Goal: Information Seeking & Learning: Check status

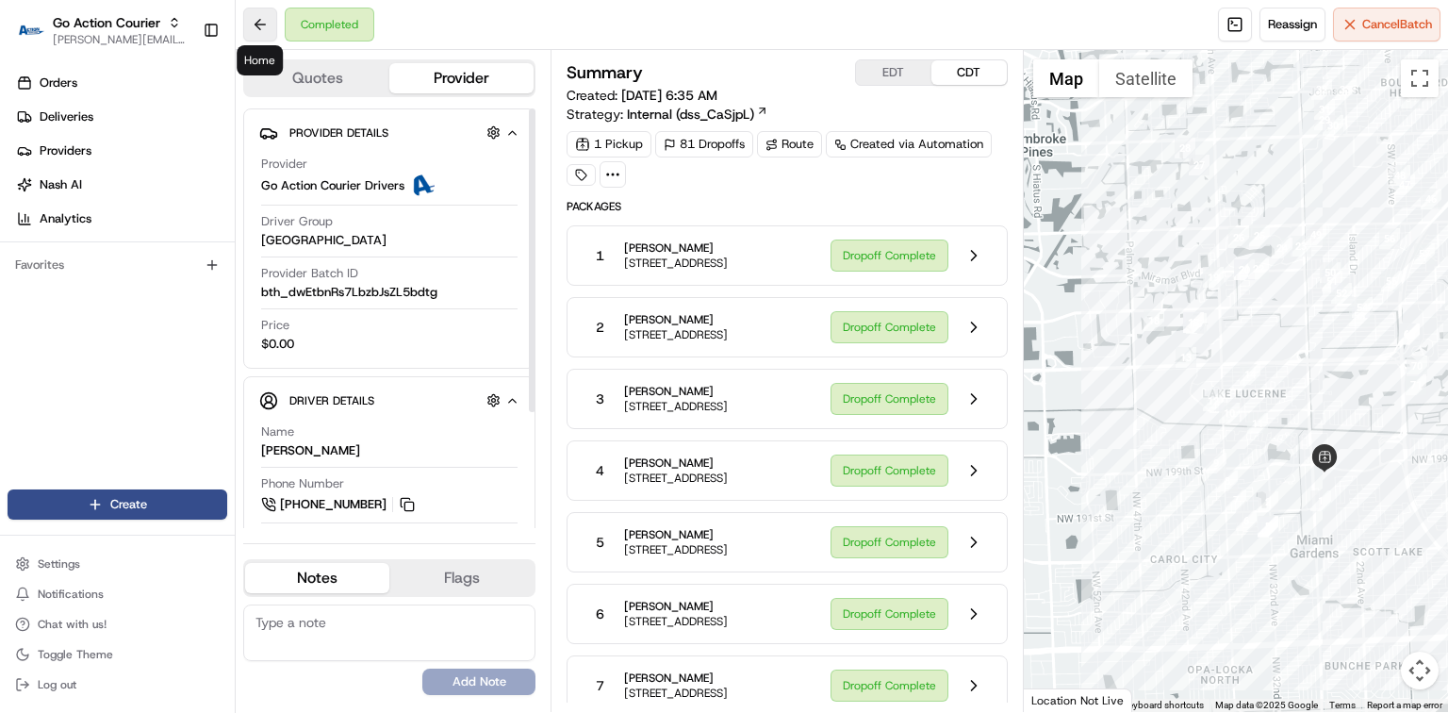
click at [258, 26] on button at bounding box center [260, 25] width 34 height 34
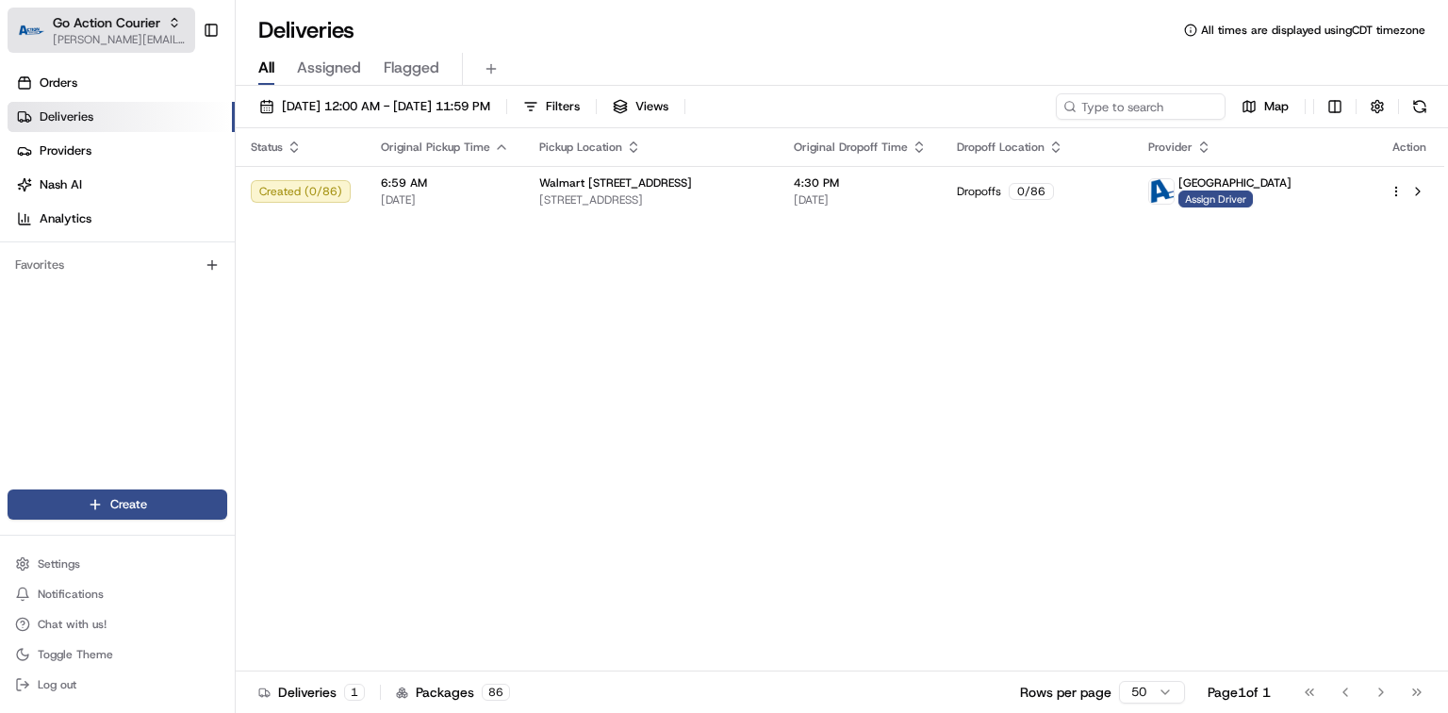
click at [139, 41] on span "[PERSON_NAME][EMAIL_ADDRESS][PERSON_NAME][DOMAIN_NAME]" at bounding box center [120, 39] width 135 height 15
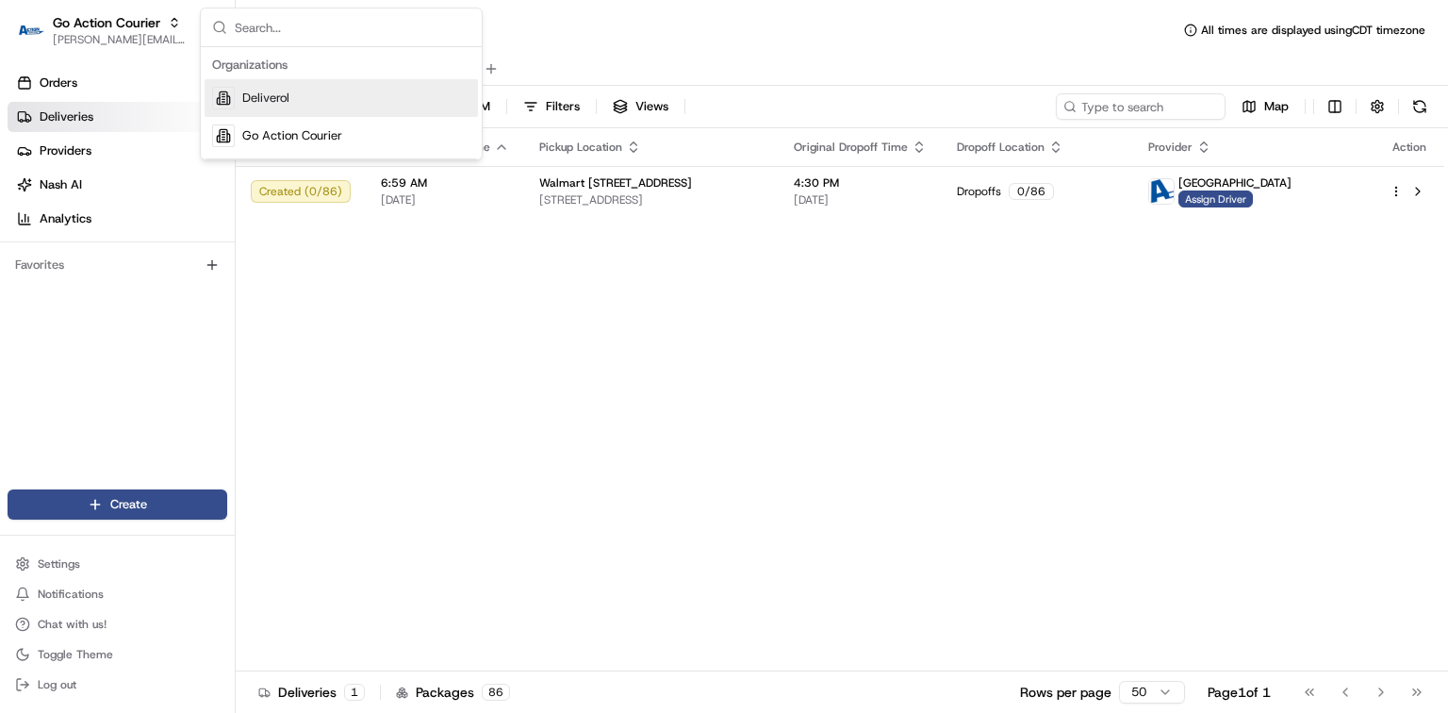
click at [629, 34] on div "Deliveries All times are displayed using CDT timezone" at bounding box center [842, 30] width 1213 height 30
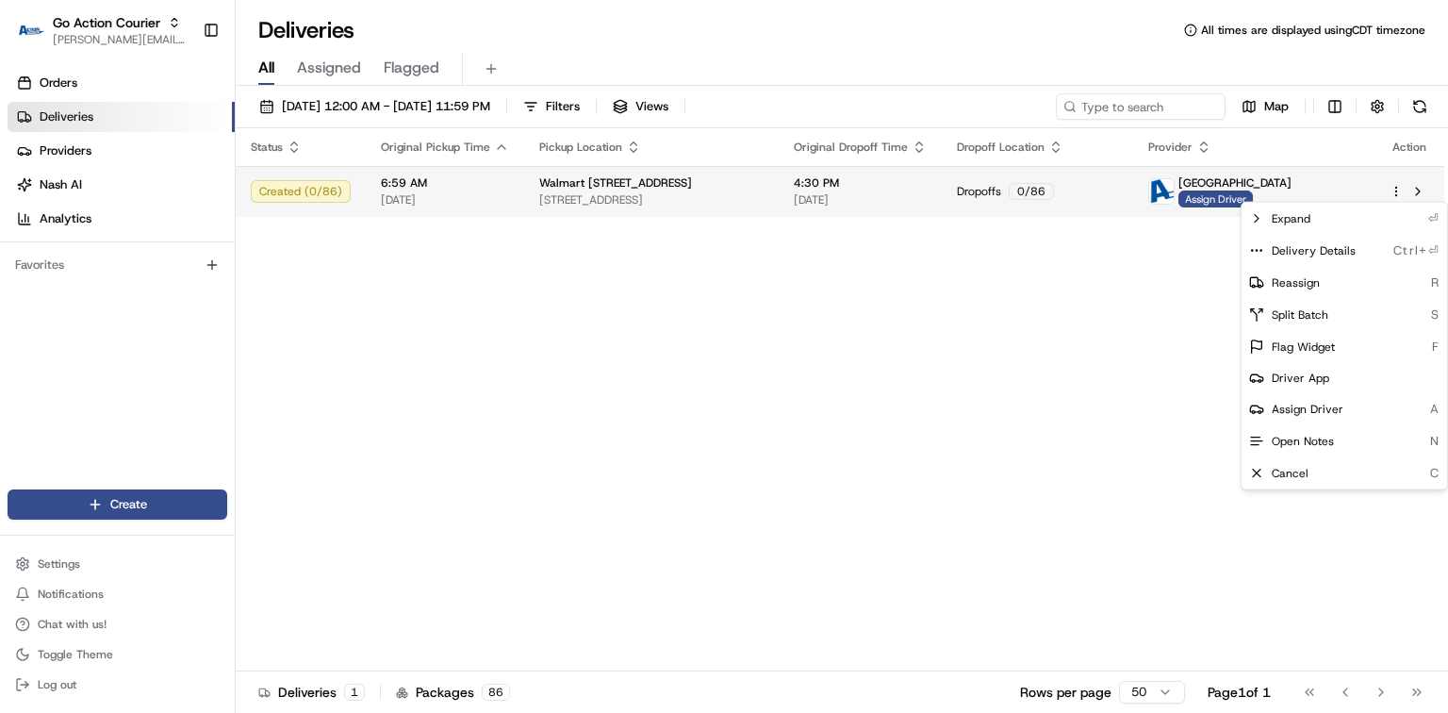
click at [1392, 188] on html "Go Action Courier dayle.kruger@deliverol.com Toggle Sidebar Orders Deliveries P…" at bounding box center [724, 356] width 1448 height 713
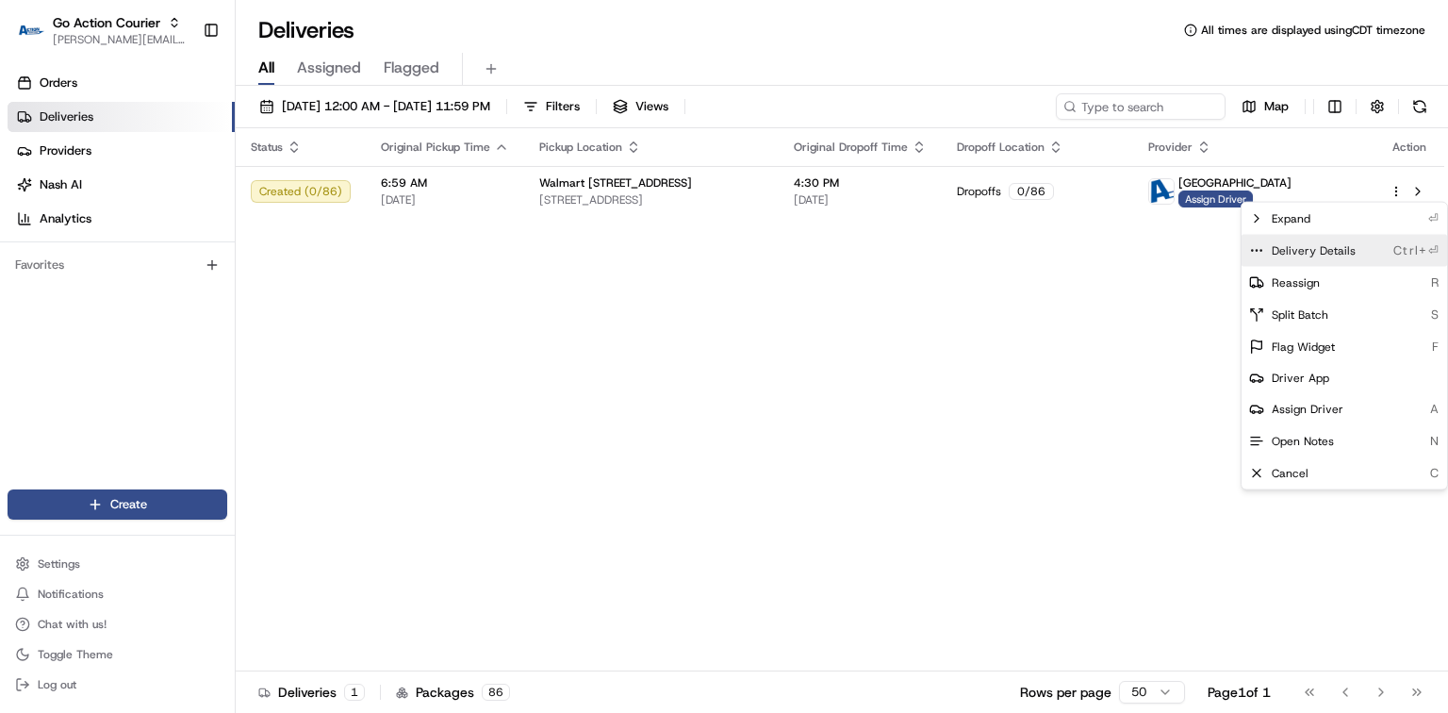
click at [1338, 250] on span "Delivery Details" at bounding box center [1314, 250] width 84 height 15
click at [563, 305] on html "Go Action Courier dayle.kruger@deliverol.com Toggle Sidebar Orders Deliveries P…" at bounding box center [724, 356] width 1448 height 713
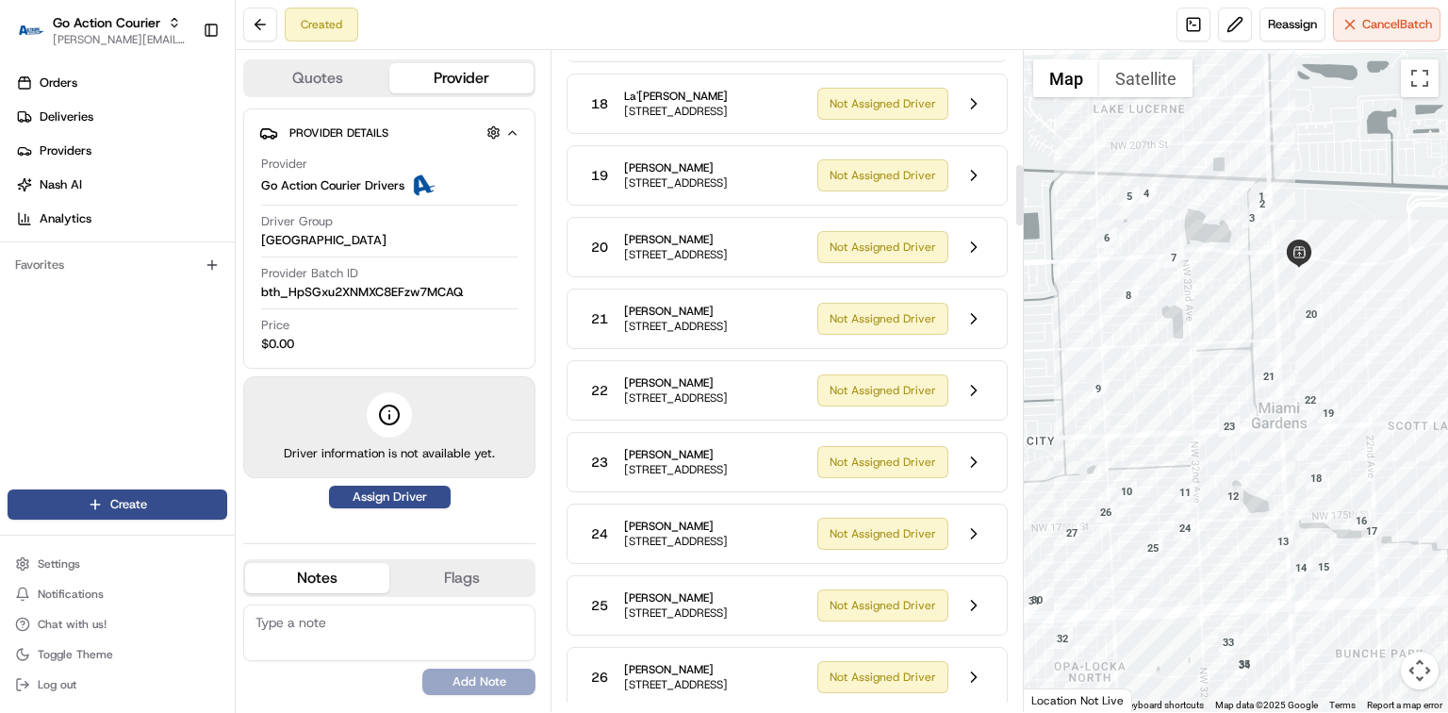
scroll to position [1634, 0]
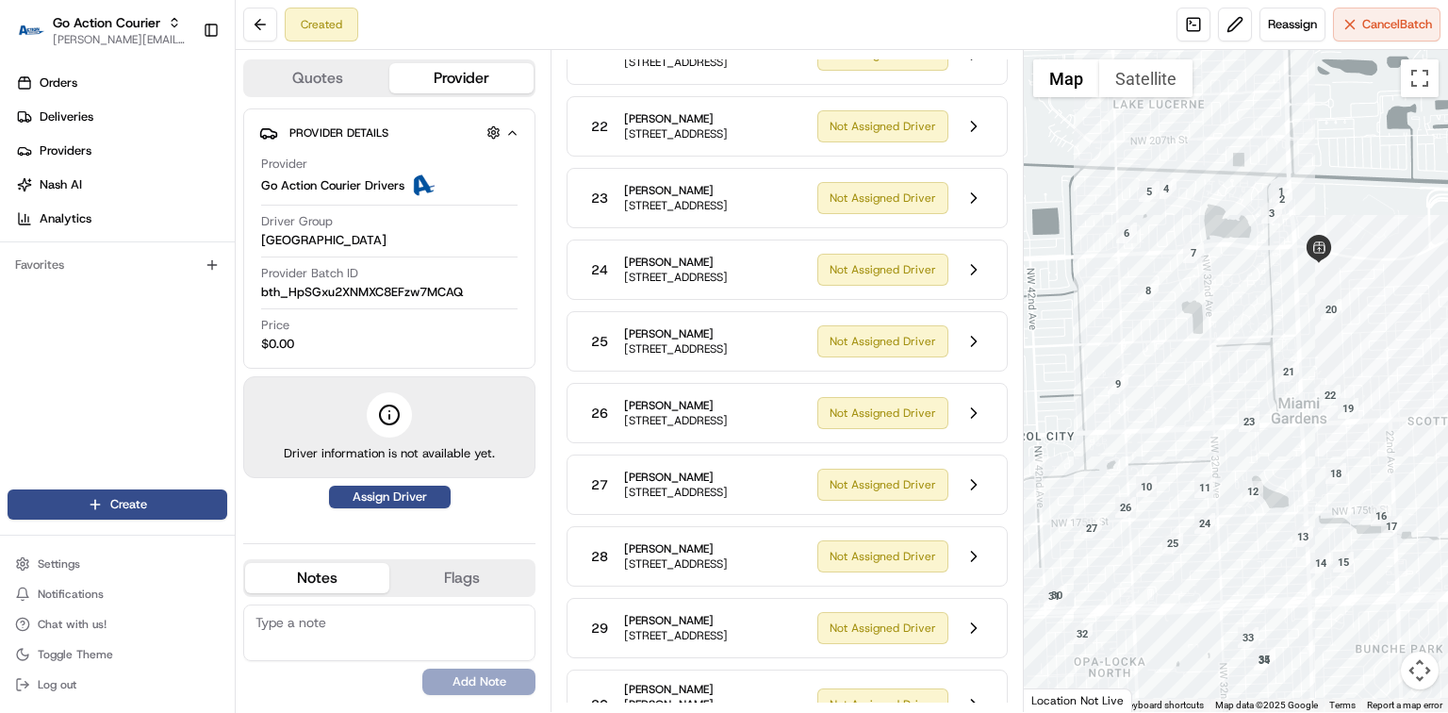
drag, startPoint x: 1045, startPoint y: 468, endPoint x: 1066, endPoint y: 463, distance: 22.2
click at [1066, 463] on div at bounding box center [1236, 381] width 424 height 662
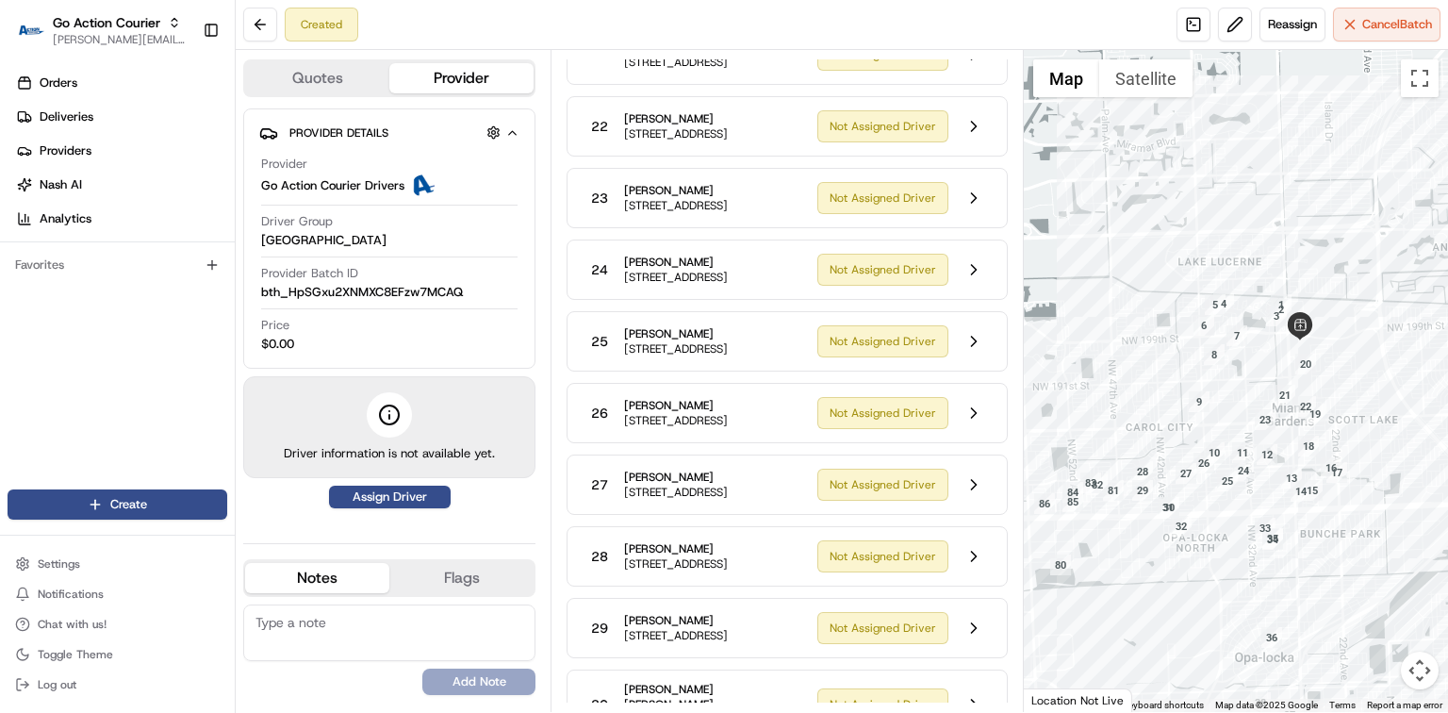
drag, startPoint x: 1053, startPoint y: 419, endPoint x: 1164, endPoint y: 396, distance: 113.5
click at [1164, 396] on div at bounding box center [1236, 381] width 424 height 662
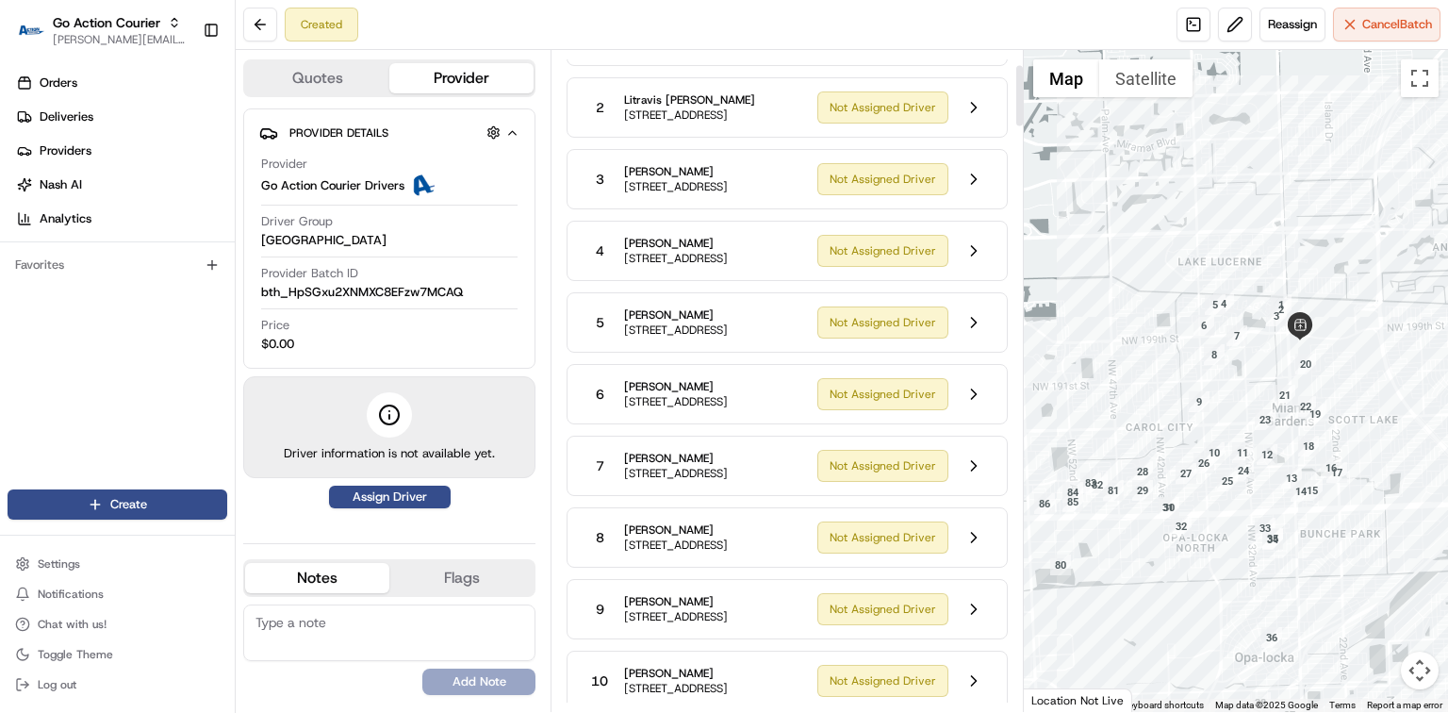
scroll to position [166, 0]
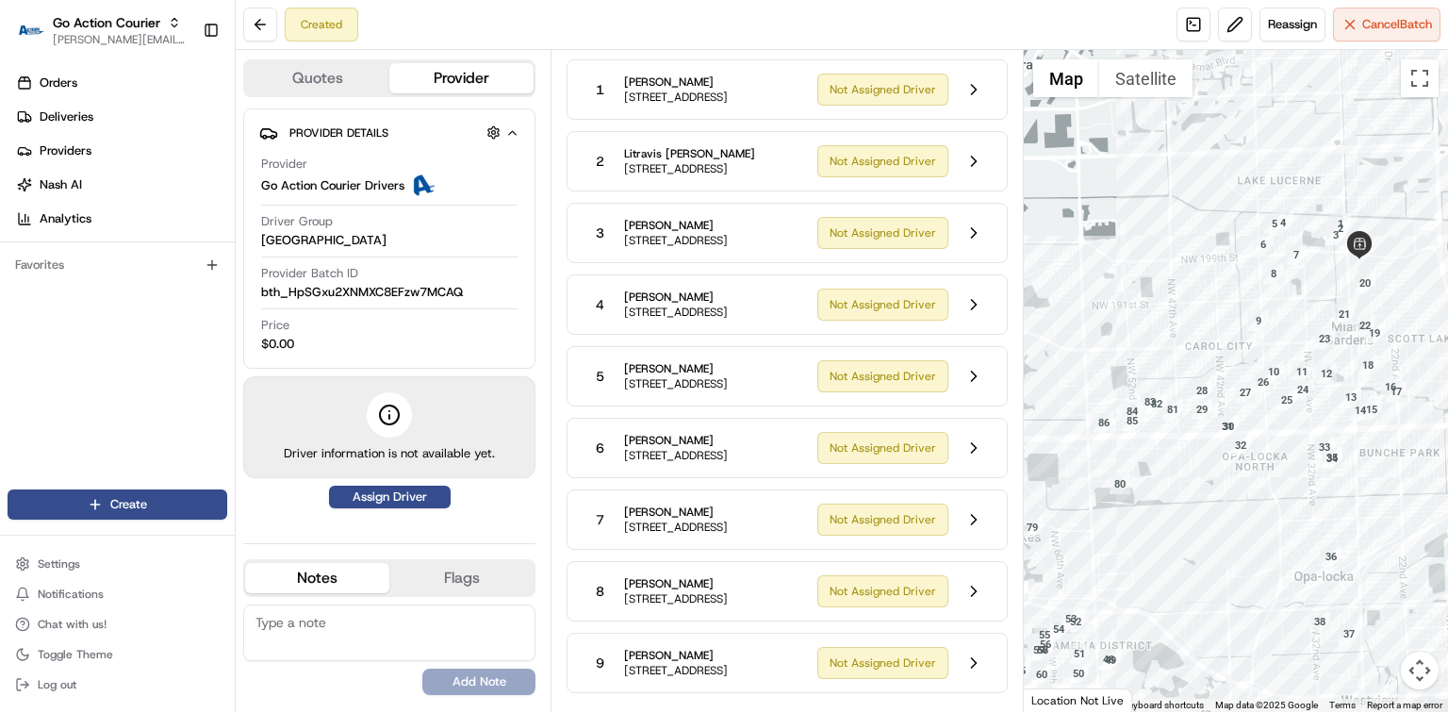
drag, startPoint x: 1150, startPoint y: 407, endPoint x: 1210, endPoint y: 293, distance: 128.6
click at [1210, 295] on div at bounding box center [1236, 381] width 424 height 662
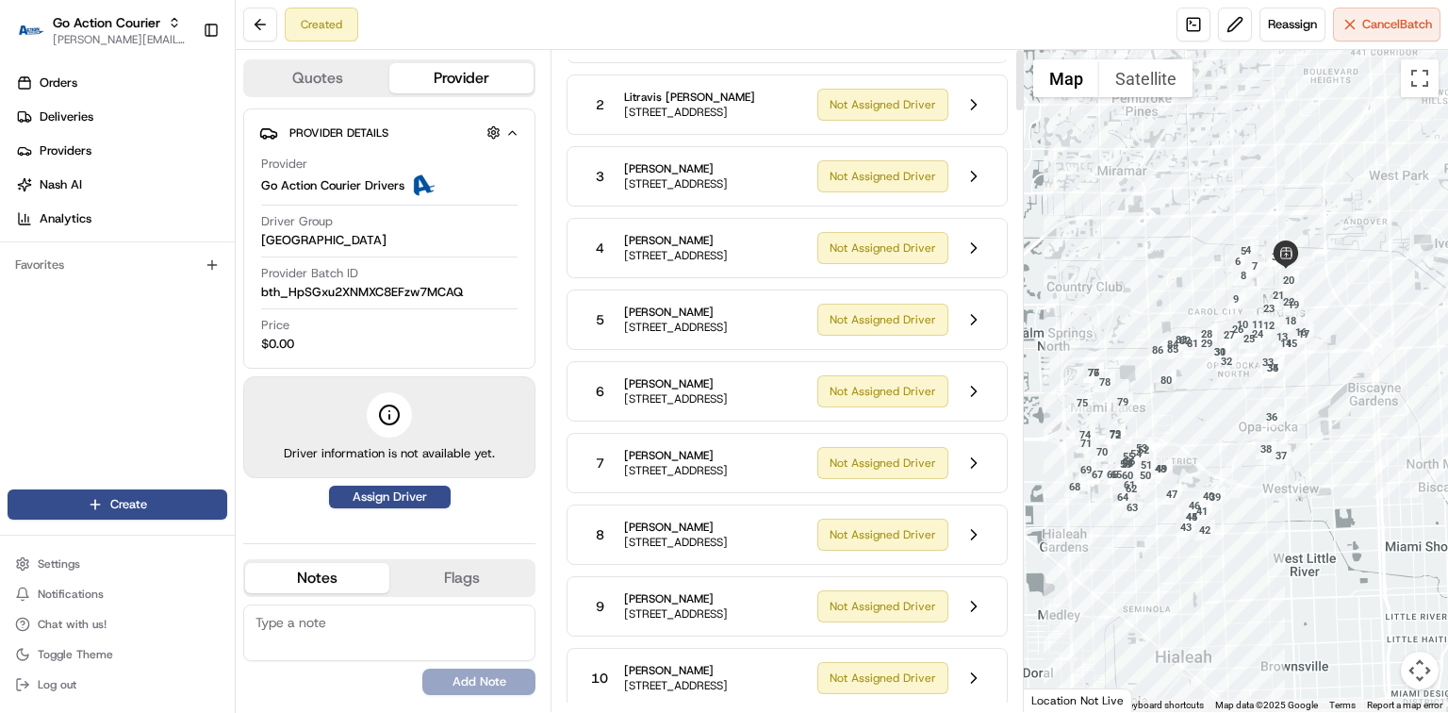
scroll to position [0, 0]
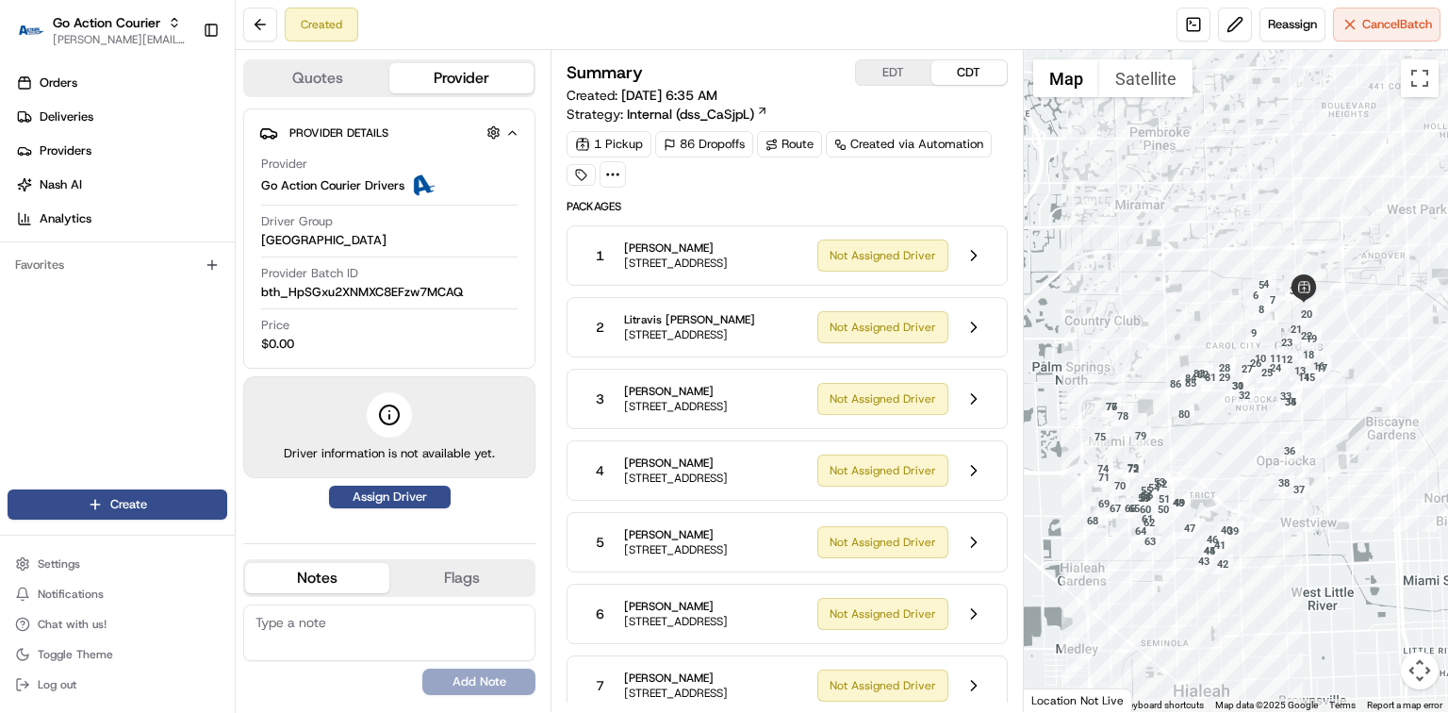
drag, startPoint x: 1135, startPoint y: 275, endPoint x: 1154, endPoint y: 317, distance: 45.6
click at [1154, 317] on div at bounding box center [1236, 381] width 424 height 662
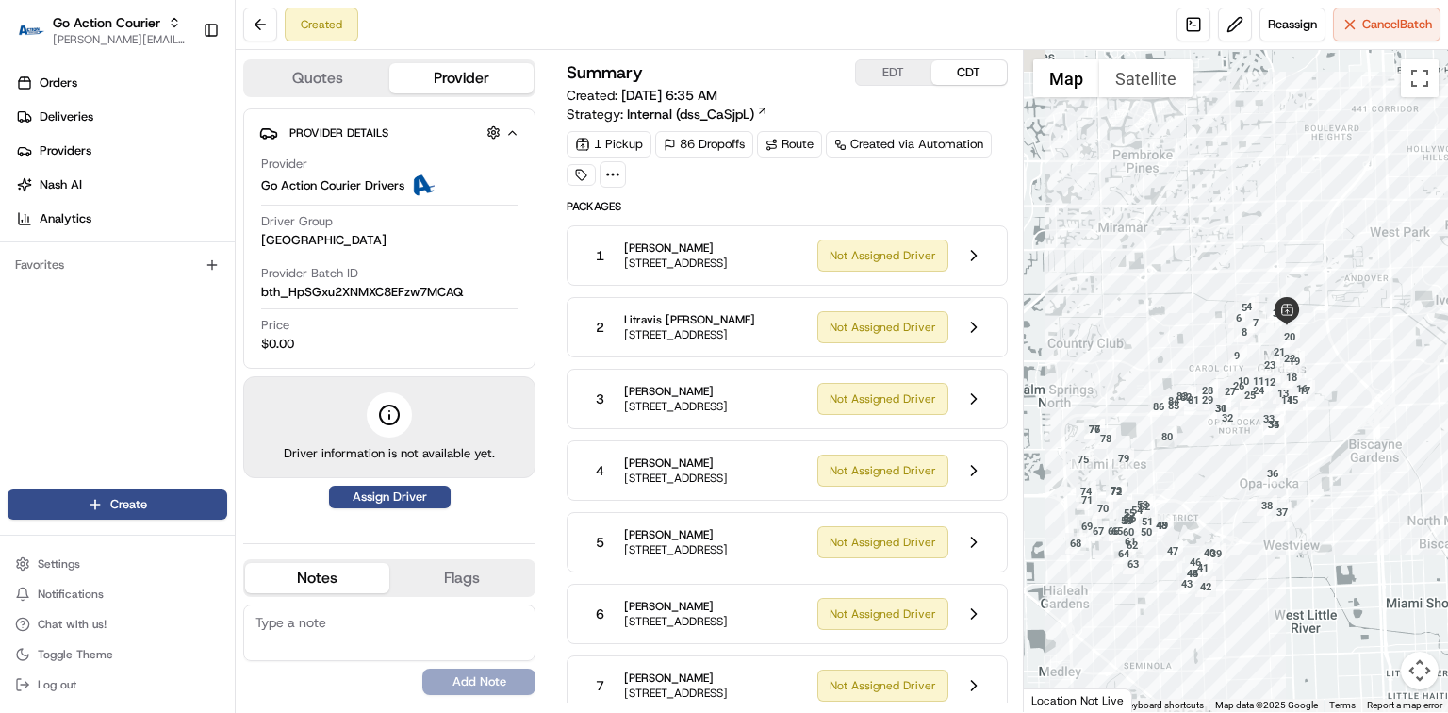
drag, startPoint x: 1218, startPoint y: 302, endPoint x: 1193, endPoint y: 338, distance: 44.0
click at [1193, 338] on div at bounding box center [1236, 381] width 424 height 662
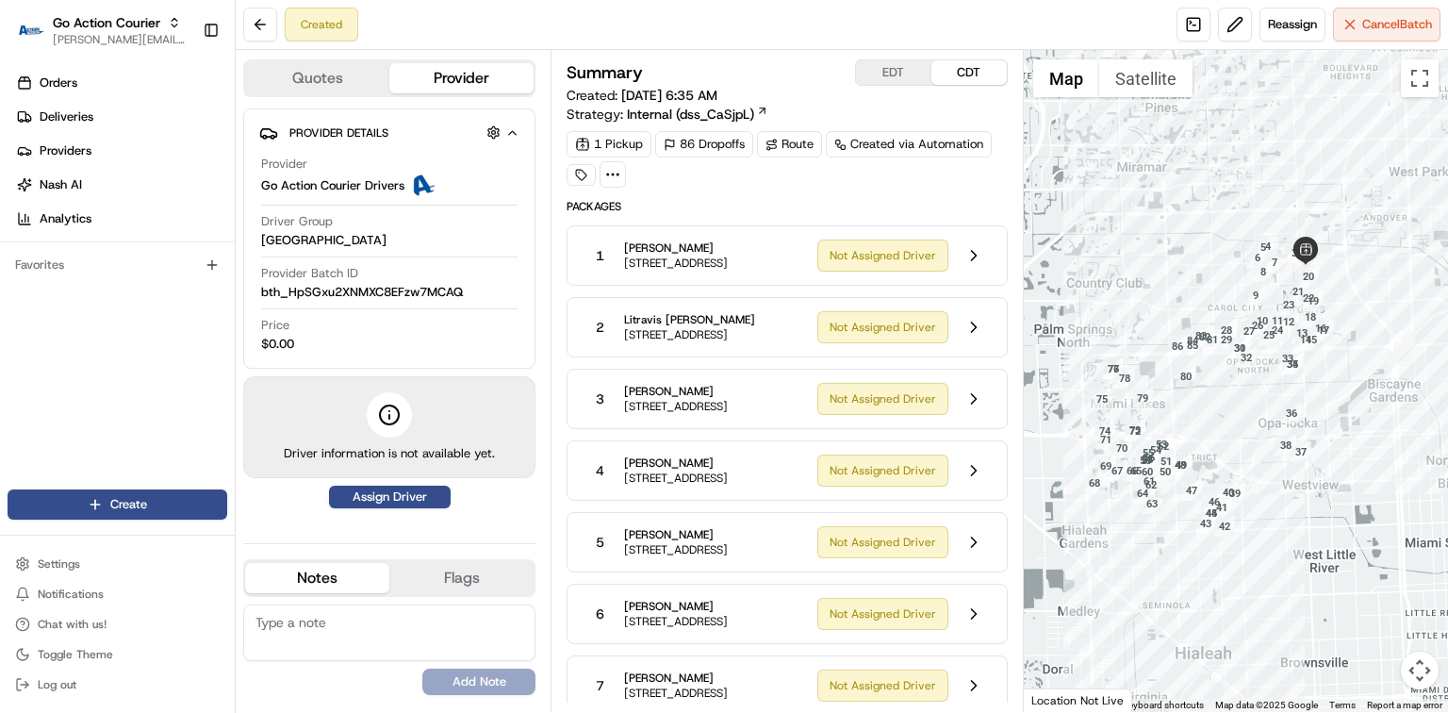
drag, startPoint x: 1156, startPoint y: 358, endPoint x: 1183, endPoint y: 283, distance: 80.2
click at [1183, 283] on div at bounding box center [1236, 381] width 424 height 662
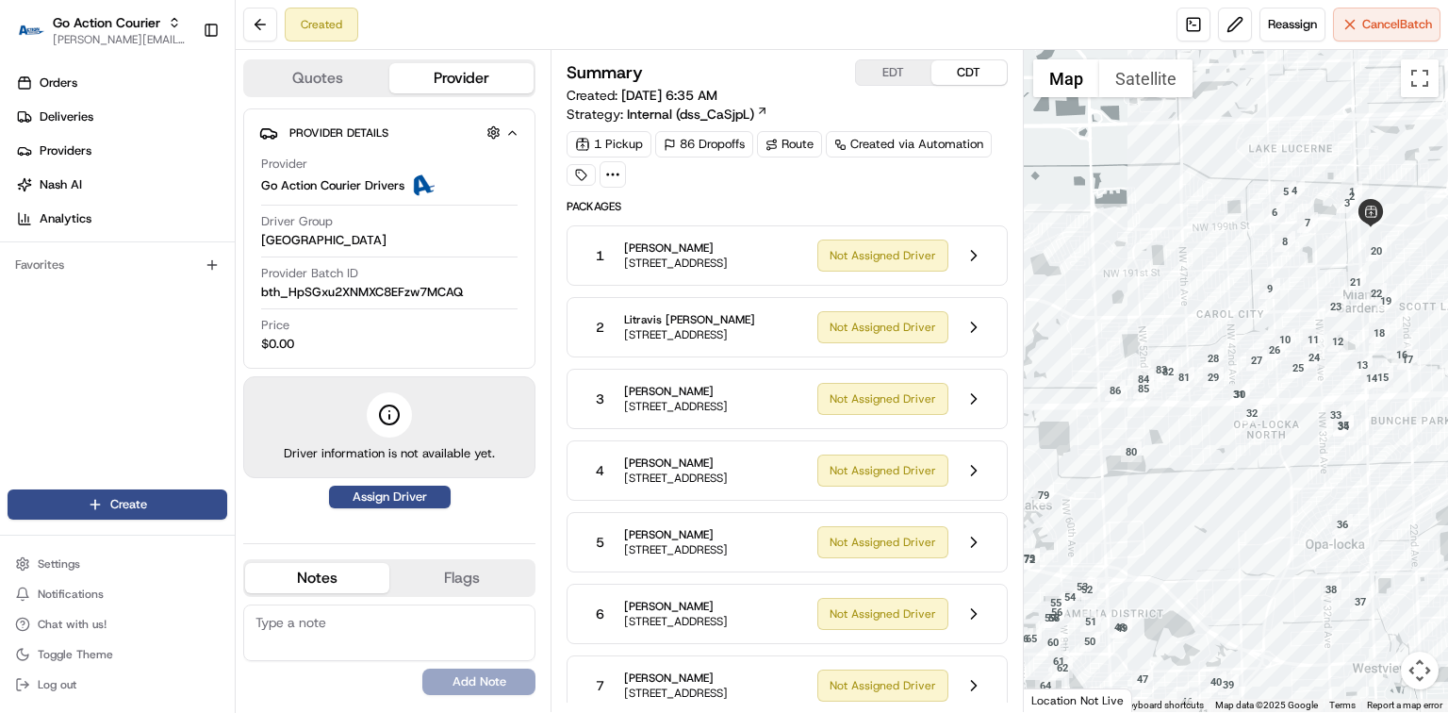
drag, startPoint x: 1233, startPoint y: 303, endPoint x: 1237, endPoint y: 250, distance: 52.9
click at [1237, 250] on div at bounding box center [1236, 381] width 424 height 662
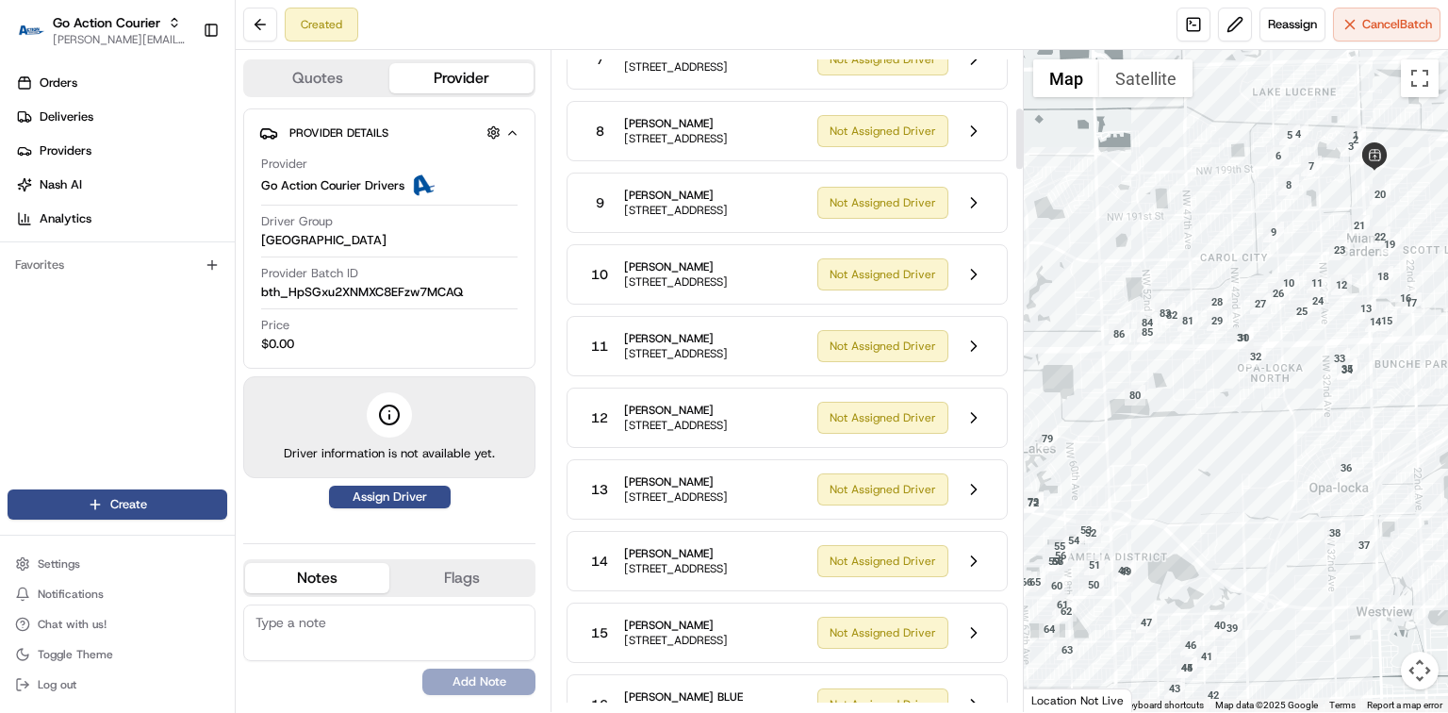
scroll to position [628, 0]
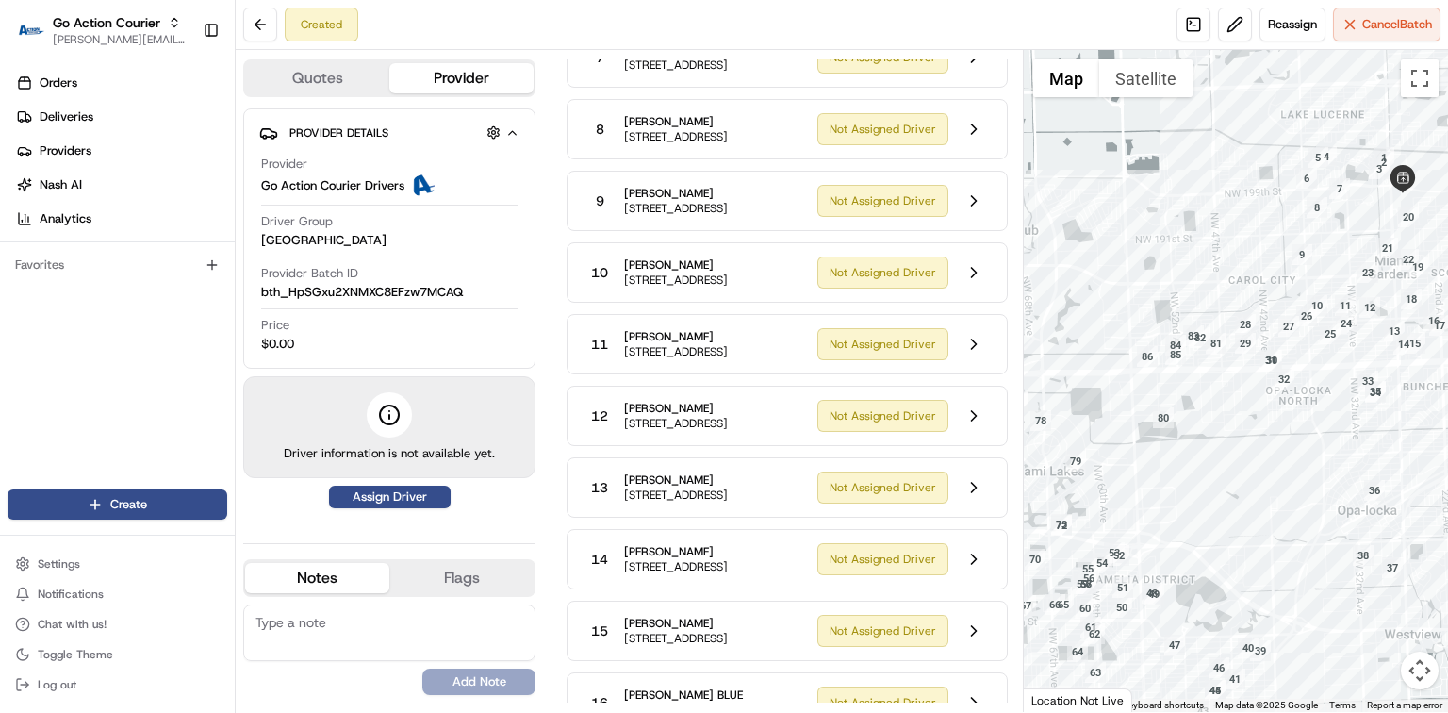
drag, startPoint x: 1176, startPoint y: 404, endPoint x: 1203, endPoint y: 425, distance: 34.9
click at [1203, 425] on div at bounding box center [1236, 381] width 424 height 662
click at [1204, 425] on div at bounding box center [1236, 381] width 424 height 662
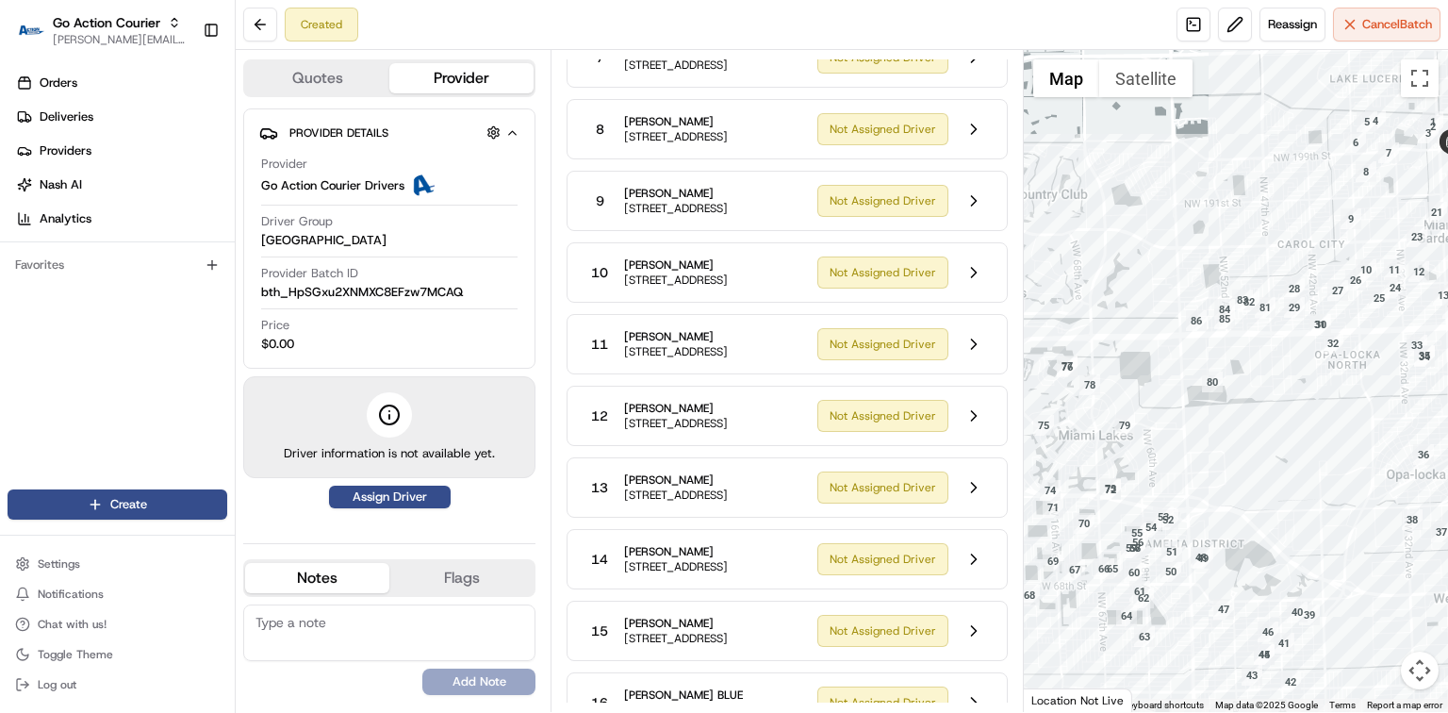
drag, startPoint x: 1178, startPoint y: 471, endPoint x: 1222, endPoint y: 431, distance: 60.1
click at [1222, 431] on div at bounding box center [1236, 381] width 424 height 662
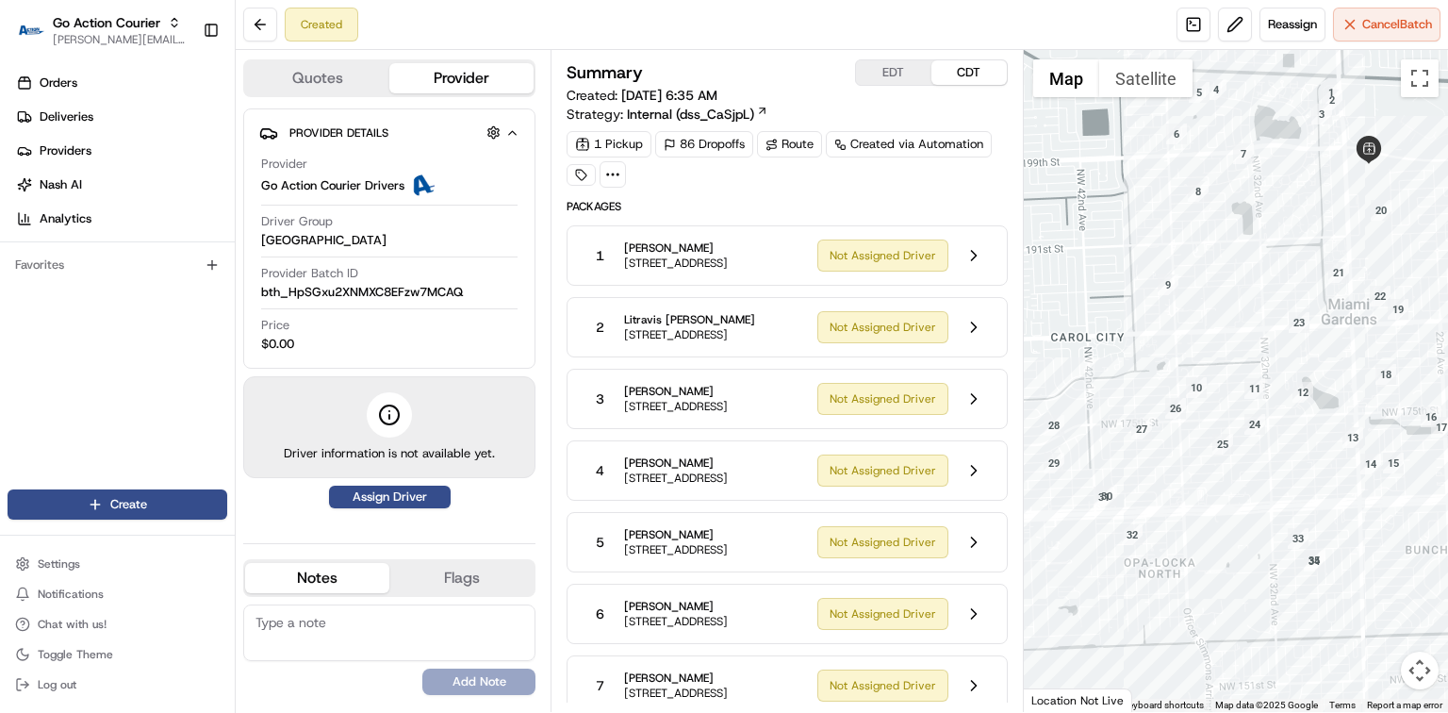
drag, startPoint x: 1162, startPoint y: 433, endPoint x: 1226, endPoint y: 330, distance: 121.1
click at [1226, 336] on div at bounding box center [1236, 381] width 424 height 662
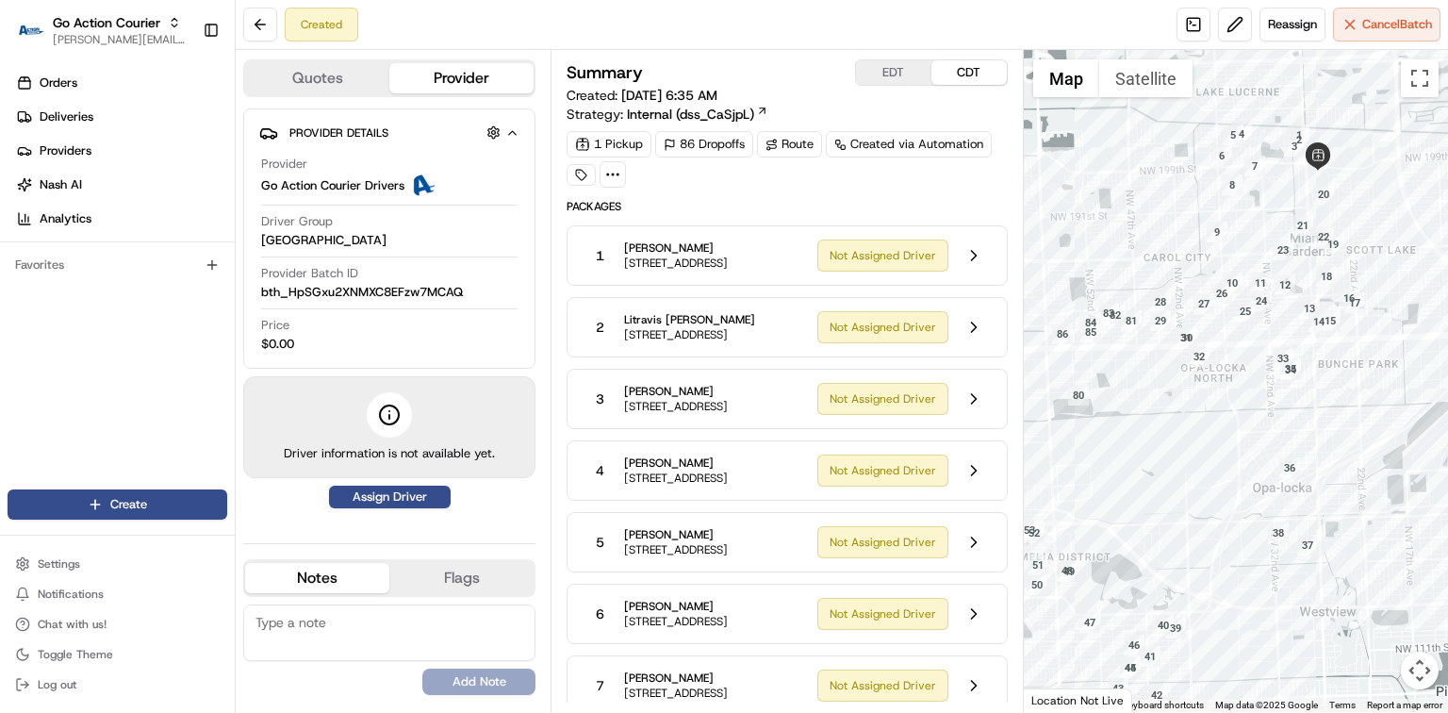
drag, startPoint x: 1199, startPoint y: 498, endPoint x: 1222, endPoint y: 421, distance: 80.6
click at [1222, 421] on div at bounding box center [1236, 381] width 424 height 662
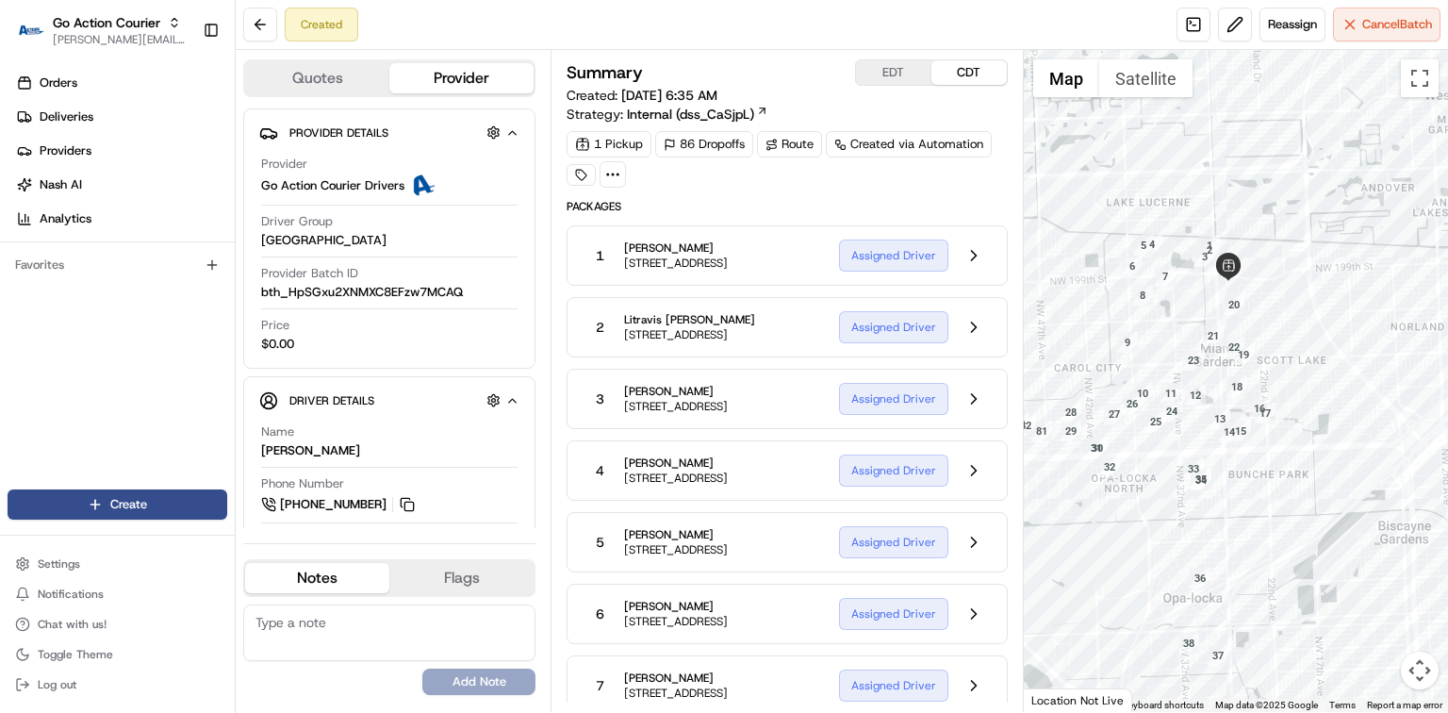
drag, startPoint x: 1208, startPoint y: 296, endPoint x: 1349, endPoint y: 165, distance: 192.8
click at [1349, 165] on div at bounding box center [1236, 381] width 424 height 662
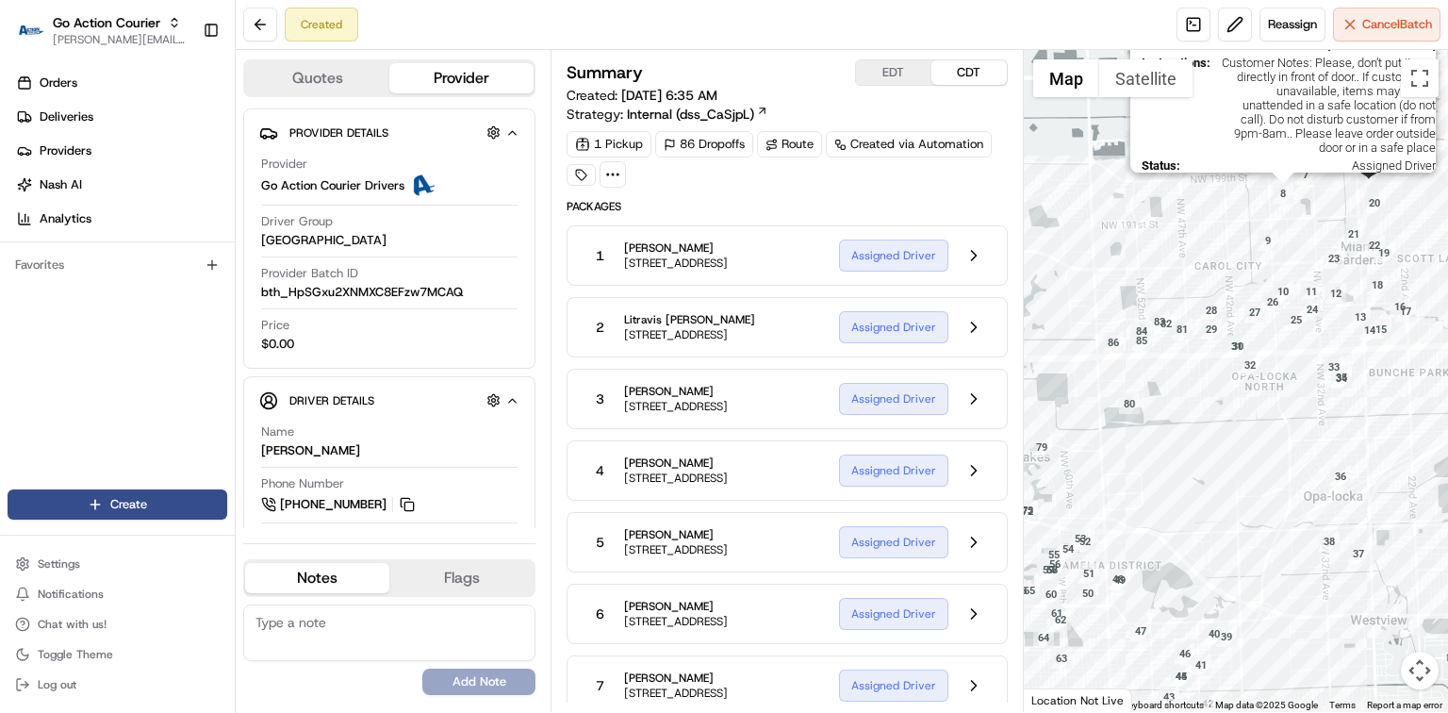
drag, startPoint x: 1142, startPoint y: 294, endPoint x: 1309, endPoint y: 173, distance: 206.0
click at [1294, 183] on img "8" at bounding box center [1283, 193] width 21 height 21
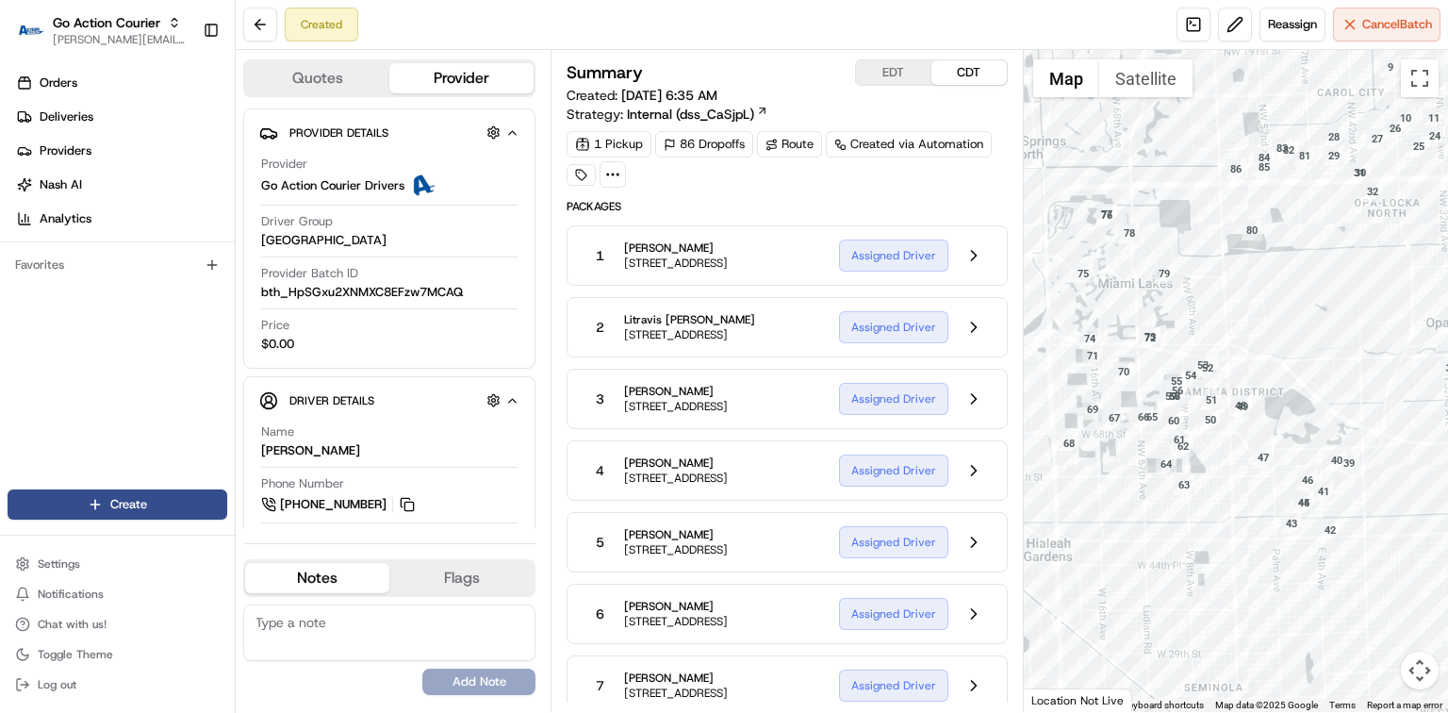
drag, startPoint x: 1187, startPoint y: 442, endPoint x: 1280, endPoint y: 289, distance: 179.0
click at [1280, 289] on div at bounding box center [1236, 381] width 424 height 662
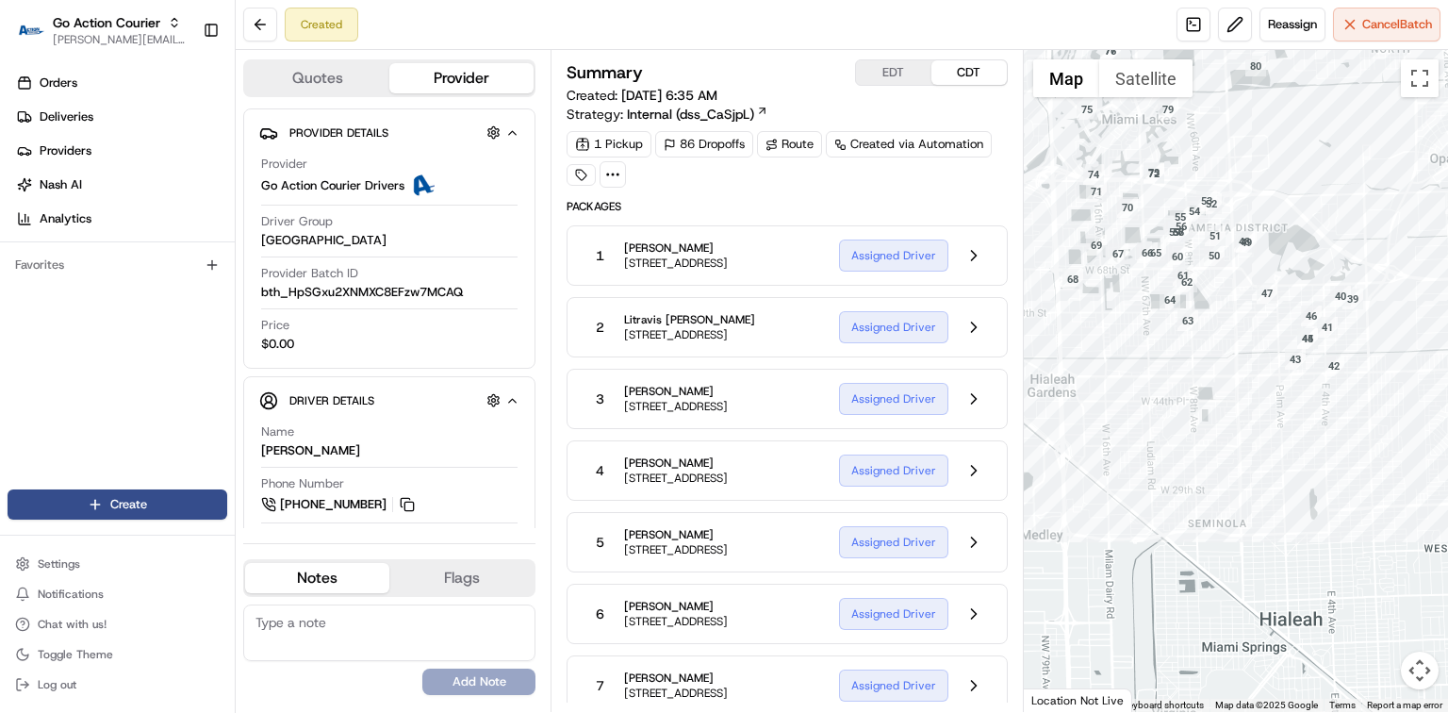
drag, startPoint x: 1292, startPoint y: 377, endPoint x: 1269, endPoint y: 186, distance: 192.7
click at [1282, 199] on div at bounding box center [1236, 381] width 424 height 662
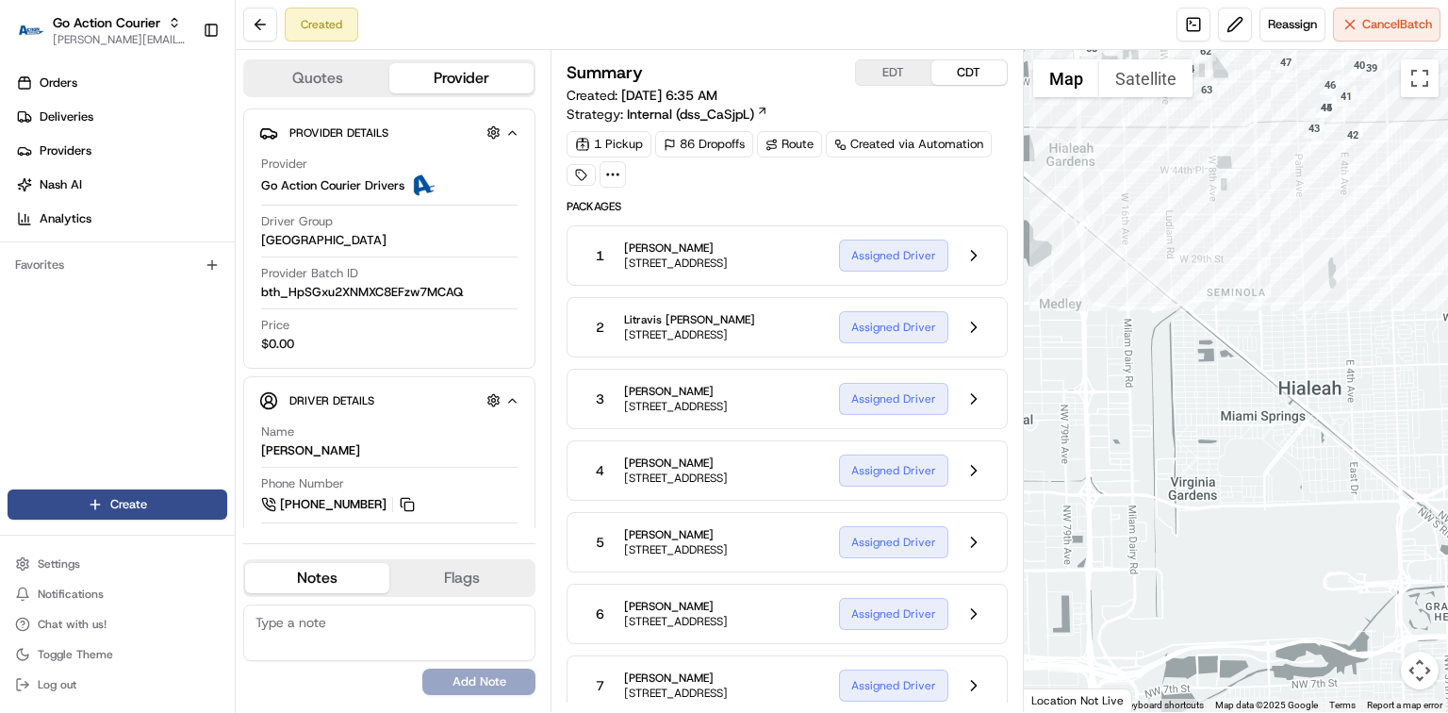
drag, startPoint x: 1335, startPoint y: 503, endPoint x: 1373, endPoint y: 281, distance: 224.8
click at [1373, 281] on div at bounding box center [1236, 381] width 424 height 662
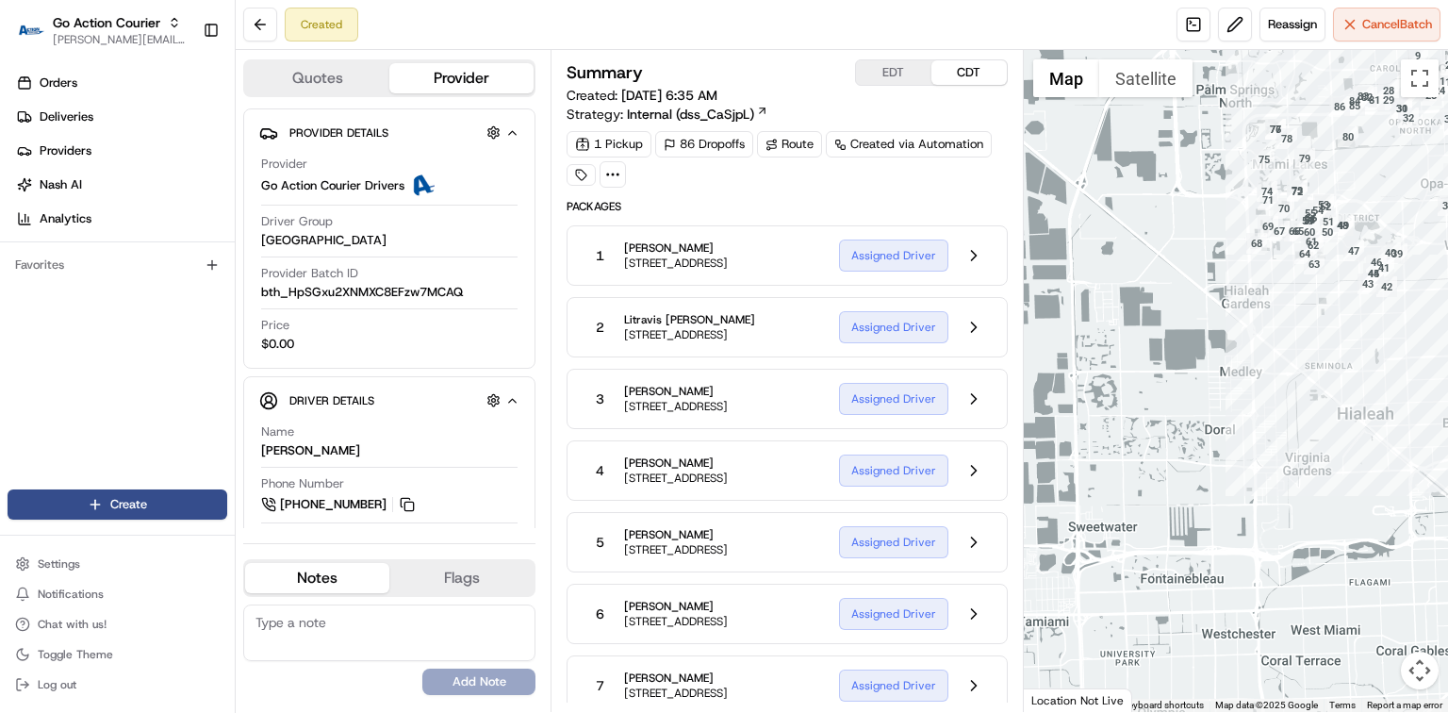
drag, startPoint x: 1174, startPoint y: 372, endPoint x: 1241, endPoint y: 523, distance: 165.9
click at [1241, 523] on div at bounding box center [1236, 381] width 424 height 662
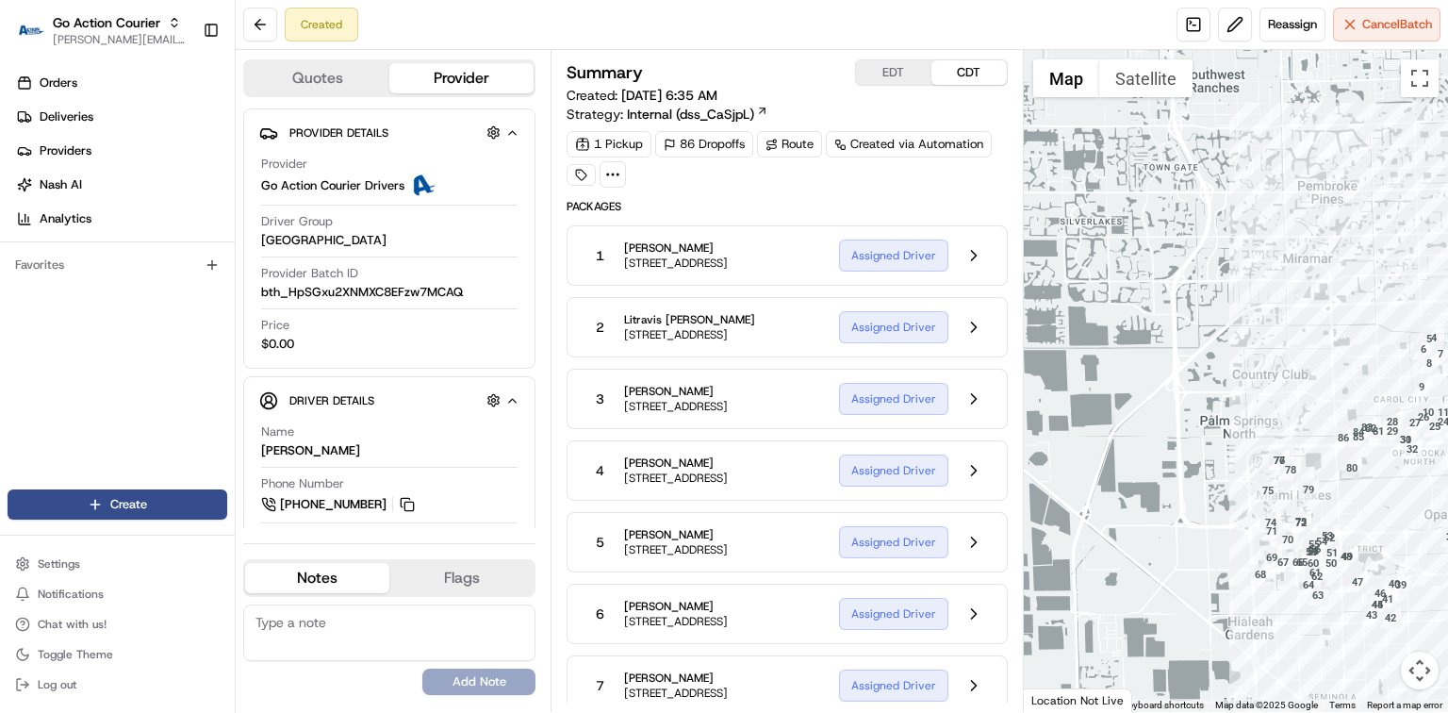
drag, startPoint x: 1225, startPoint y: 328, endPoint x: 1170, endPoint y: 583, distance: 260.4
click at [1169, 594] on div at bounding box center [1236, 381] width 424 height 662
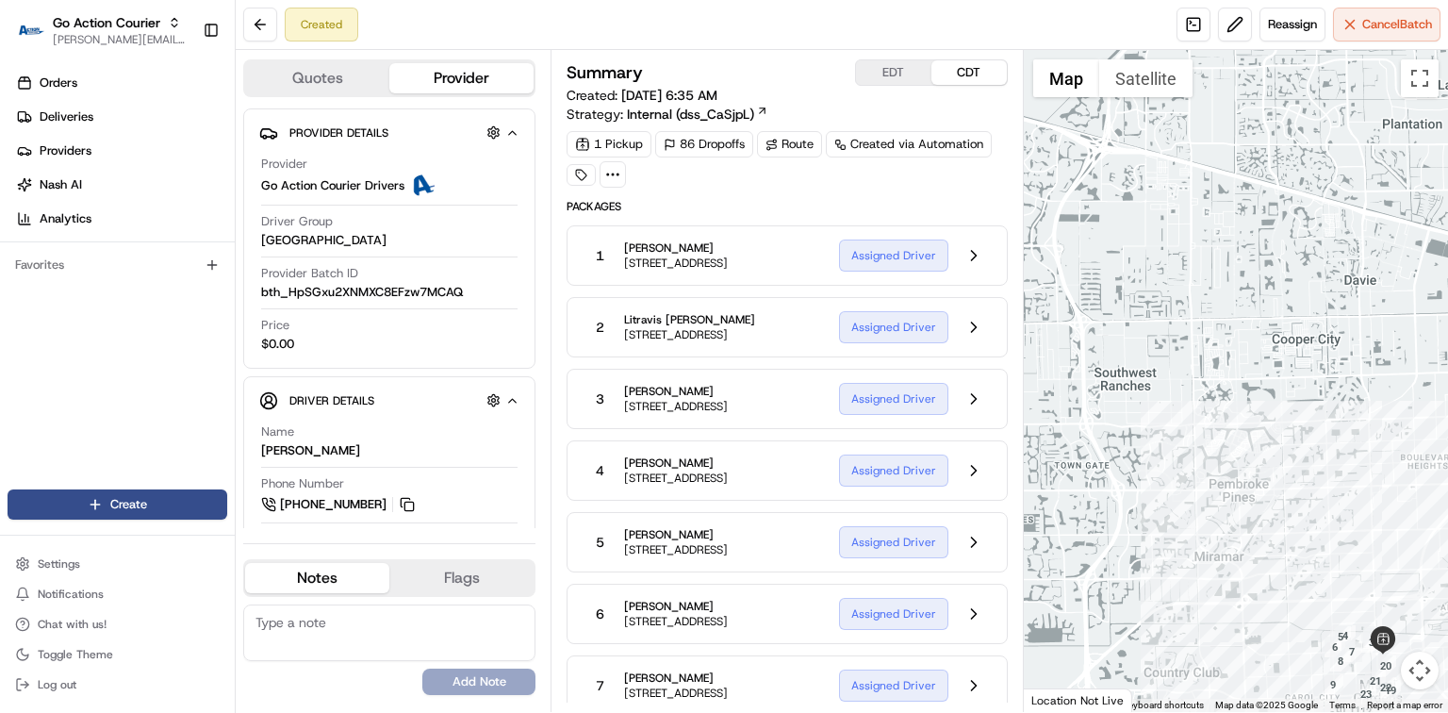
drag, startPoint x: 1172, startPoint y: 370, endPoint x: 1115, endPoint y: 555, distance: 194.5
click at [1115, 555] on div at bounding box center [1236, 381] width 424 height 662
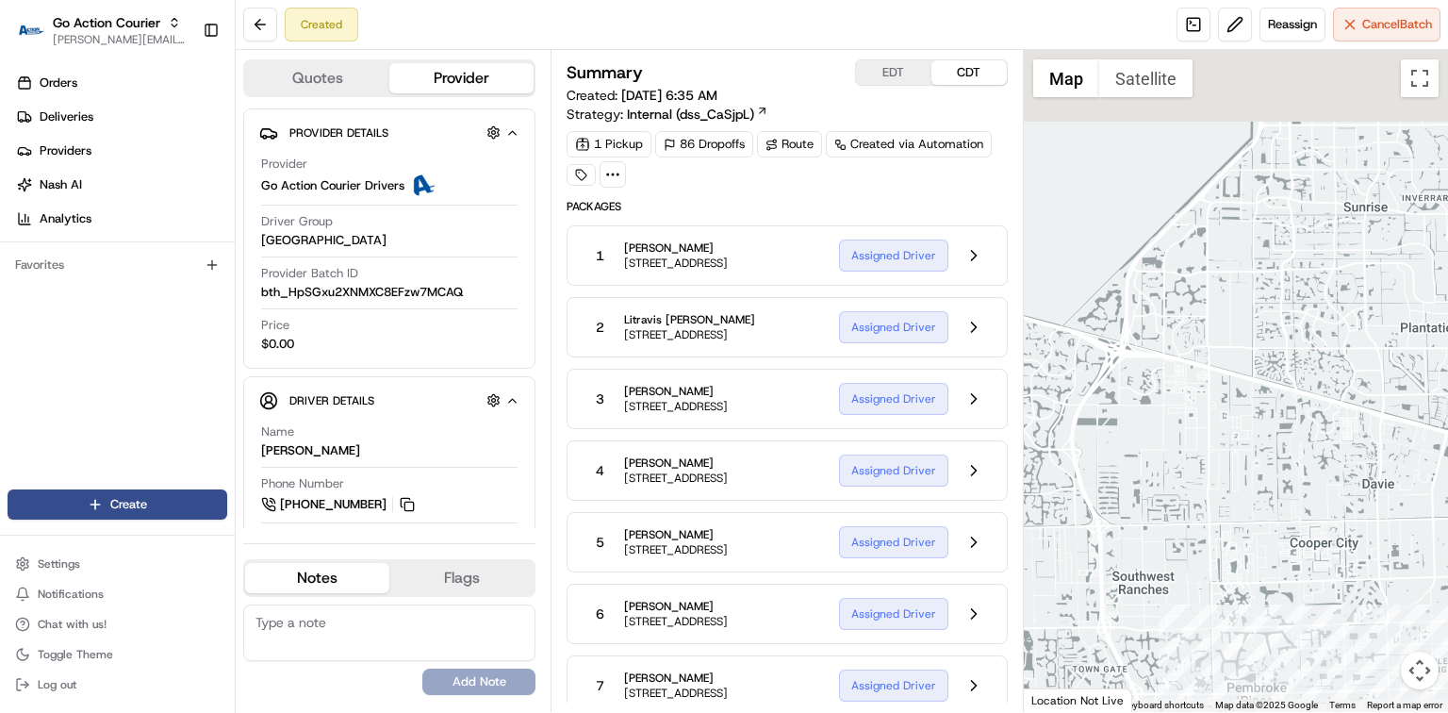
drag, startPoint x: 1153, startPoint y: 358, endPoint x: 1179, endPoint y: 559, distance: 202.4
click at [1175, 573] on div at bounding box center [1236, 381] width 424 height 662
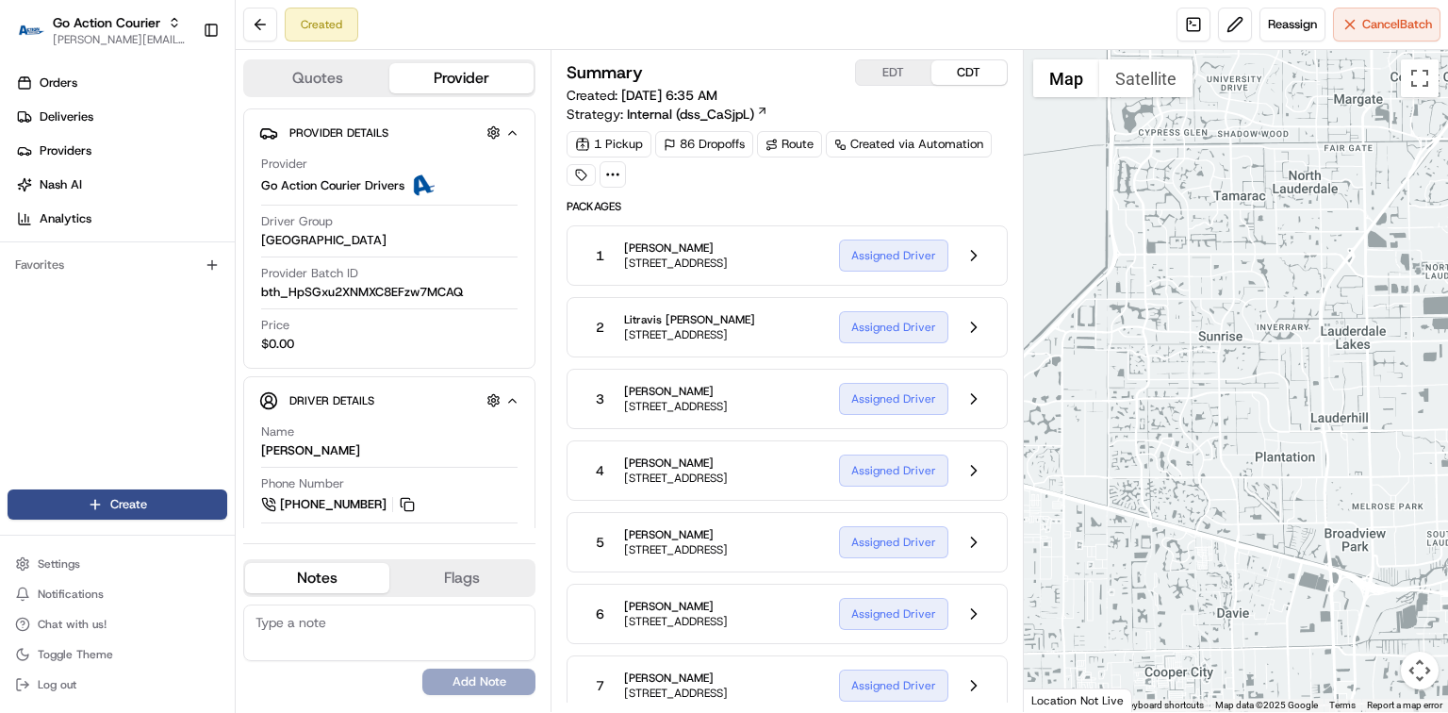
drag, startPoint x: 1290, startPoint y: 382, endPoint x: 1158, endPoint y: 471, distance: 159.5
click at [1135, 498] on div at bounding box center [1236, 381] width 424 height 662
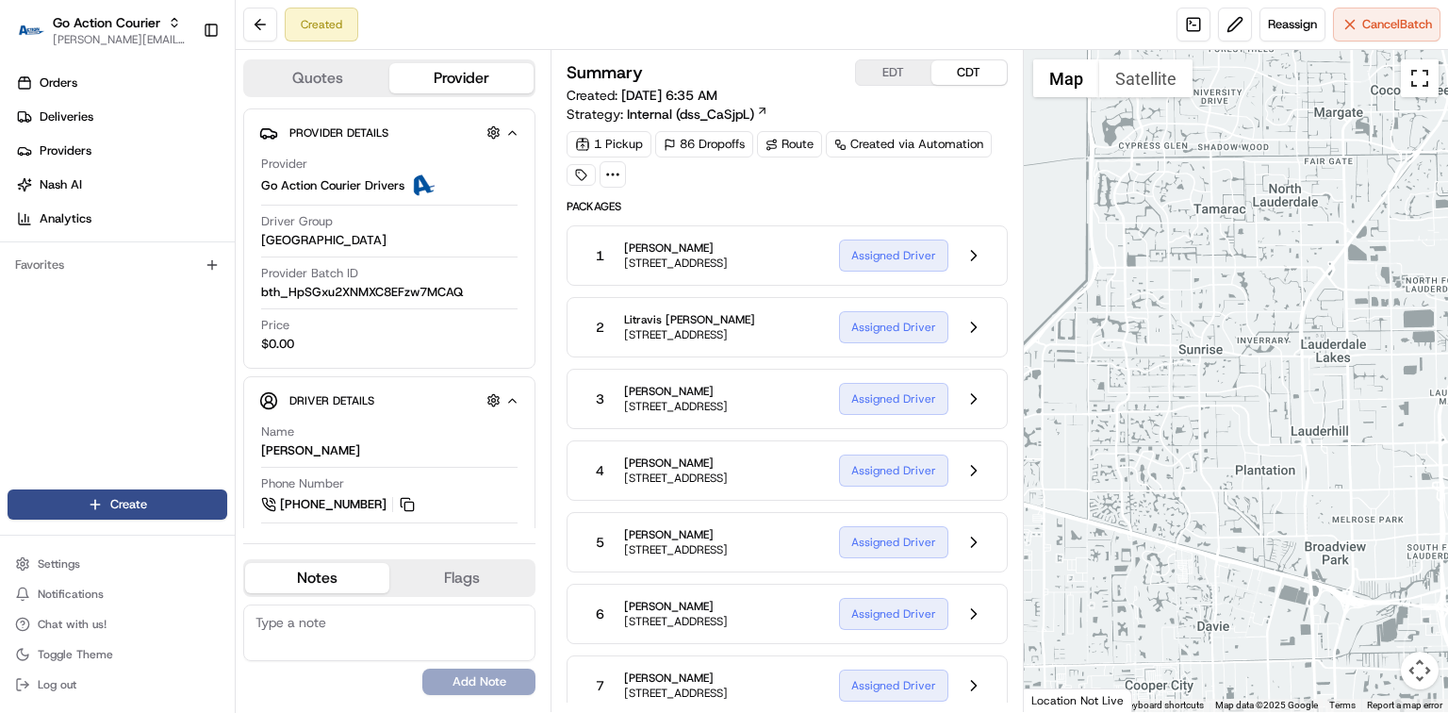
click at [1415, 84] on button "Toggle fullscreen view" at bounding box center [1420, 78] width 38 height 38
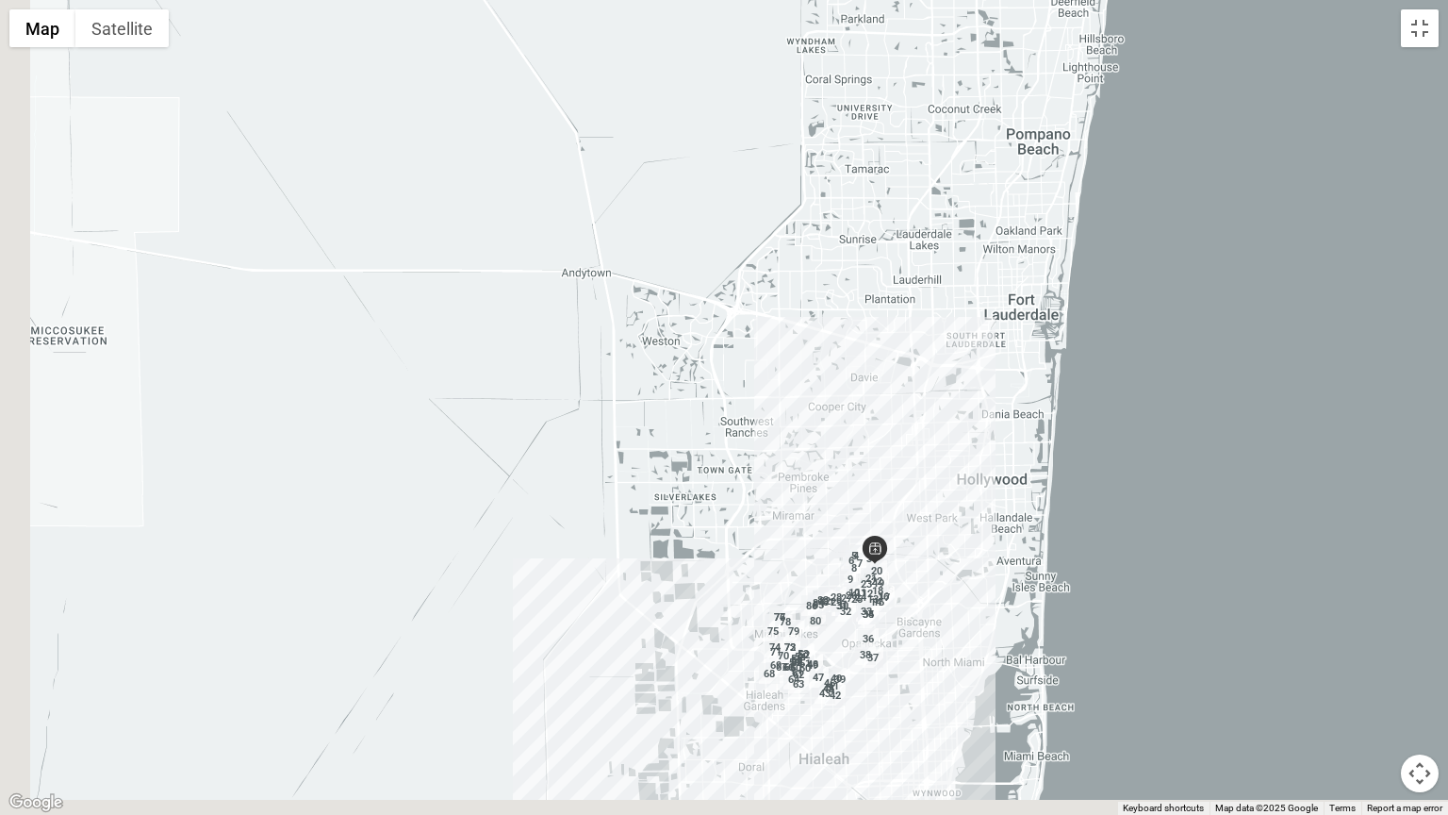
drag, startPoint x: 925, startPoint y: 468, endPoint x: 983, endPoint y: 192, distance: 281.5
click at [983, 195] on div at bounding box center [724, 407] width 1448 height 815
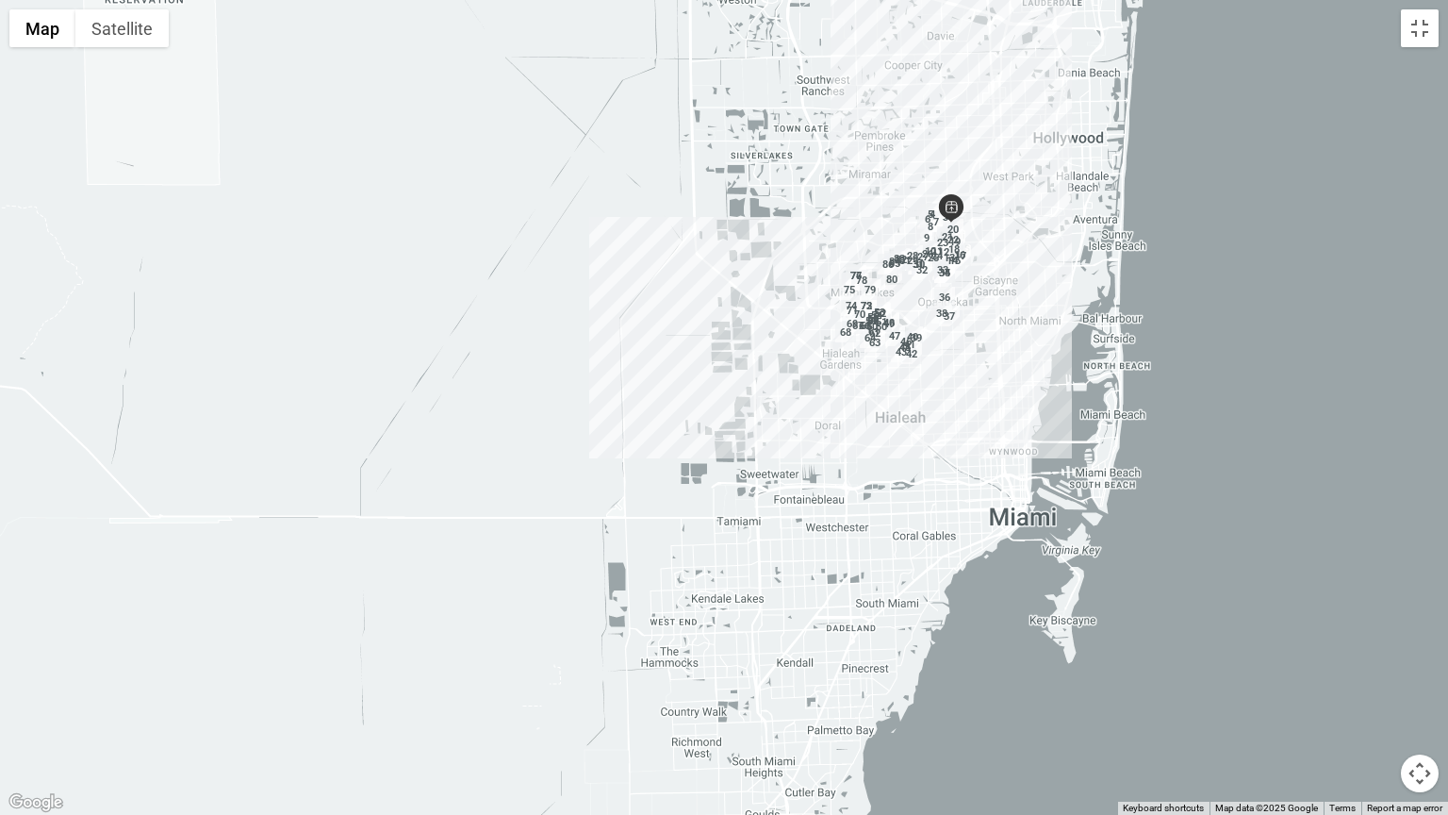
drag, startPoint x: 990, startPoint y: 477, endPoint x: 1051, endPoint y: 252, distance: 233.5
click at [1045, 260] on div at bounding box center [724, 407] width 1448 height 815
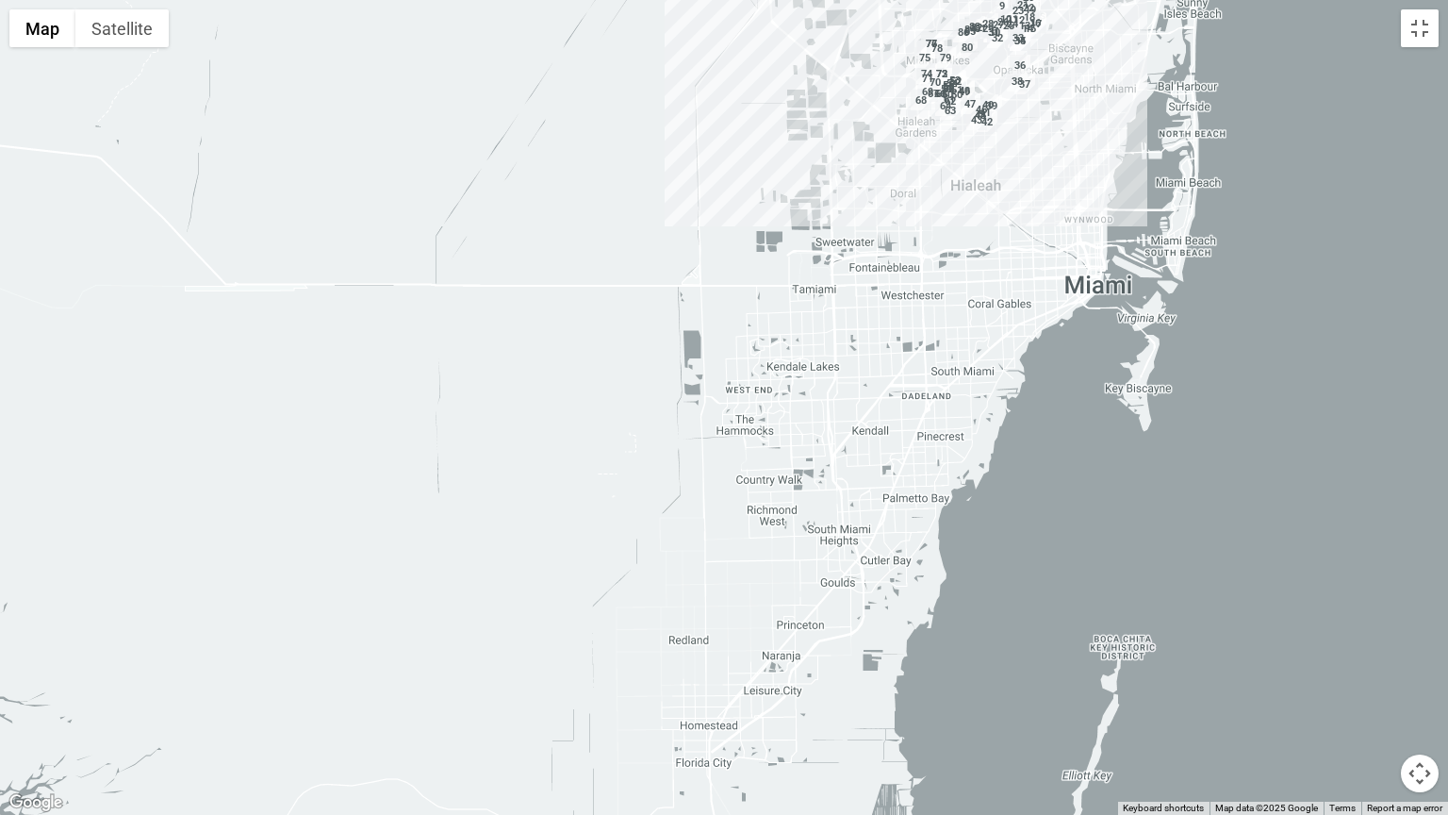
drag, startPoint x: 952, startPoint y: 499, endPoint x: 1023, endPoint y: 290, distance: 220.1
click at [1025, 292] on div at bounding box center [724, 407] width 1448 height 815
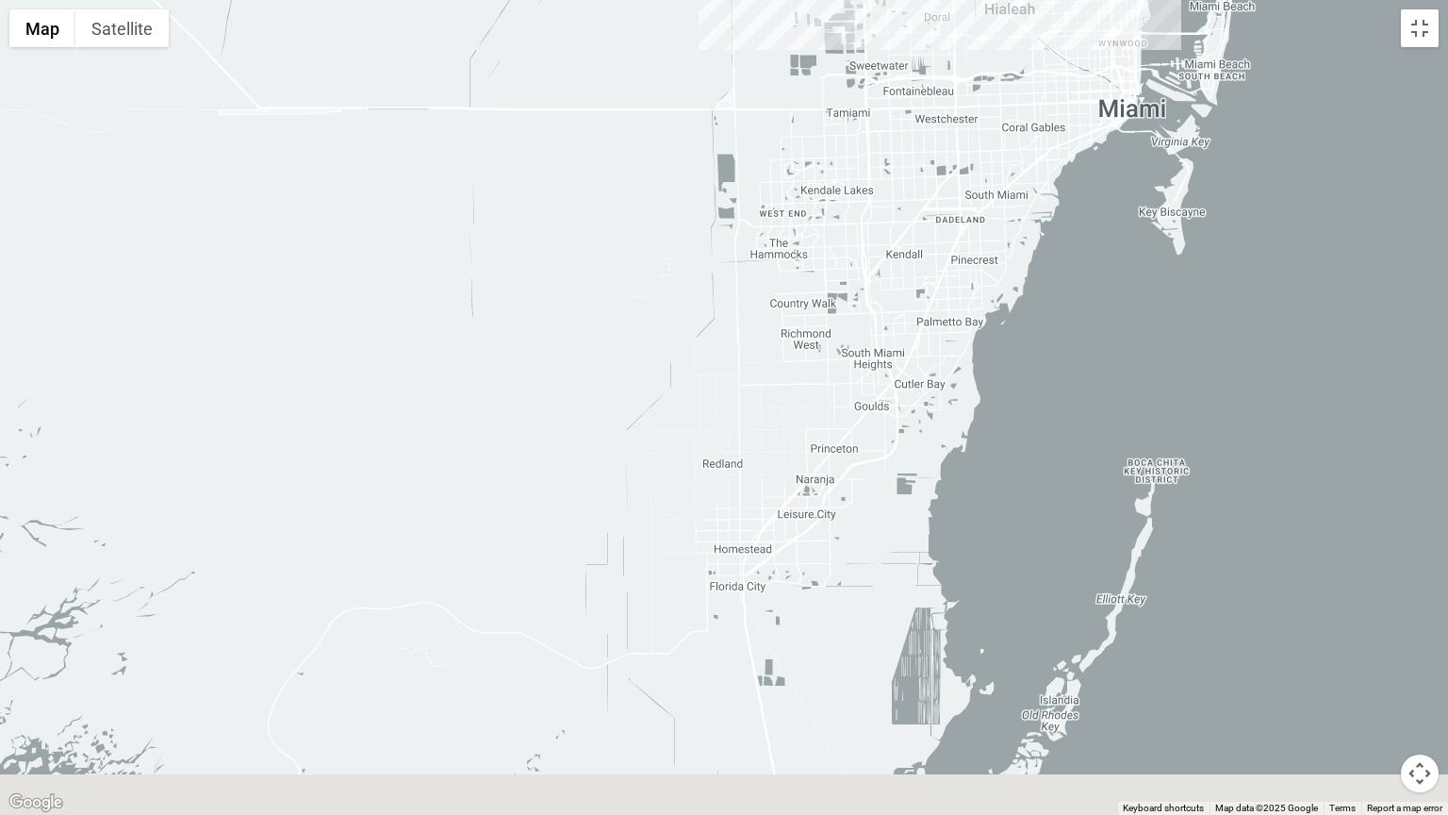
drag, startPoint x: 888, startPoint y: 499, endPoint x: 955, endPoint y: 233, distance: 274.2
click at [955, 234] on div at bounding box center [724, 407] width 1448 height 815
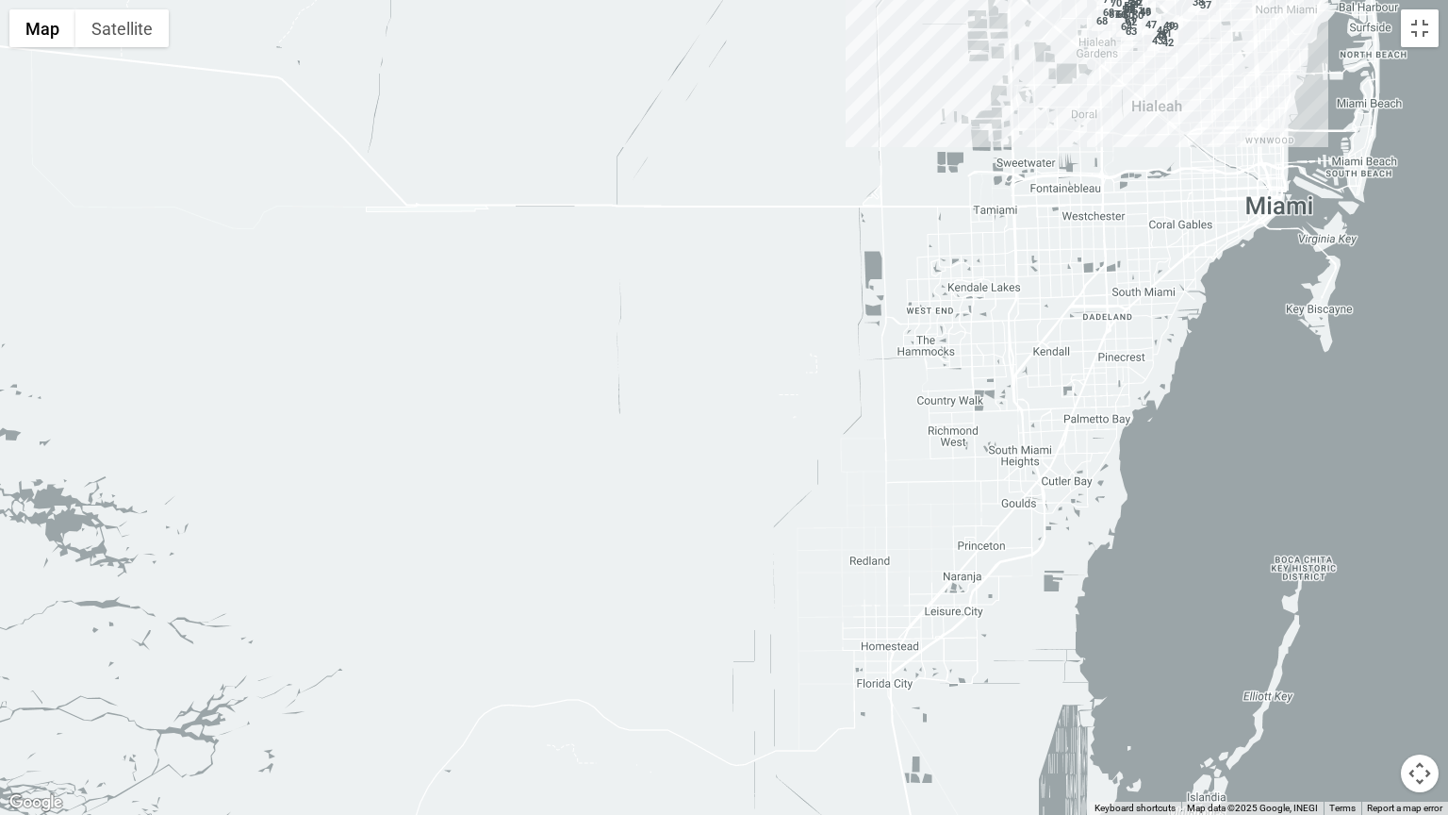
drag, startPoint x: 786, startPoint y: 357, endPoint x: 886, endPoint y: 628, distance: 288.5
click at [886, 628] on div at bounding box center [724, 407] width 1448 height 815
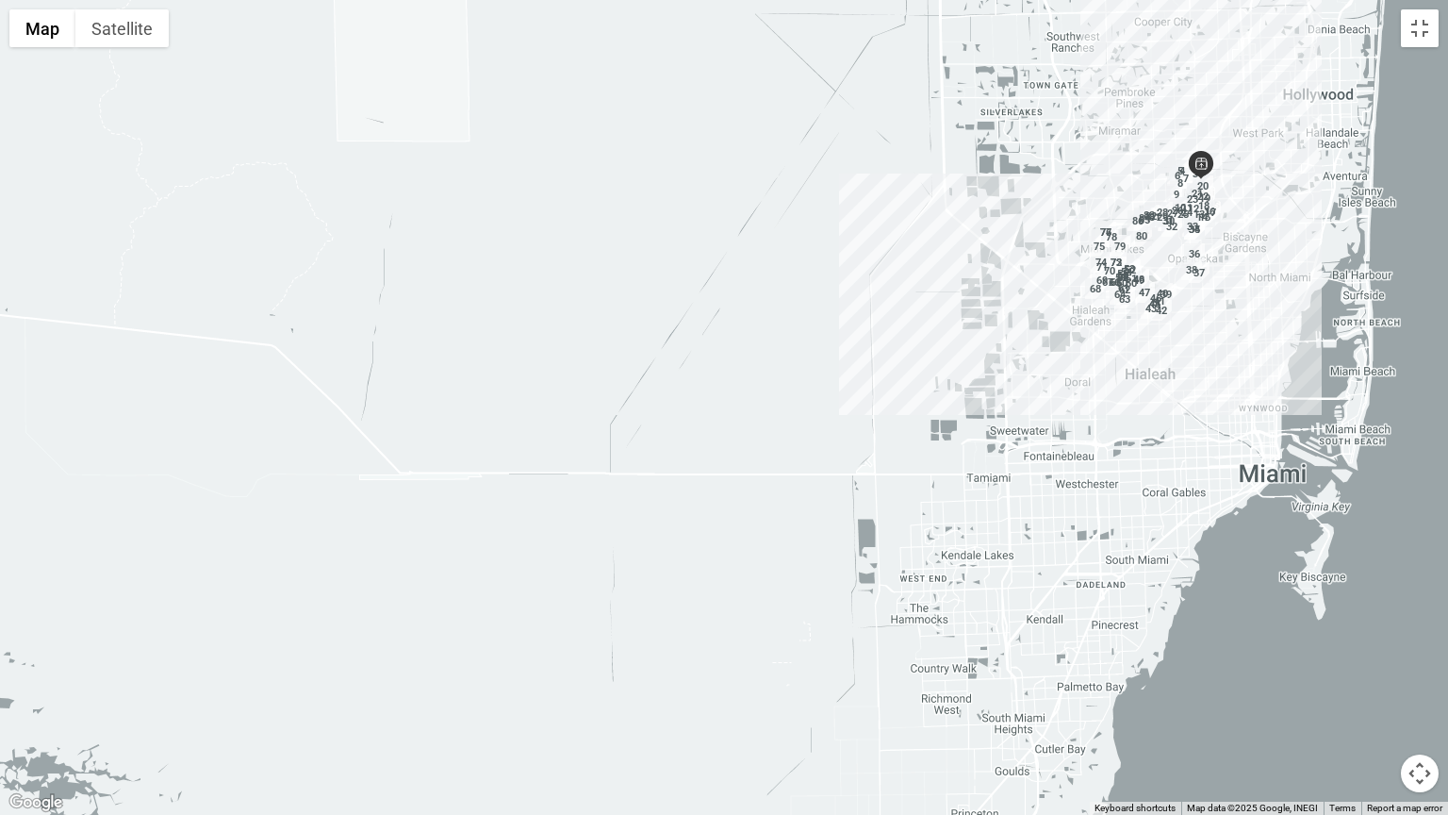
drag, startPoint x: 957, startPoint y: 246, endPoint x: 921, endPoint y: 588, distance: 344.1
click at [921, 588] on div at bounding box center [724, 407] width 1448 height 815
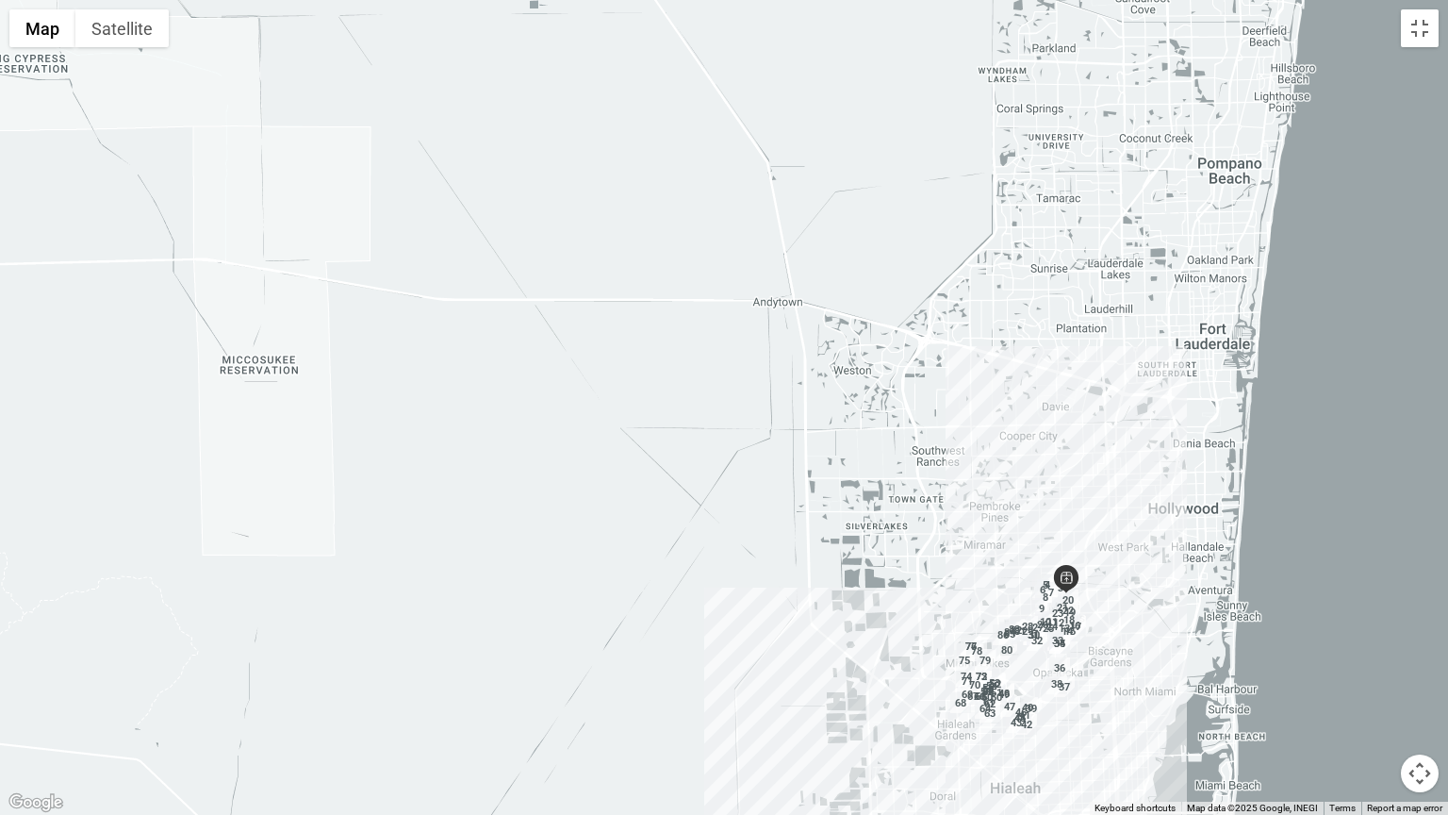
drag, startPoint x: 1038, startPoint y: 226, endPoint x: 939, endPoint y: 561, distance: 349.1
click at [939, 561] on div at bounding box center [724, 407] width 1448 height 815
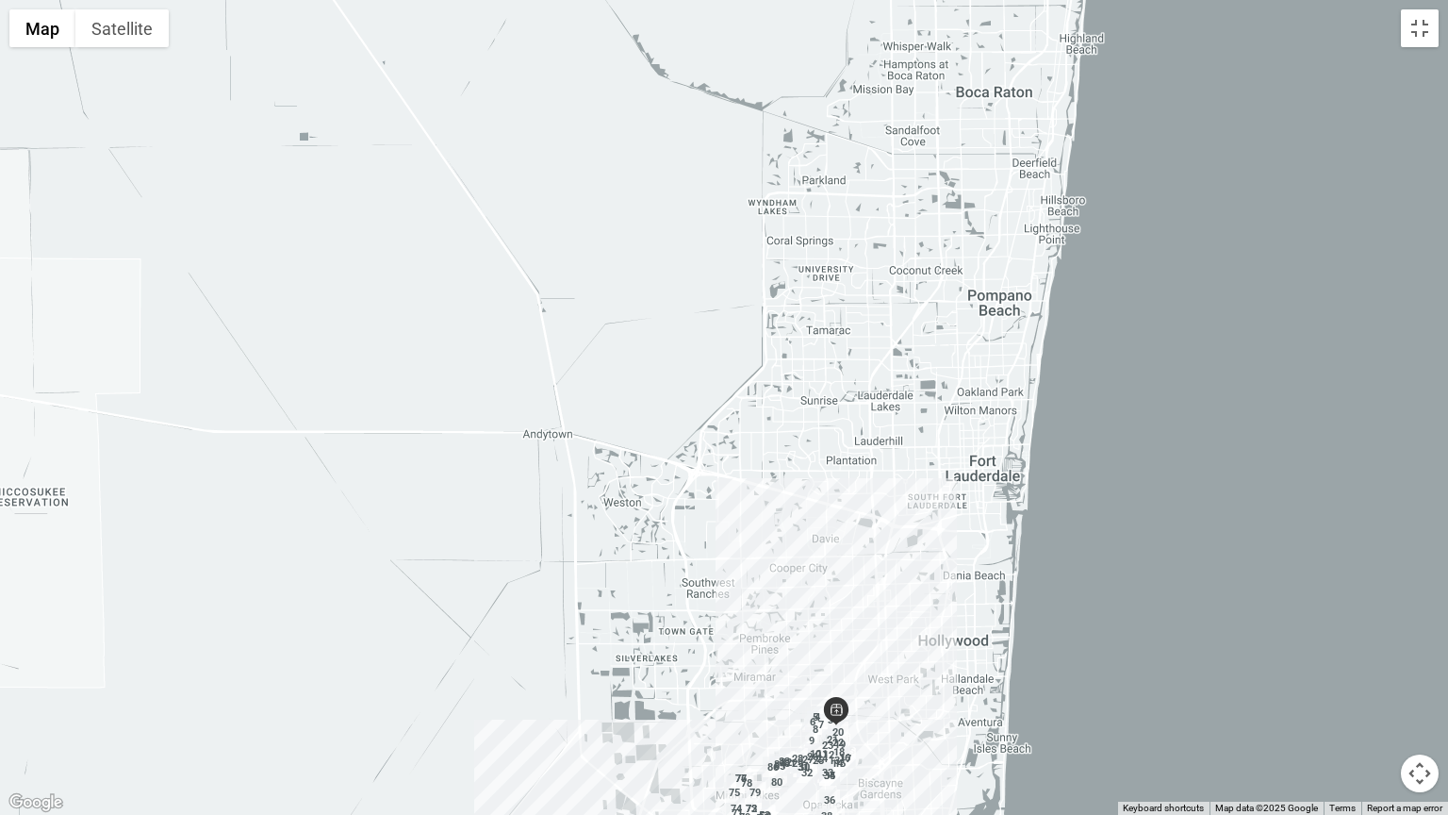
drag, startPoint x: 1118, startPoint y: 391, endPoint x: 876, endPoint y: 539, distance: 284.0
click at [876, 539] on div at bounding box center [724, 407] width 1448 height 815
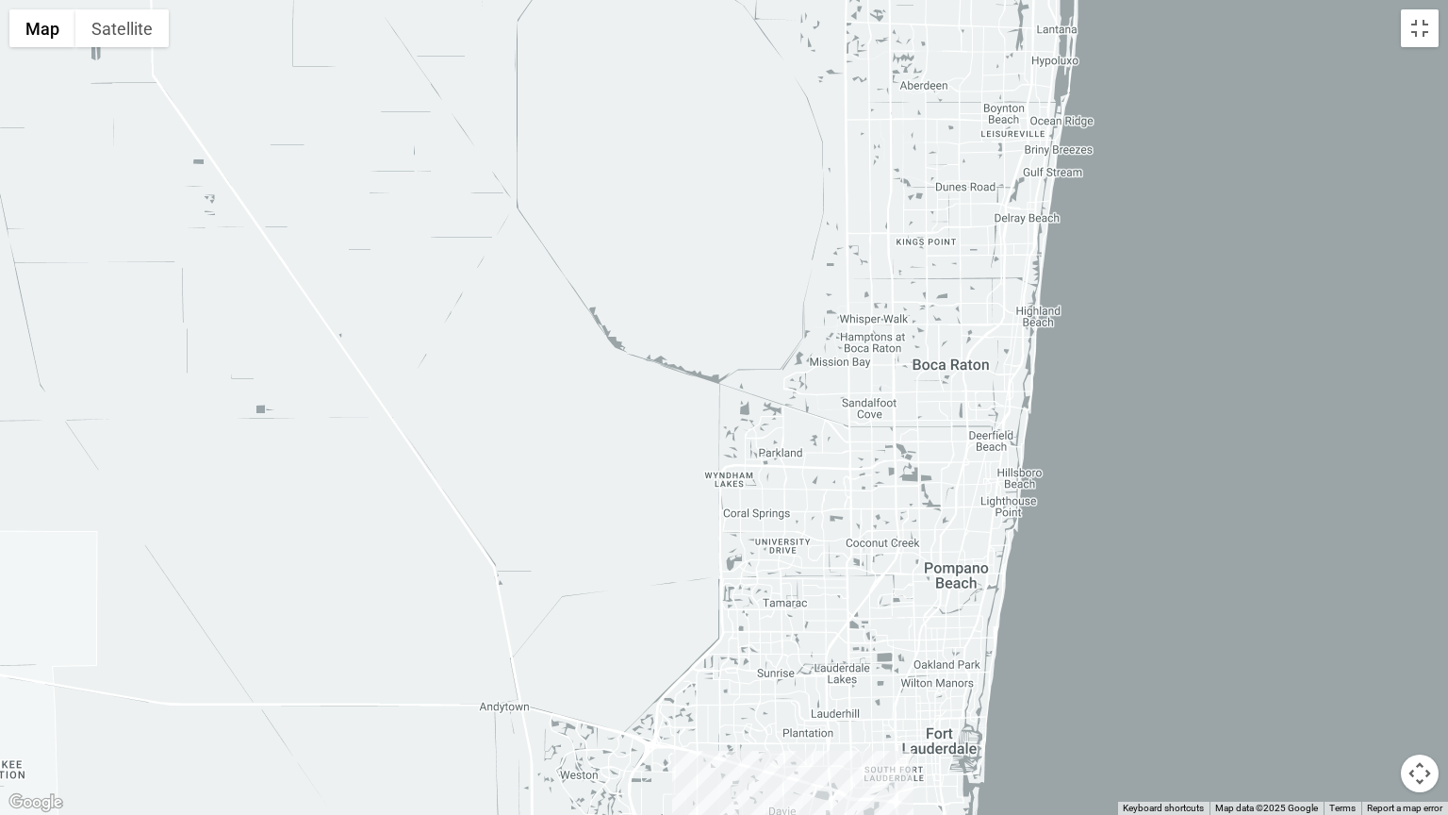
drag, startPoint x: 1016, startPoint y: 286, endPoint x: 977, endPoint y: 562, distance: 279.0
click at [977, 562] on div at bounding box center [724, 407] width 1448 height 815
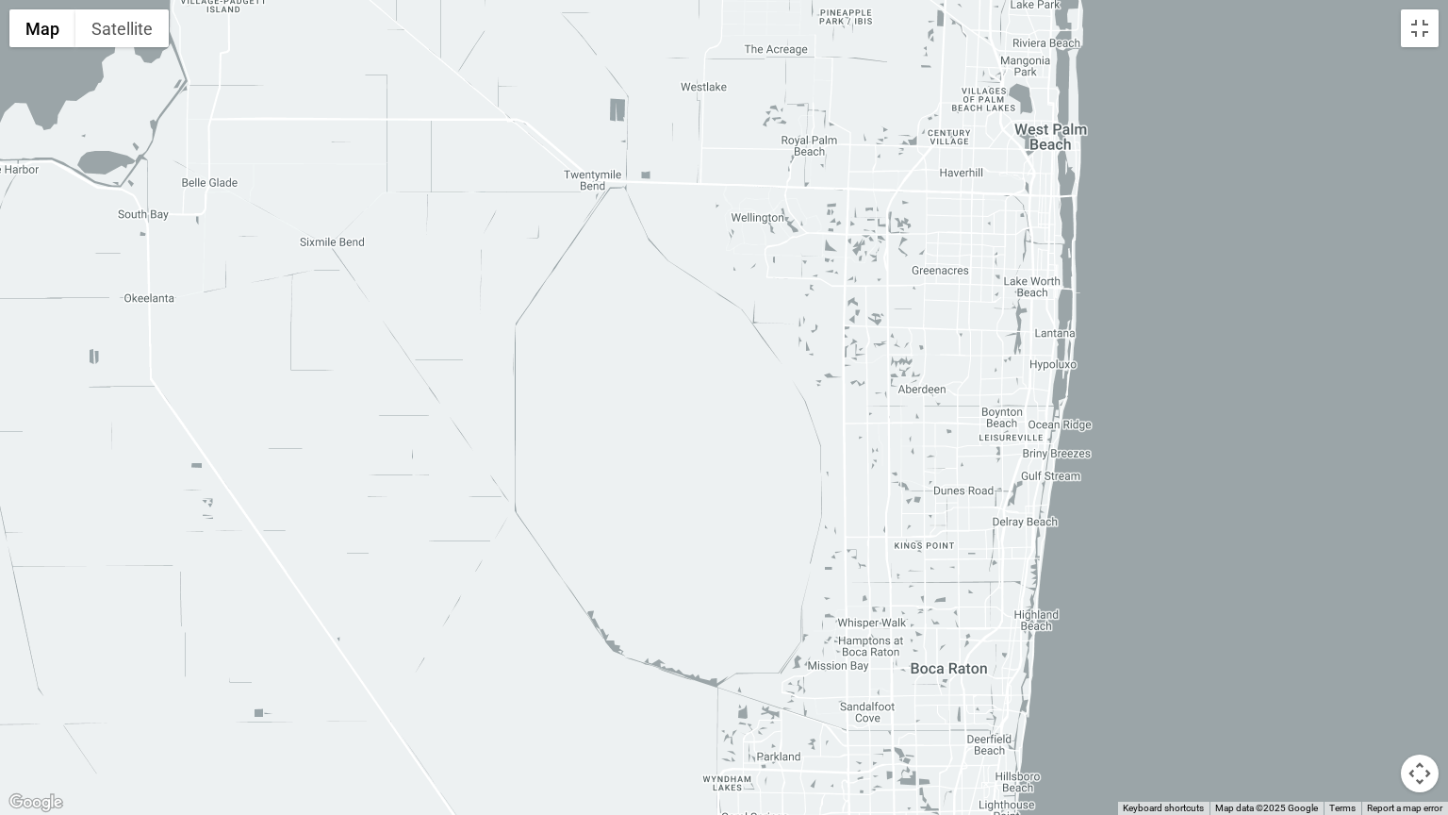
drag, startPoint x: 1005, startPoint y: 323, endPoint x: 1003, endPoint y: 635, distance: 311.2
click at [1003, 635] on div at bounding box center [724, 407] width 1448 height 815
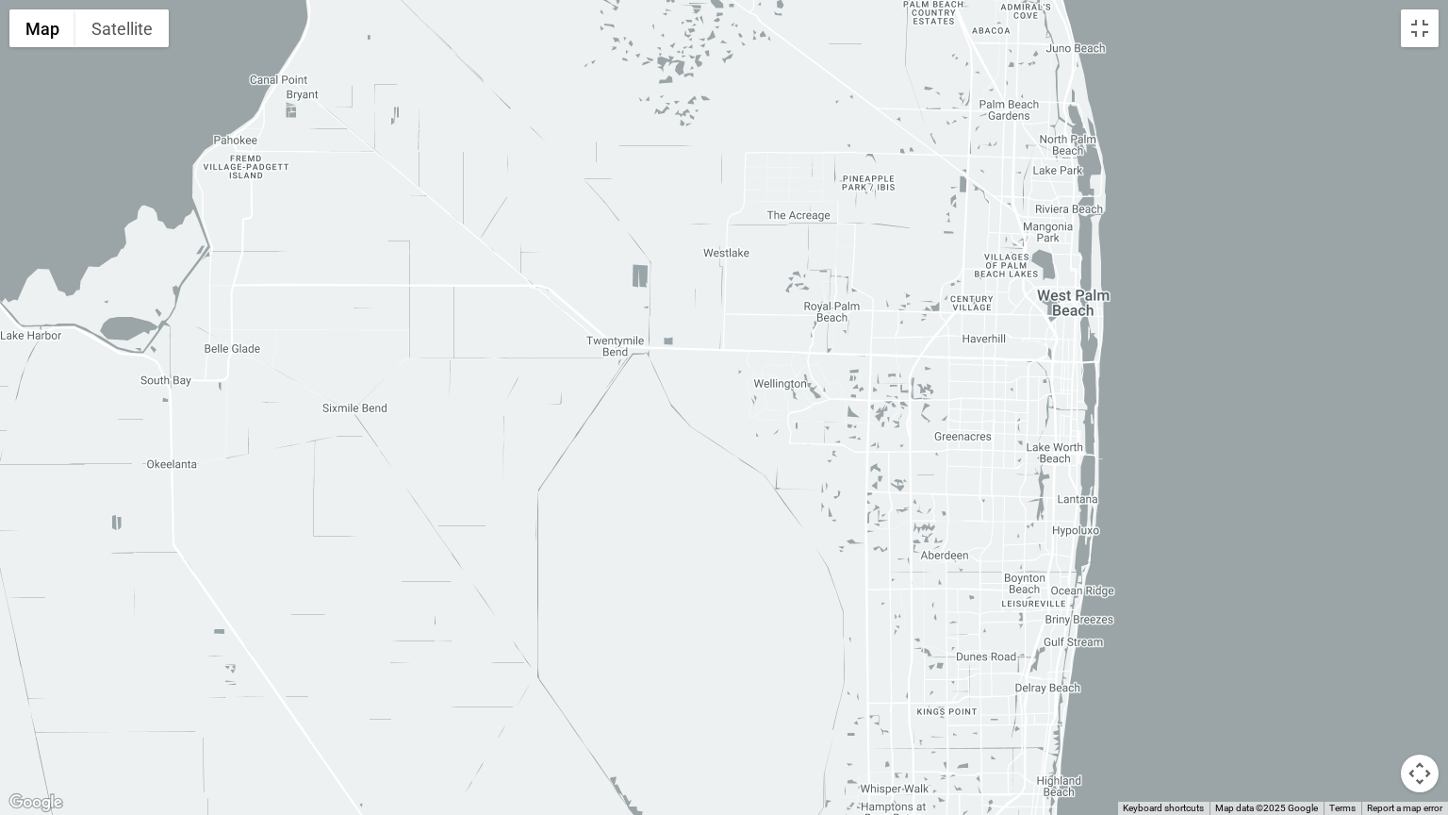
drag, startPoint x: 1003, startPoint y: 480, endPoint x: 994, endPoint y: 643, distance: 163.4
click at [1000, 657] on div at bounding box center [724, 407] width 1448 height 815
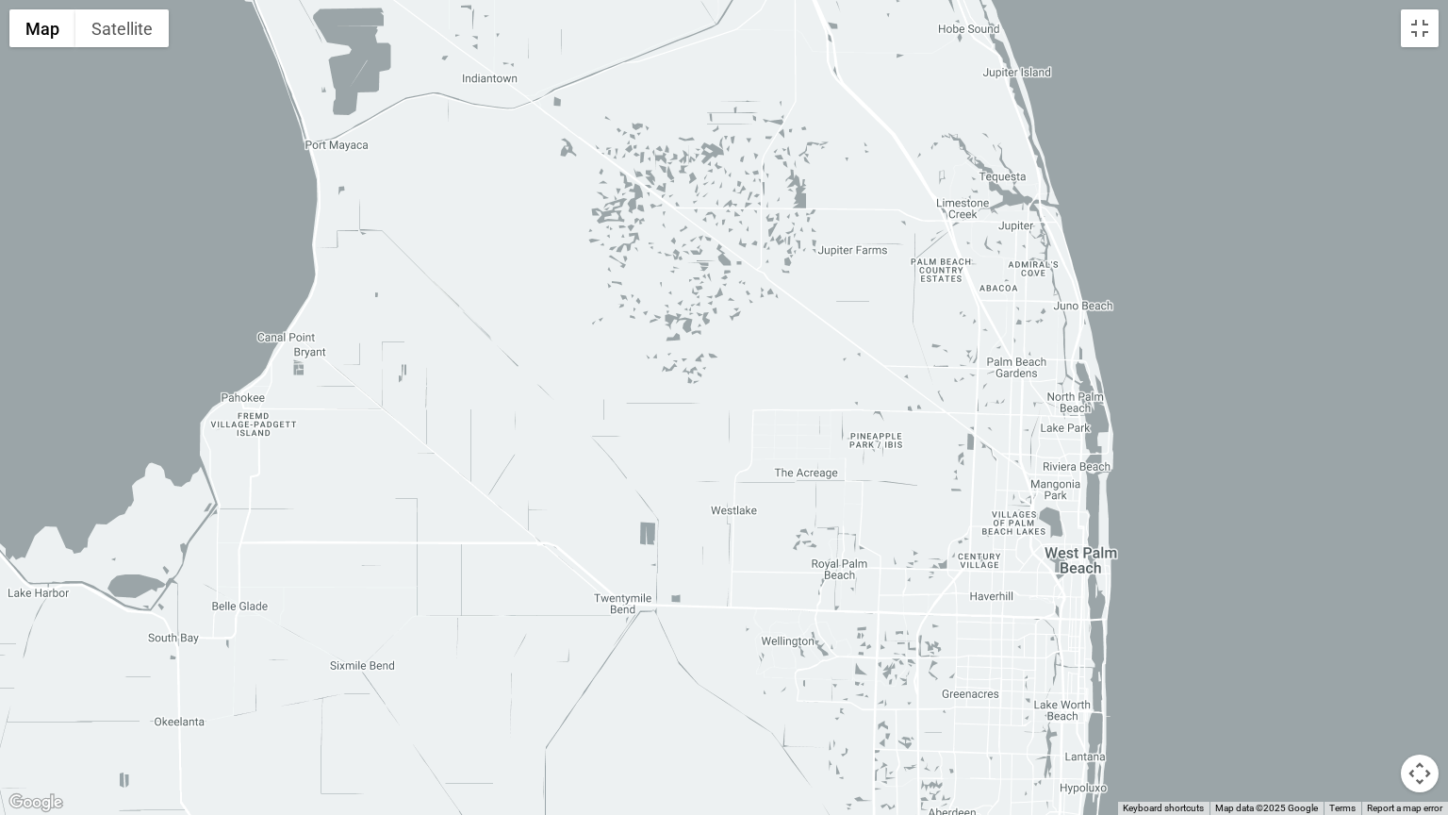
drag, startPoint x: 899, startPoint y: 377, endPoint x: 947, endPoint y: 656, distance: 283.2
click at [946, 656] on div at bounding box center [724, 407] width 1448 height 815
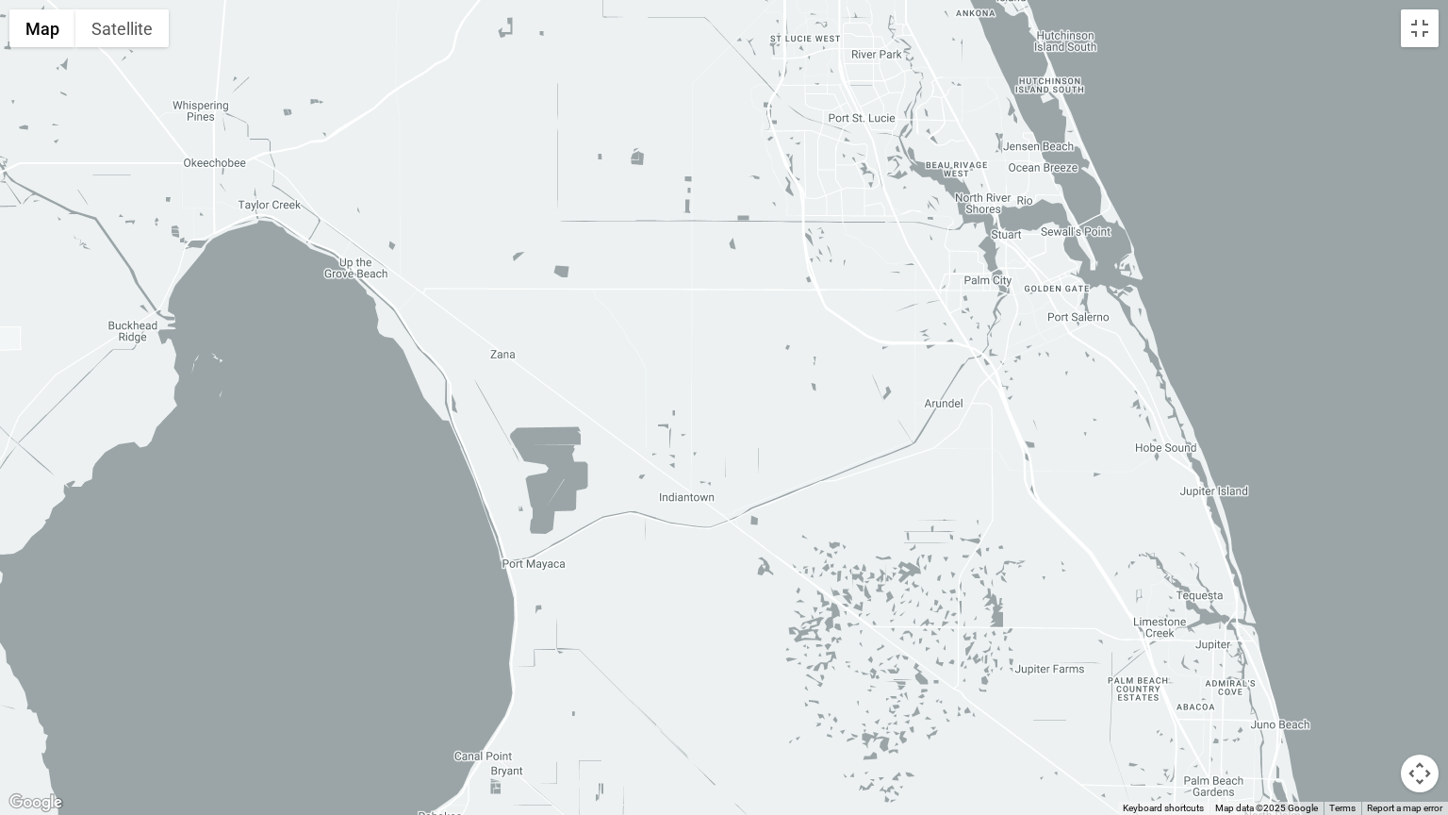
drag, startPoint x: 954, startPoint y: 388, endPoint x: 1150, endPoint y: 801, distance: 456.3
click at [1150, 712] on div "1 2 3 4 5 6 7 8 9 10 11 12 13 14 15 16 17 18 19 20 21 22 23 24 25 26 27 28 29 3…" at bounding box center [724, 407] width 1448 height 815
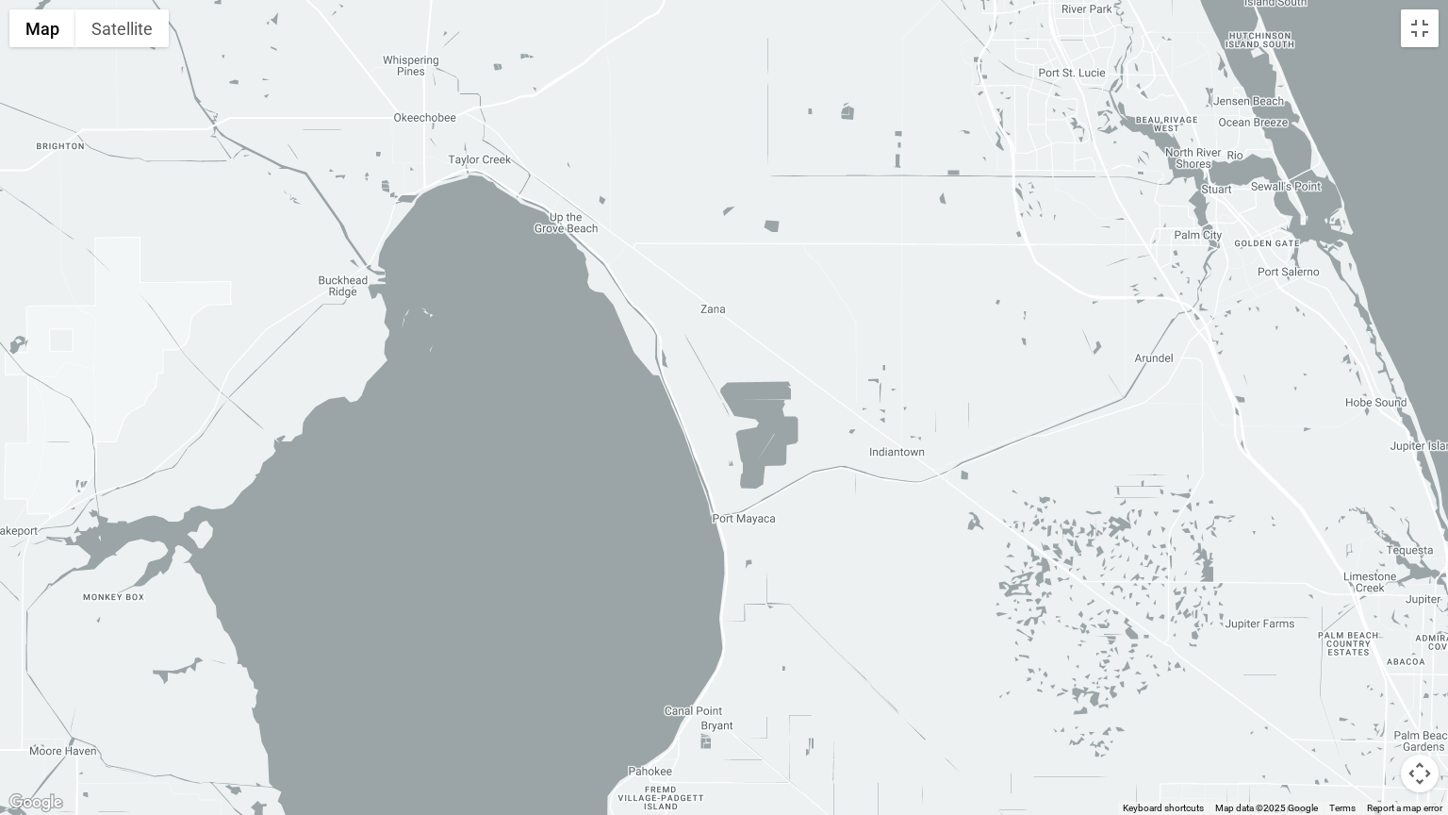
drag, startPoint x: 884, startPoint y: 435, endPoint x: 1065, endPoint y: 147, distance: 339.3
click at [1065, 148] on div at bounding box center [724, 407] width 1448 height 815
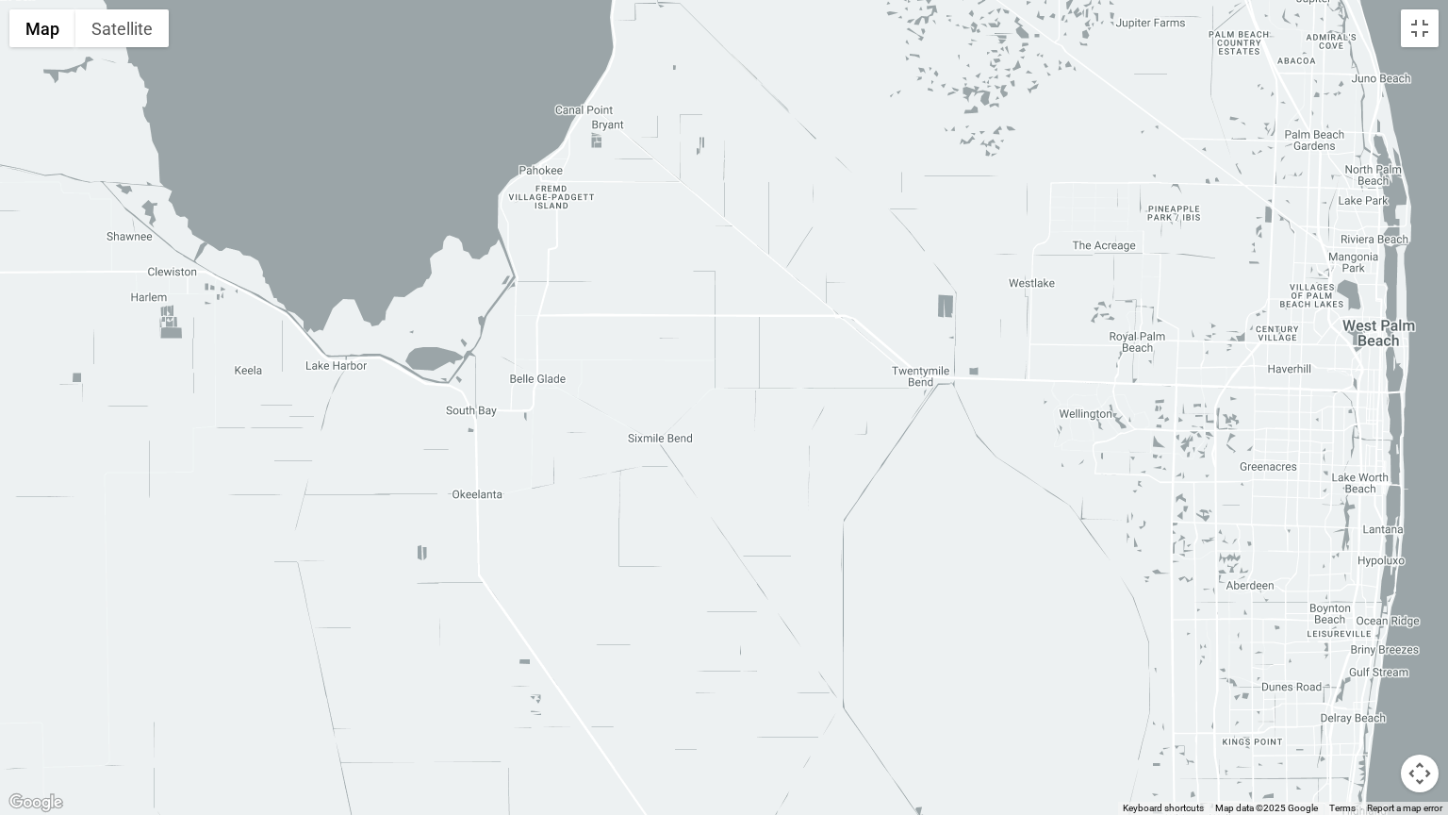
drag, startPoint x: 1131, startPoint y: 480, endPoint x: 1084, endPoint y: 190, distance: 294.2
click at [1084, 190] on div at bounding box center [724, 407] width 1448 height 815
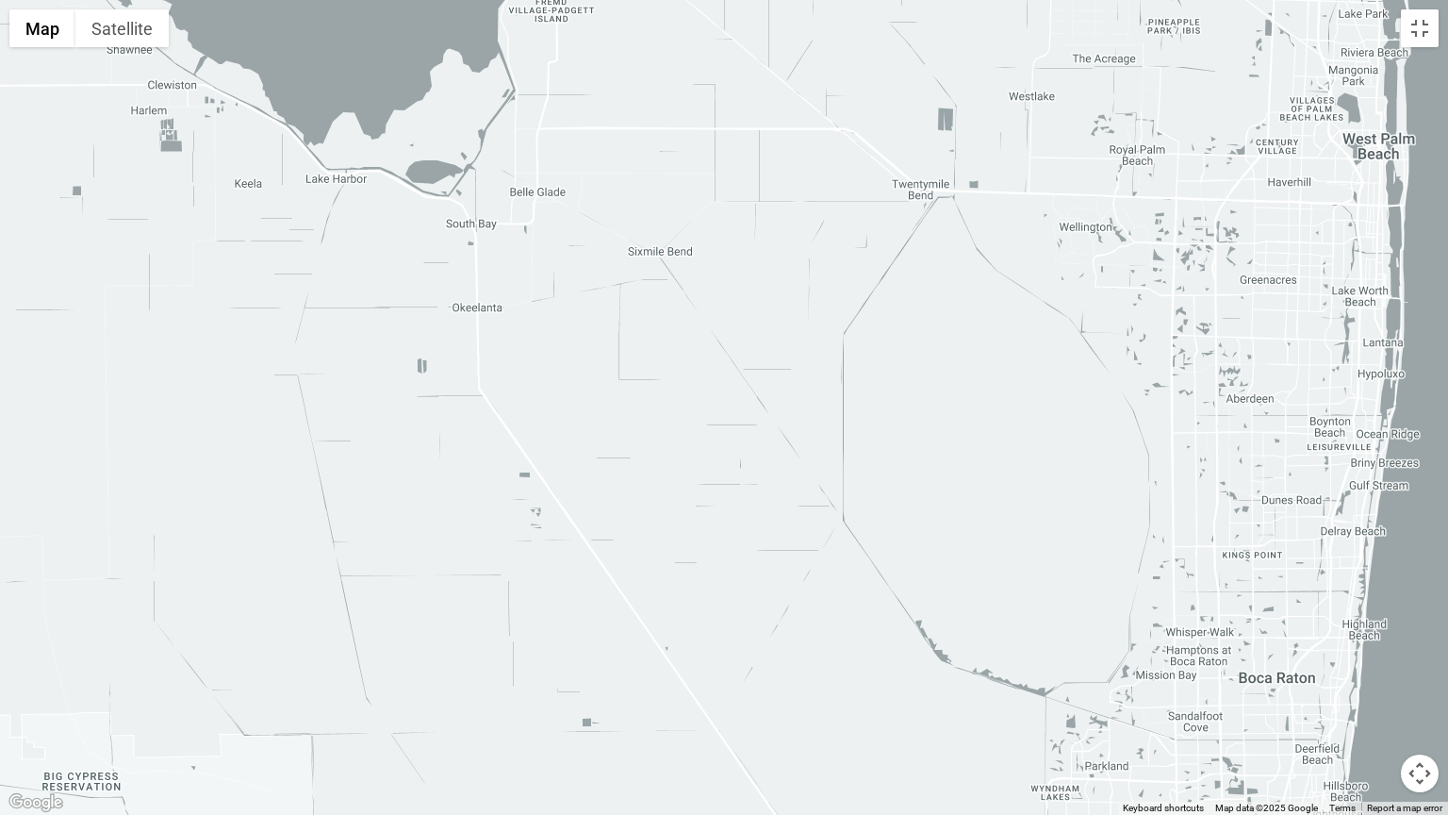
drag, startPoint x: 1099, startPoint y: 540, endPoint x: 1064, endPoint y: 256, distance: 286.1
click at [1064, 256] on div at bounding box center [724, 407] width 1448 height 815
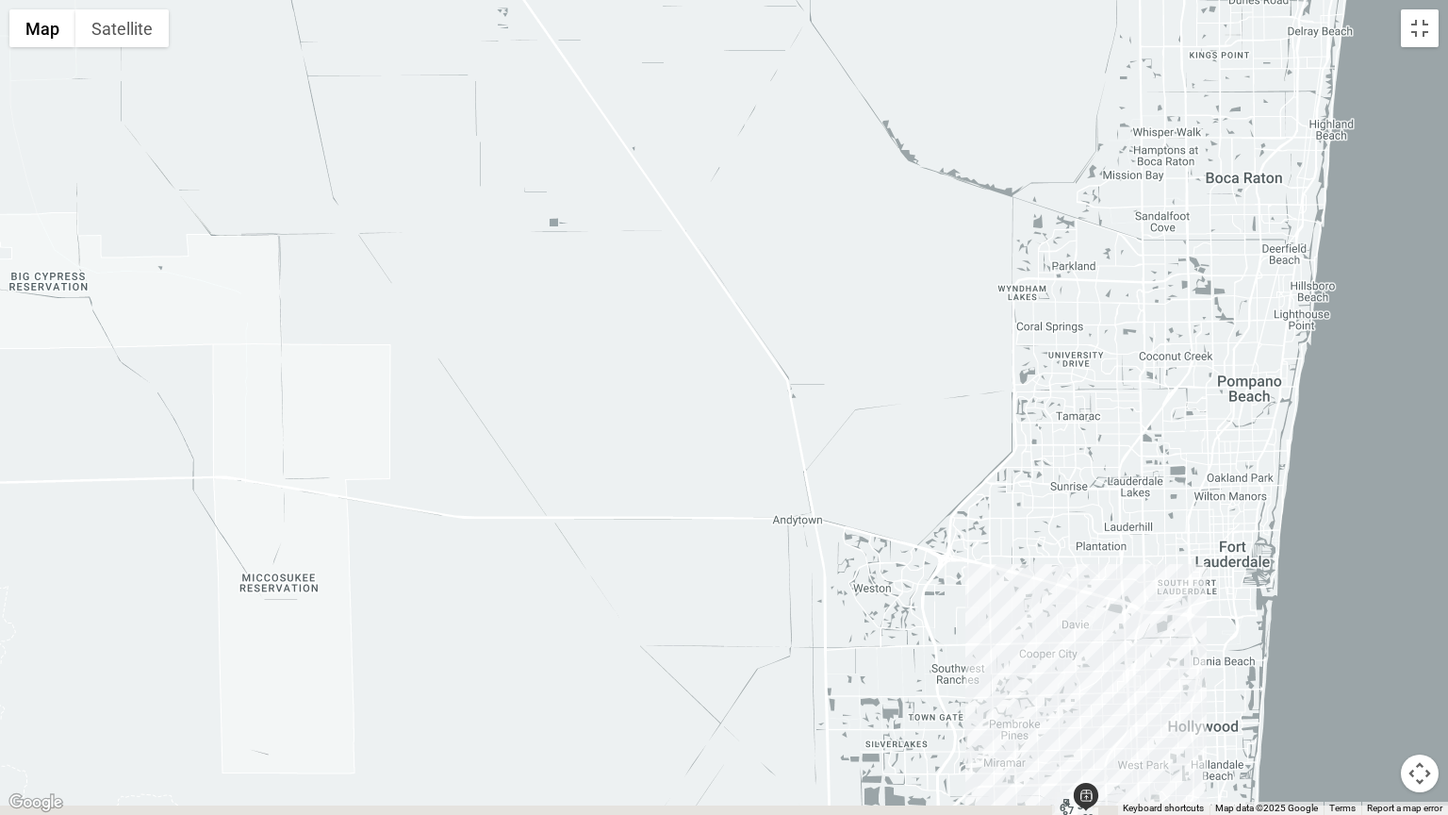
drag, startPoint x: 1088, startPoint y: 685, endPoint x: 1091, endPoint y: 373, distance: 312.1
click at [1091, 373] on div at bounding box center [724, 407] width 1448 height 815
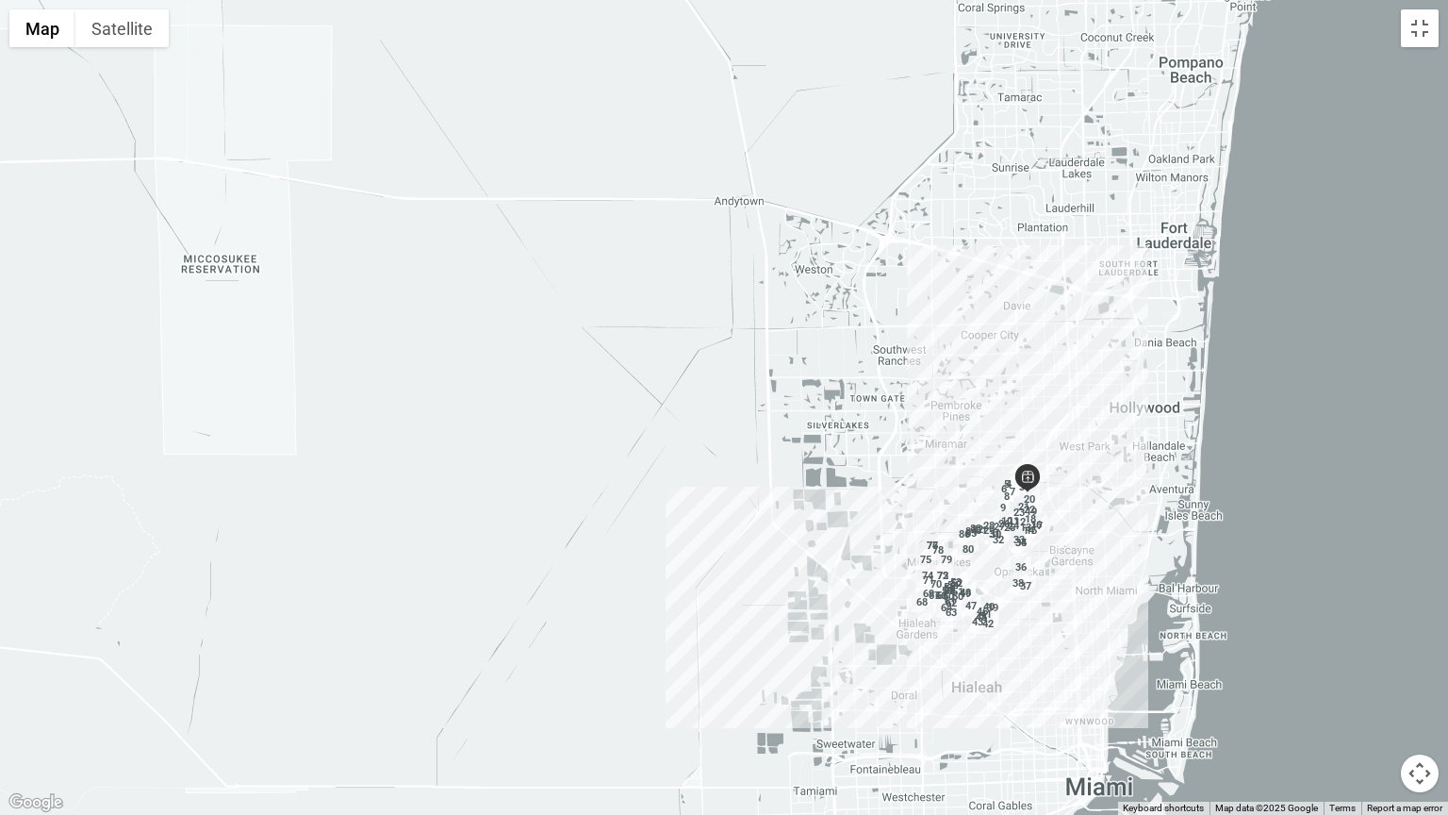
drag, startPoint x: 1102, startPoint y: 628, endPoint x: 1041, endPoint y: 328, distance: 306.0
click at [1040, 329] on div at bounding box center [724, 407] width 1448 height 815
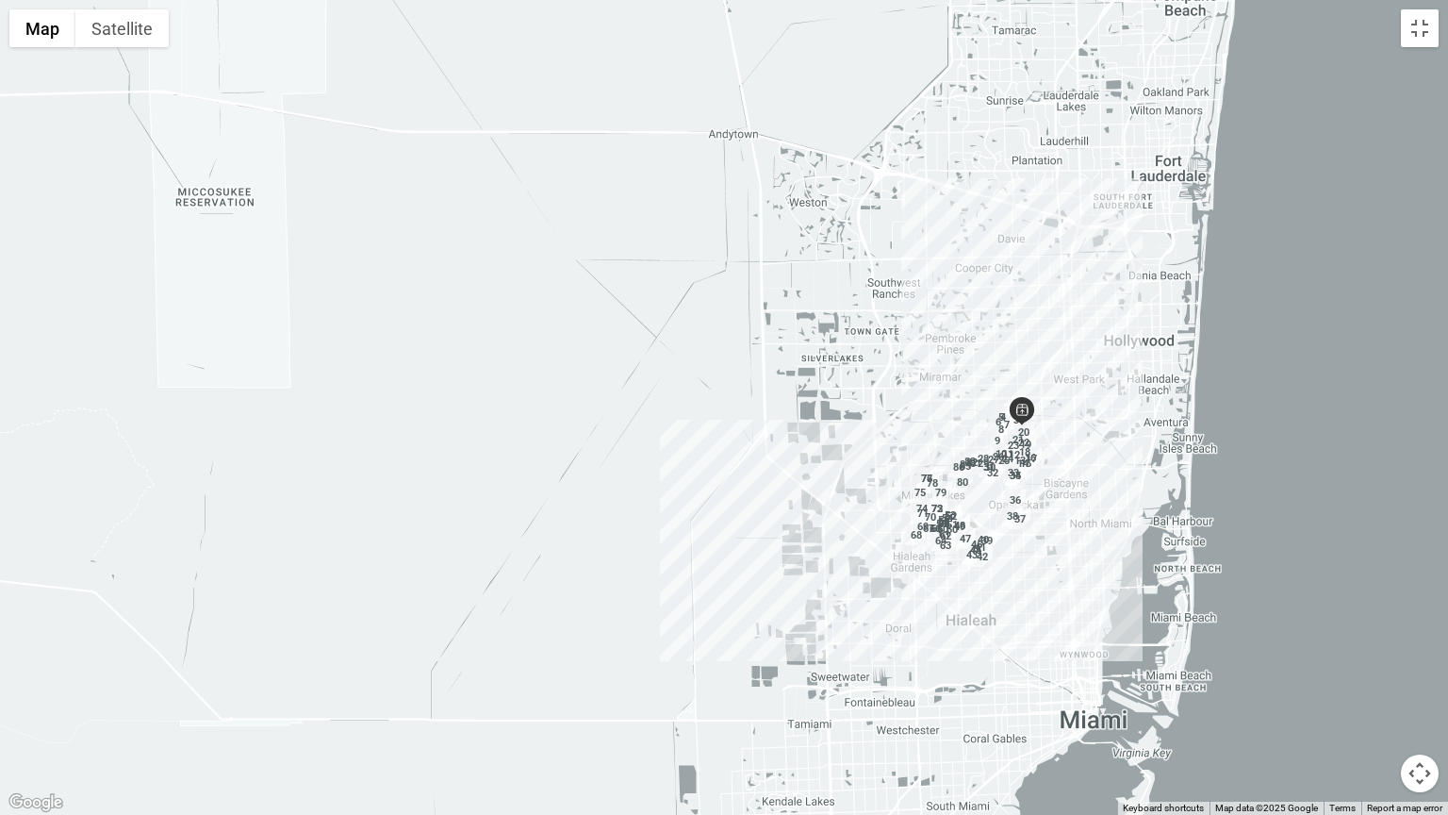
drag, startPoint x: 913, startPoint y: 510, endPoint x: 880, endPoint y: 334, distance: 179.4
click at [880, 335] on div at bounding box center [724, 407] width 1448 height 815
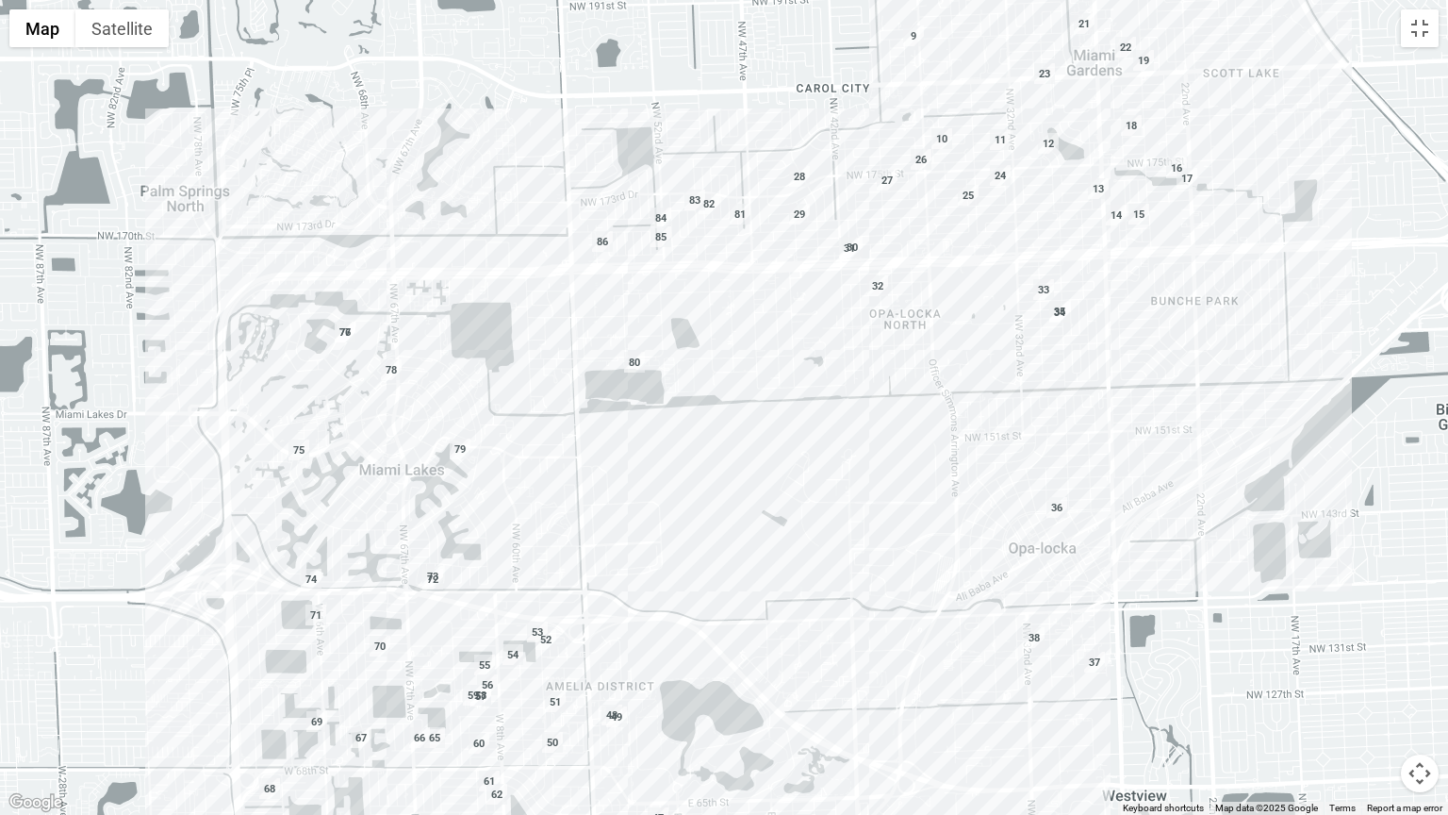
drag, startPoint x: 982, startPoint y: 483, endPoint x: 773, endPoint y: 550, distance: 218.9
click at [773, 550] on div at bounding box center [724, 407] width 1448 height 815
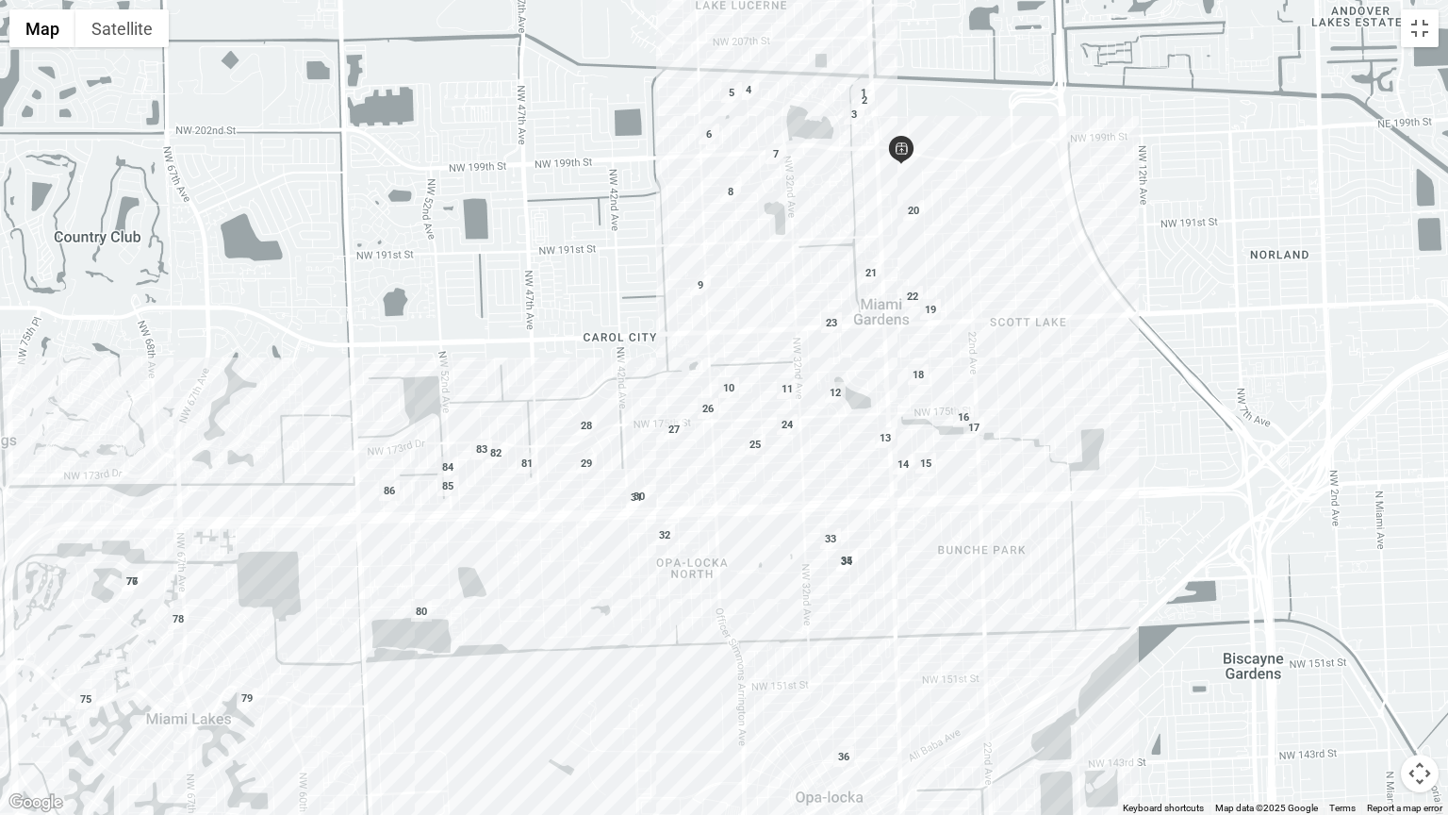
drag
click at [966, 565] on div at bounding box center [724, 407] width 1448 height 815
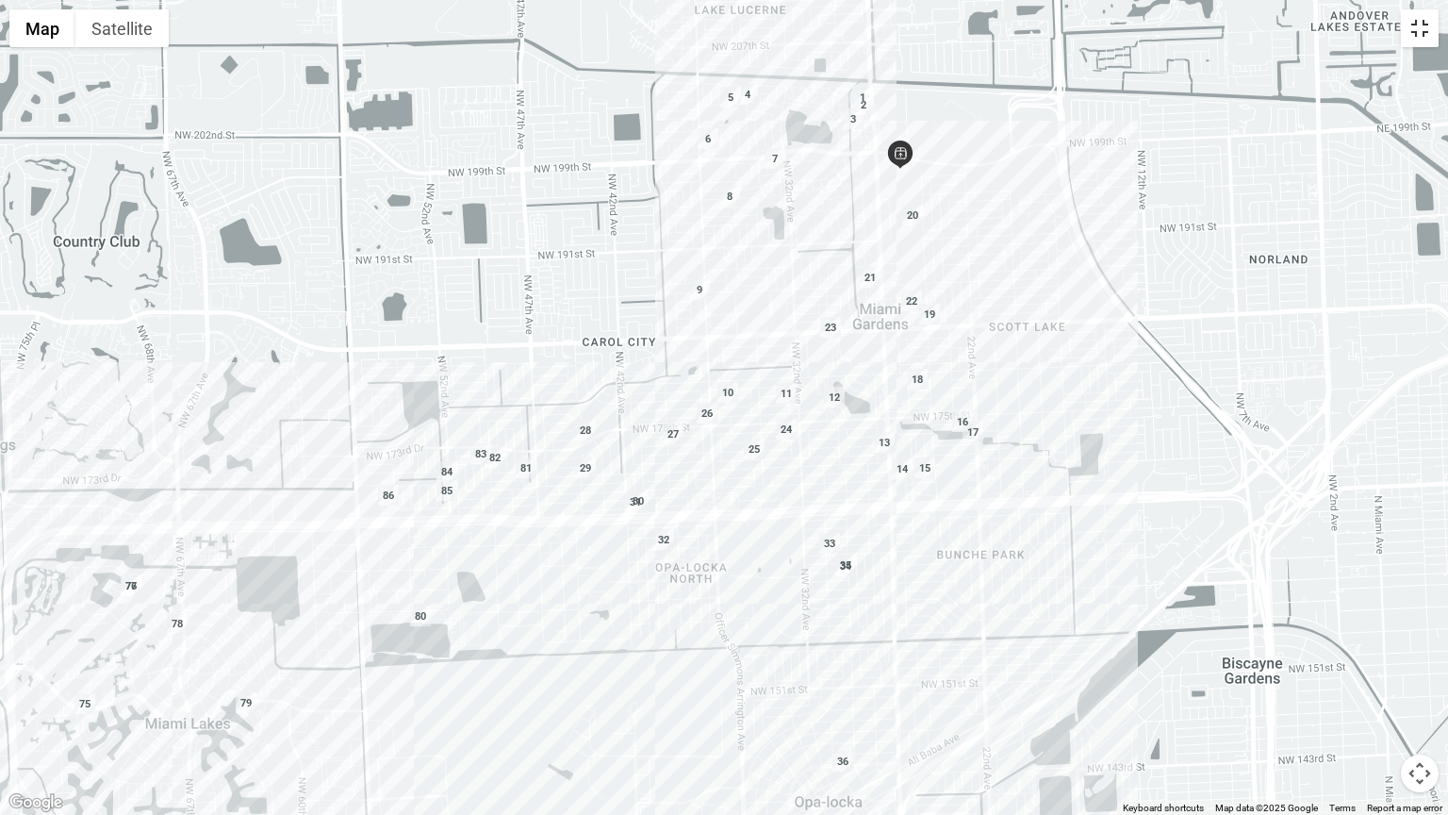
click at [1418, 36] on button "Toggle fullscreen view" at bounding box center [1420, 28] width 38 height 38
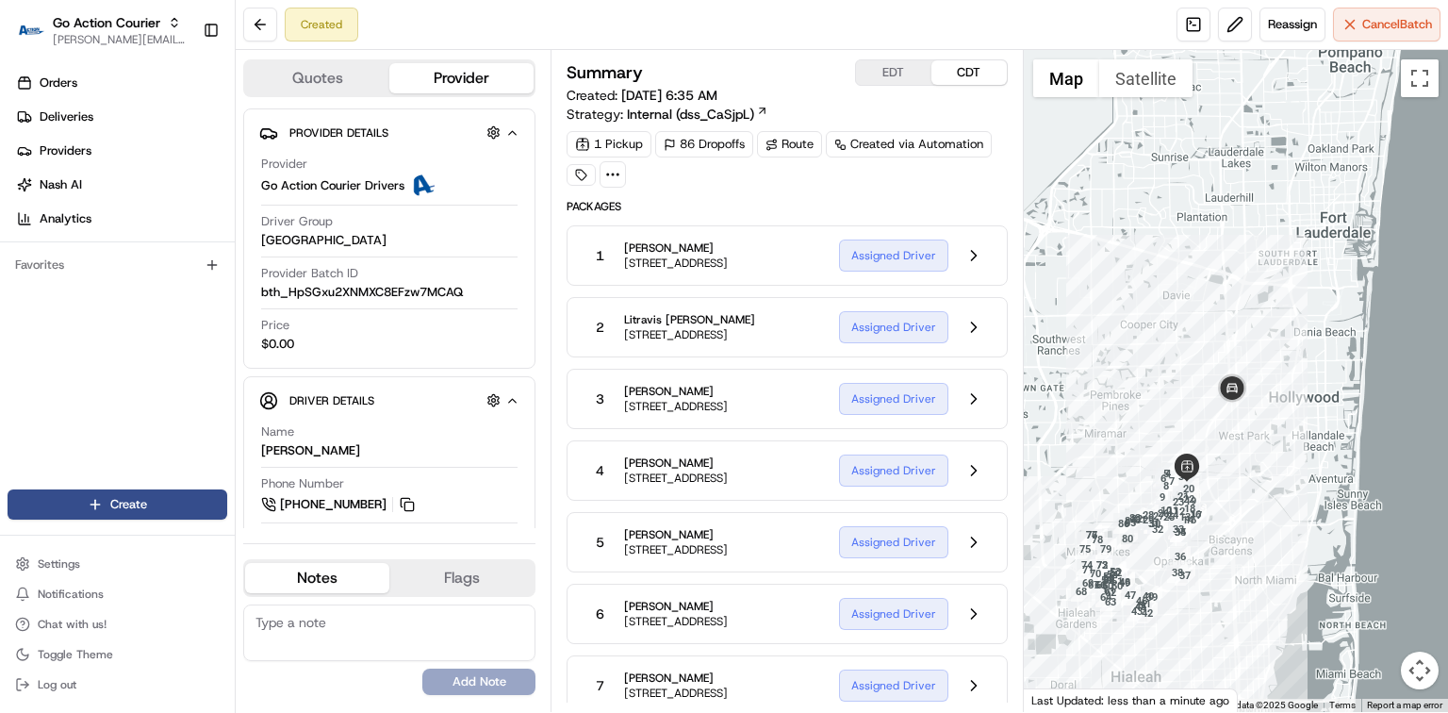
drag, startPoint x: 1316, startPoint y: 234, endPoint x: 1197, endPoint y: 434, distance: 233.0
click at [1197, 434] on div at bounding box center [1236, 381] width 424 height 662
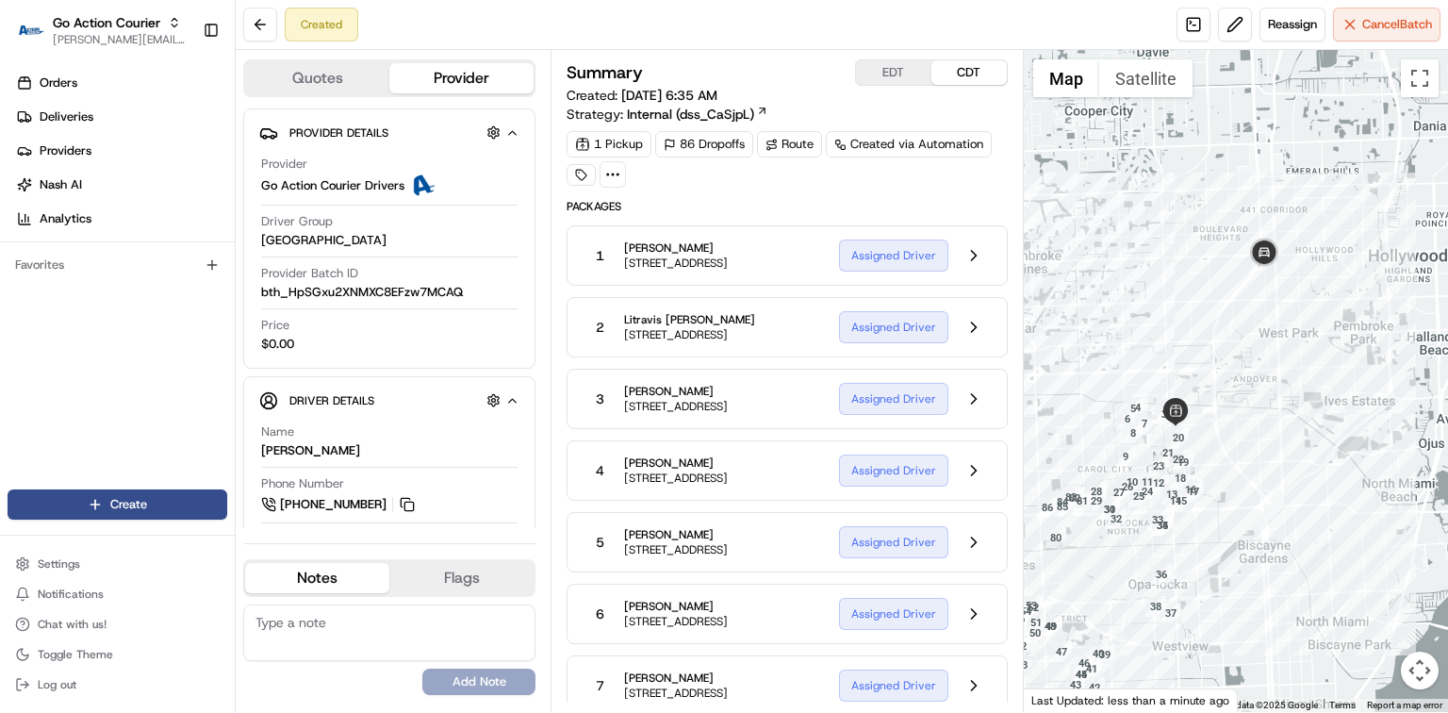
drag, startPoint x: 1223, startPoint y: 442, endPoint x: 1245, endPoint y: 477, distance: 41.1
click at [1245, 477] on div at bounding box center [1236, 381] width 424 height 662
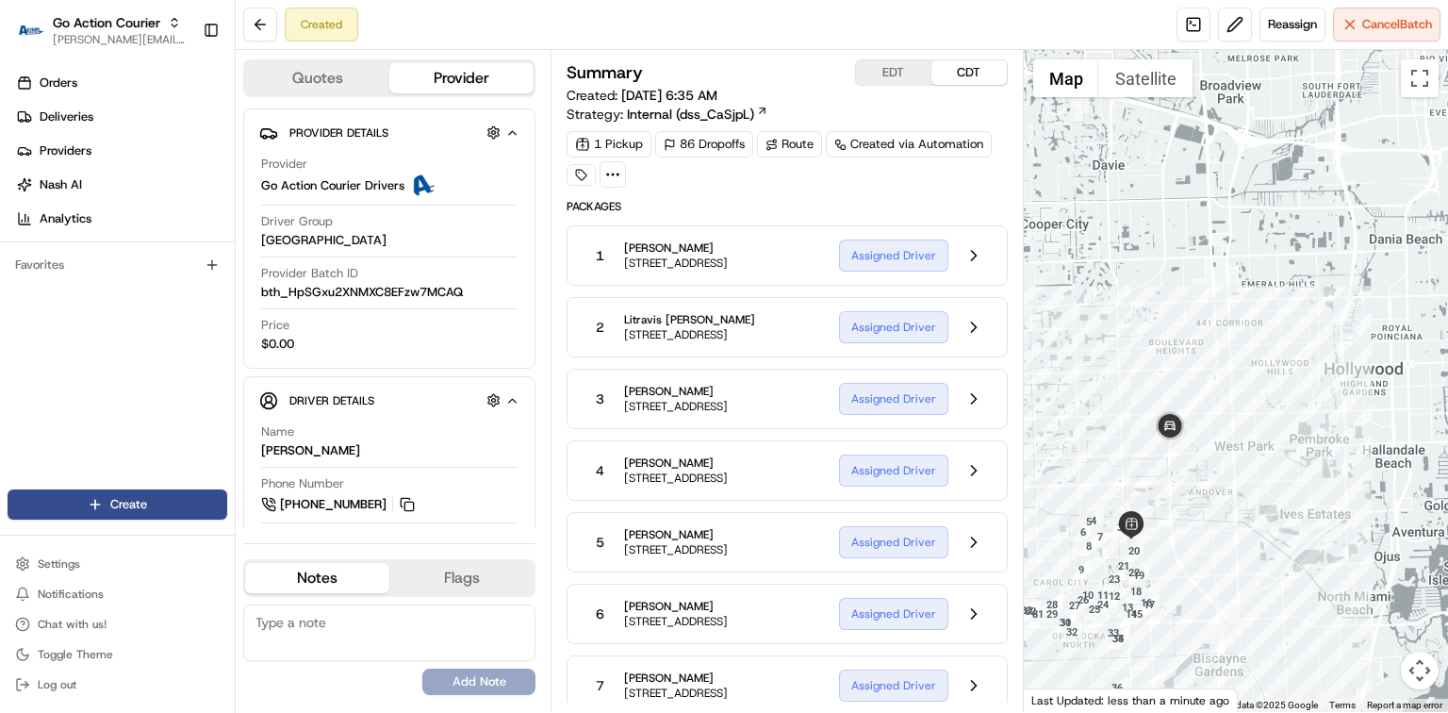
drag, startPoint x: 1115, startPoint y: 579, endPoint x: 1177, endPoint y: 509, distance: 92.9
click at [1164, 523] on div at bounding box center [1236, 381] width 424 height 662
click at [1182, 502] on div at bounding box center [1236, 381] width 424 height 662
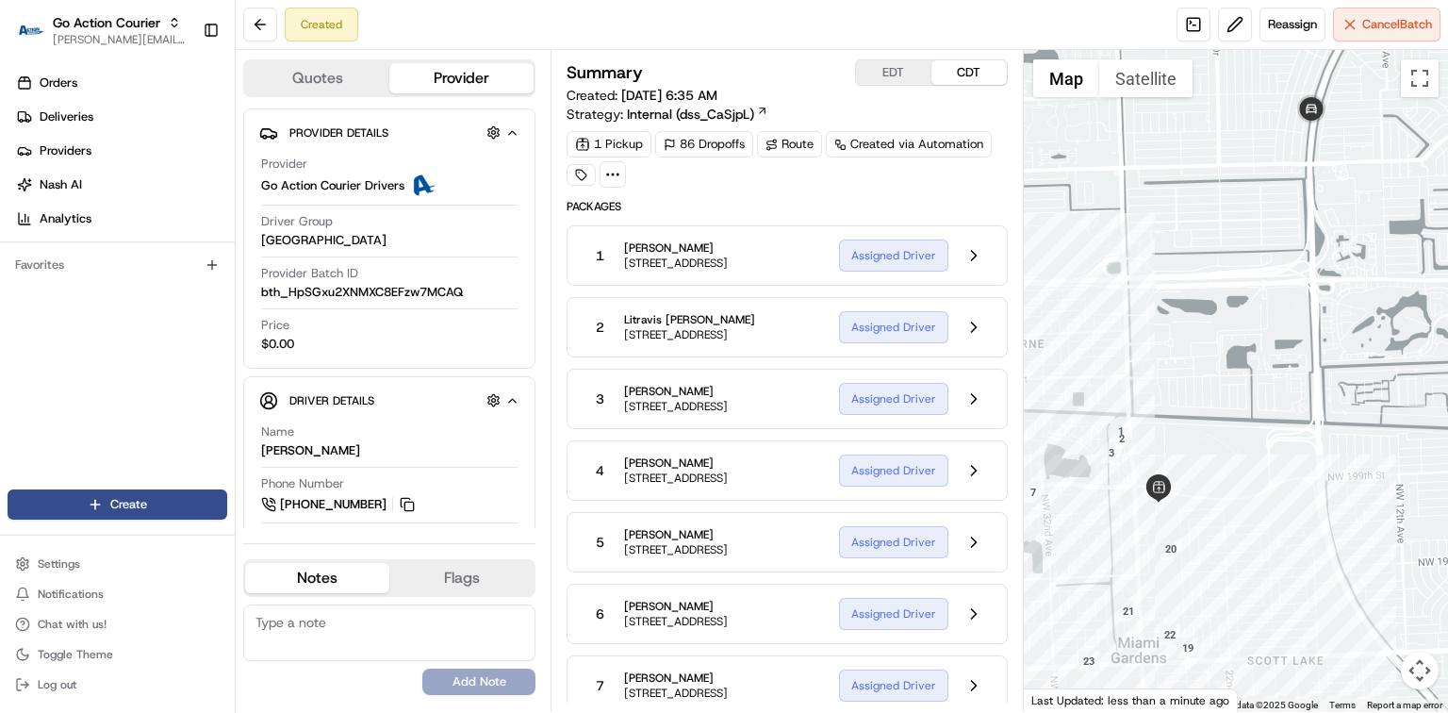
drag, startPoint x: 1164, startPoint y: 529, endPoint x: 1247, endPoint y: 490, distance: 92.4
click at [1247, 490] on div at bounding box center [1236, 381] width 424 height 662
drag, startPoint x: 1254, startPoint y: 483, endPoint x: 1263, endPoint y: 464, distance: 20.7
click at [1263, 460] on div at bounding box center [1236, 381] width 424 height 662
drag, startPoint x: 1269, startPoint y: 494, endPoint x: 1279, endPoint y: 464, distance: 31.6
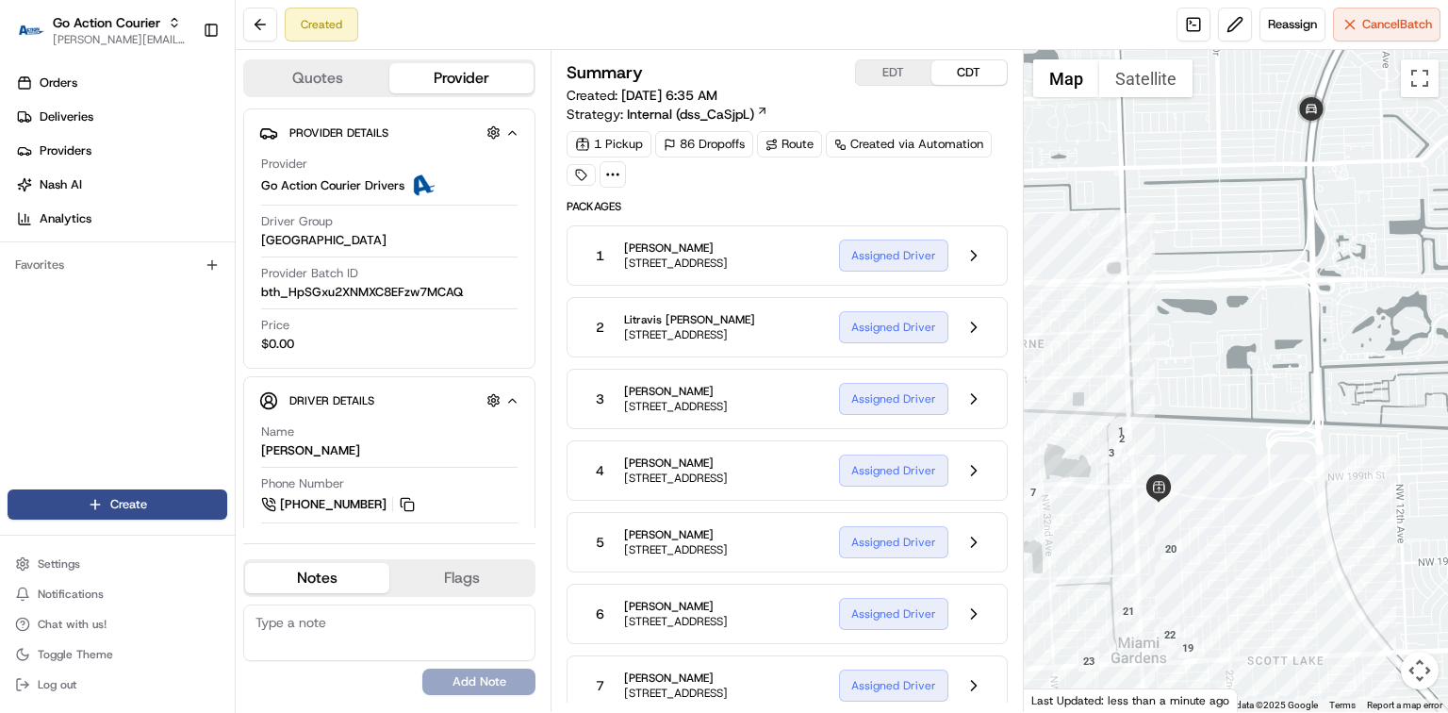
click at [1279, 464] on div at bounding box center [1236, 381] width 424 height 662
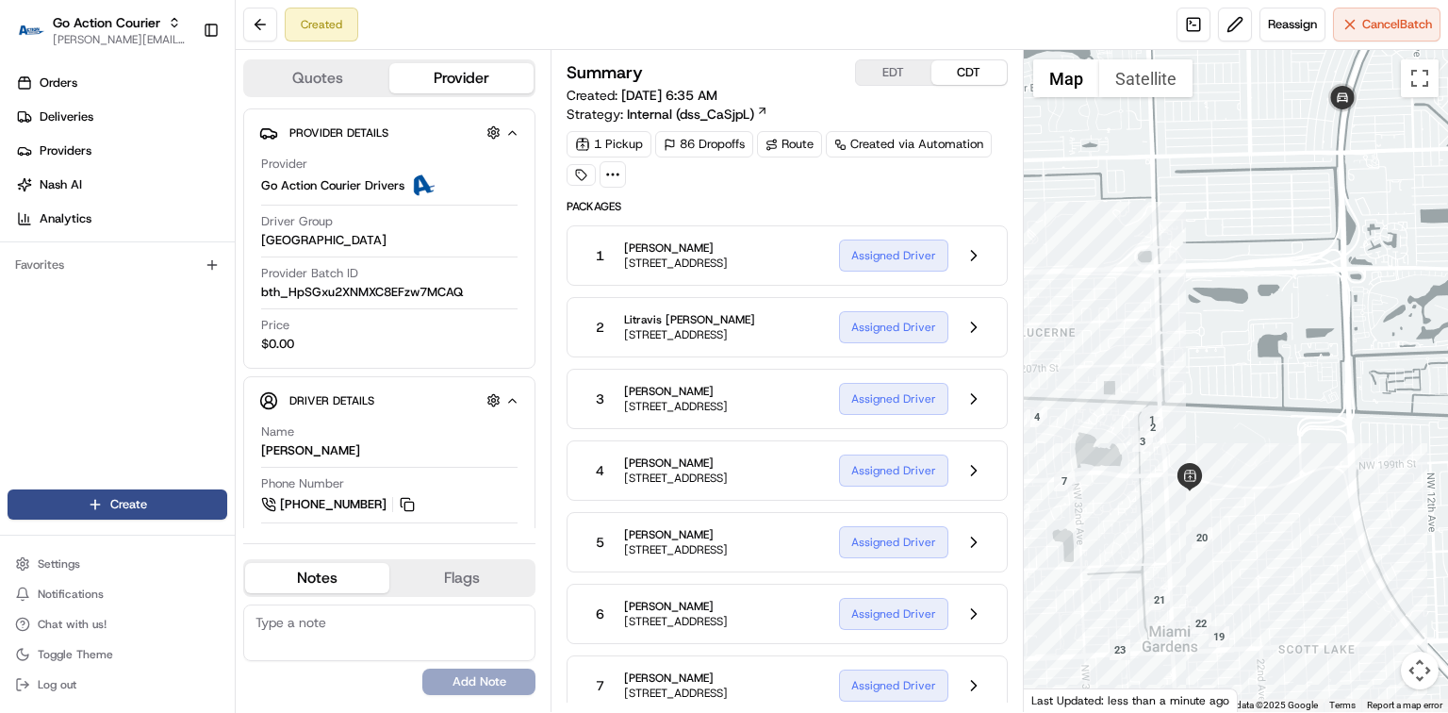
drag, startPoint x: 1231, startPoint y: 430, endPoint x: 1261, endPoint y: 415, distance: 32.9
click at [1261, 415] on div at bounding box center [1236, 381] width 424 height 662
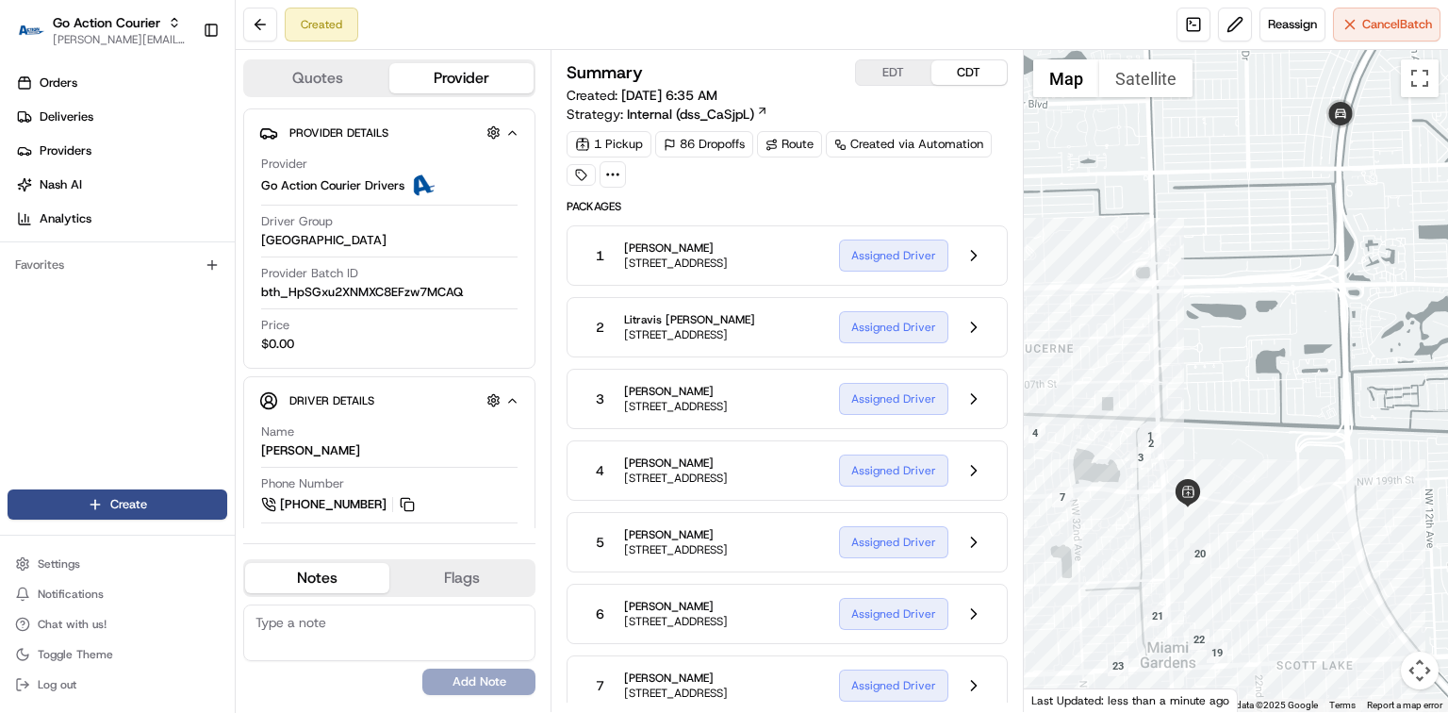
drag, startPoint x: 1348, startPoint y: 124, endPoint x: 1344, endPoint y: 148, distance: 24.0
click at [1344, 148] on div at bounding box center [1236, 381] width 424 height 662
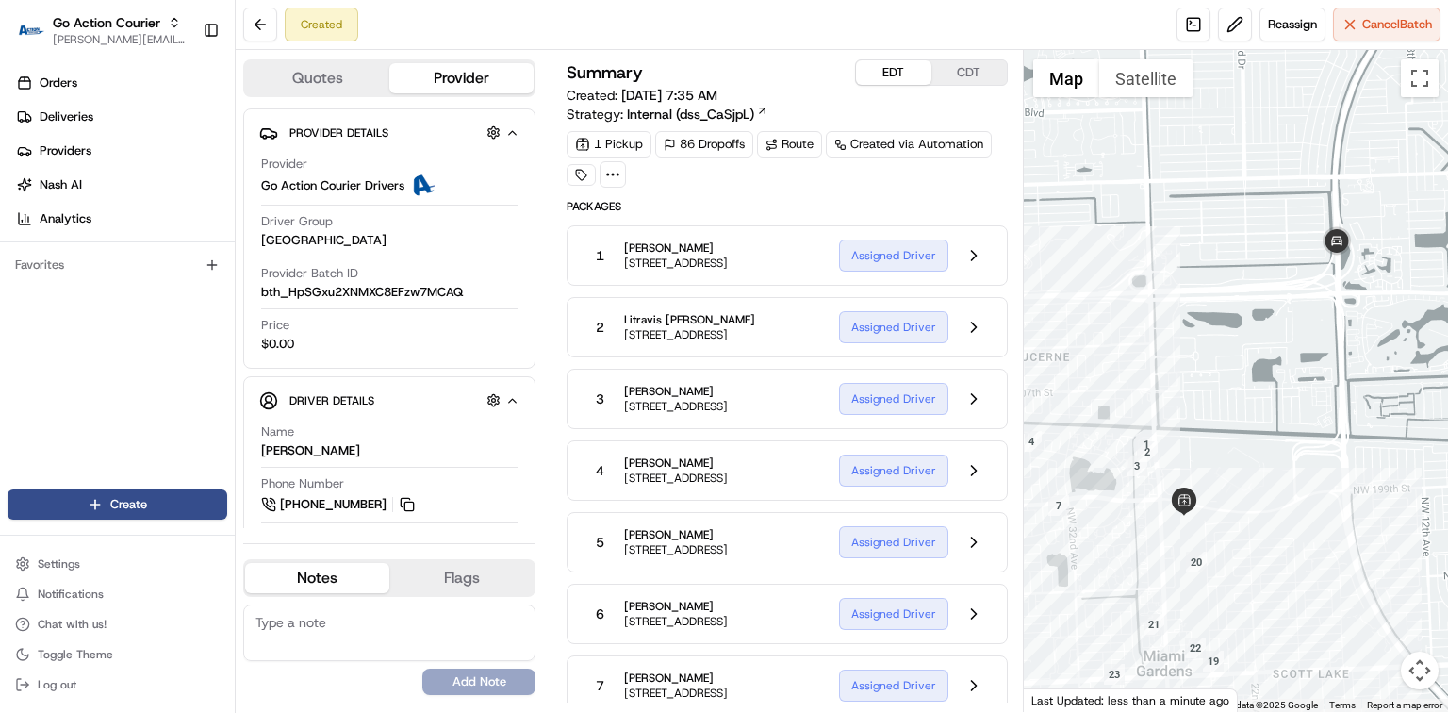
click at [898, 73] on button "EDT" at bounding box center [893, 72] width 75 height 25
click at [973, 265] on button at bounding box center [974, 256] width 36 height 36
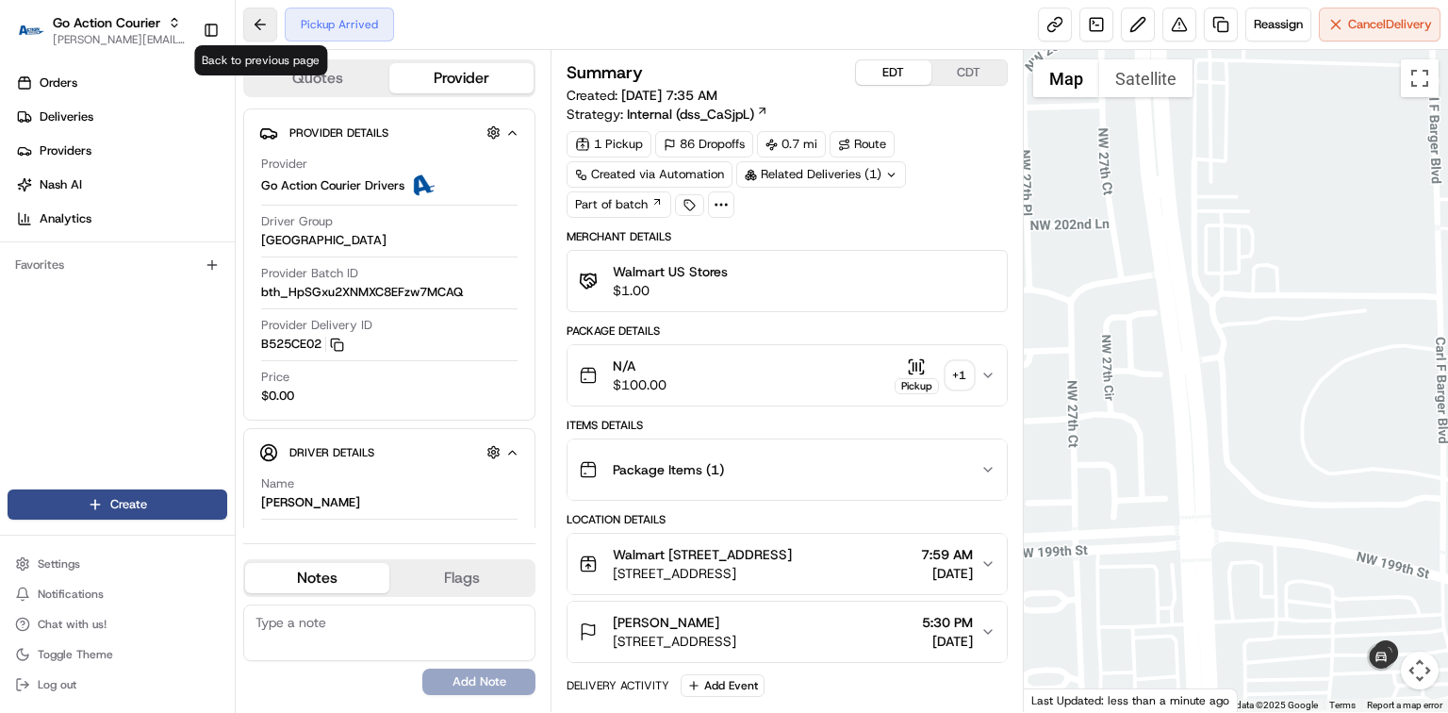
click at [265, 27] on button at bounding box center [260, 25] width 34 height 34
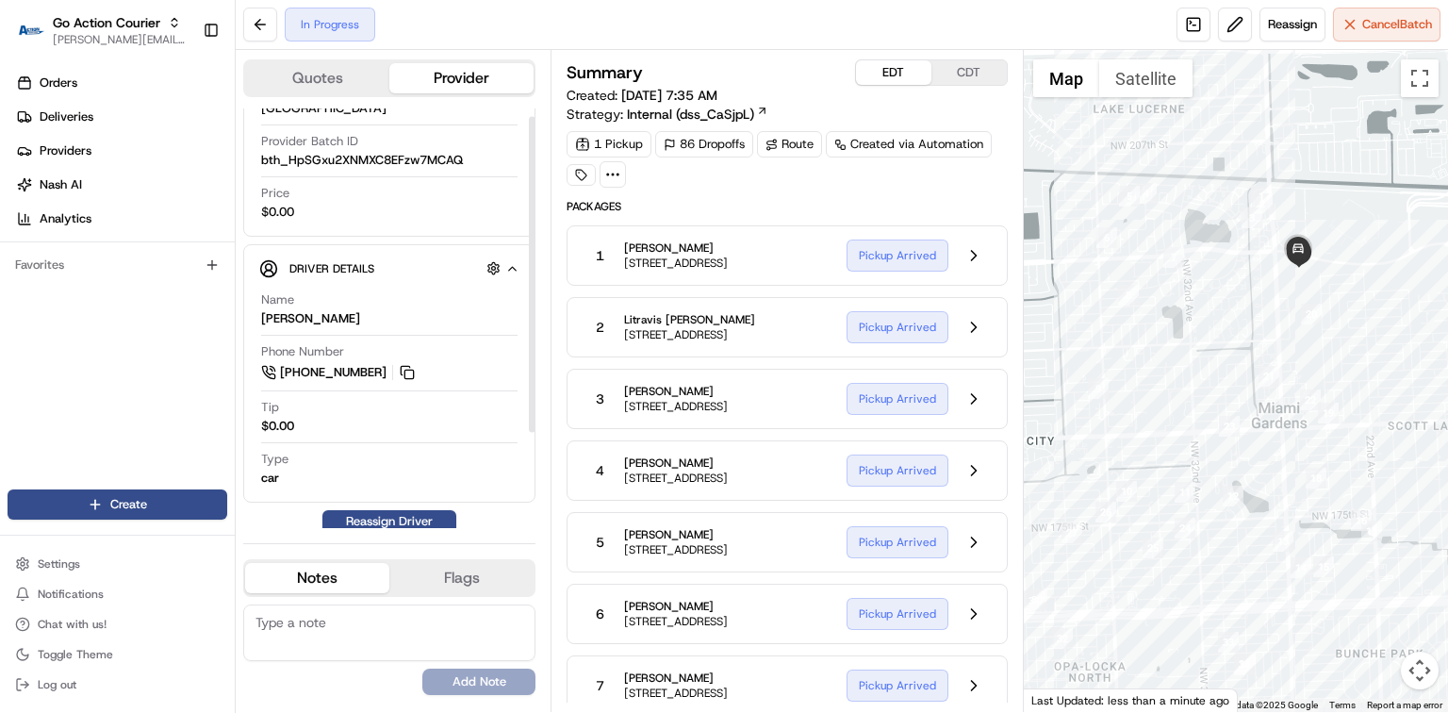
scroll to position [139, 0]
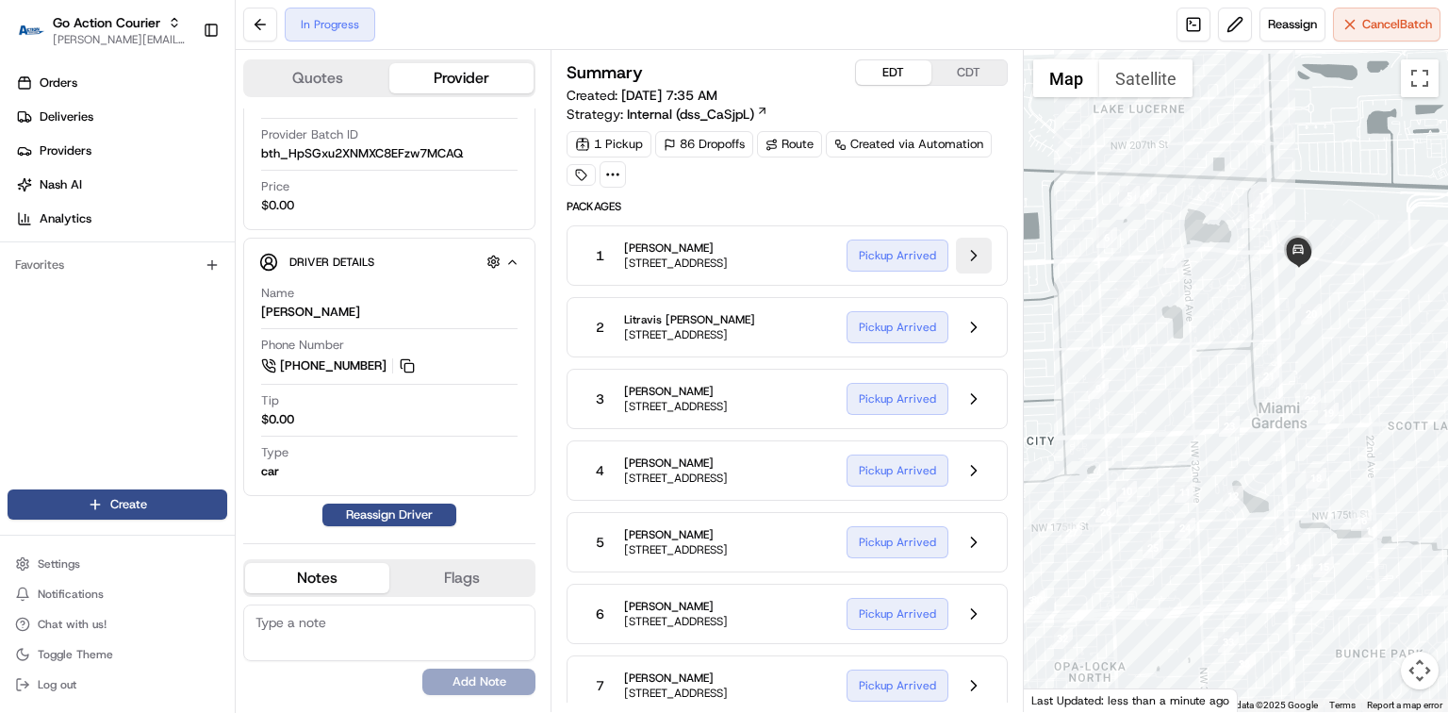
click at [968, 257] on button at bounding box center [974, 256] width 36 height 36
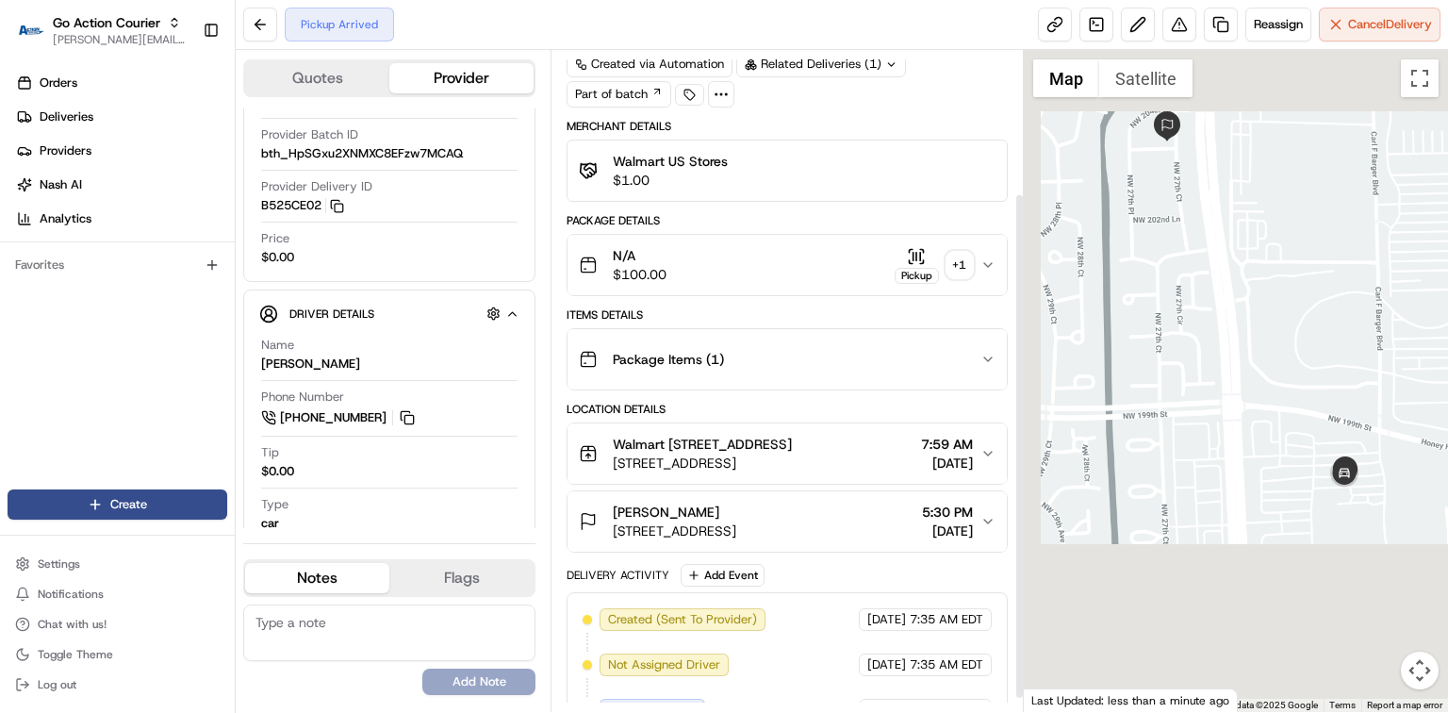
scroll to position [204, 0]
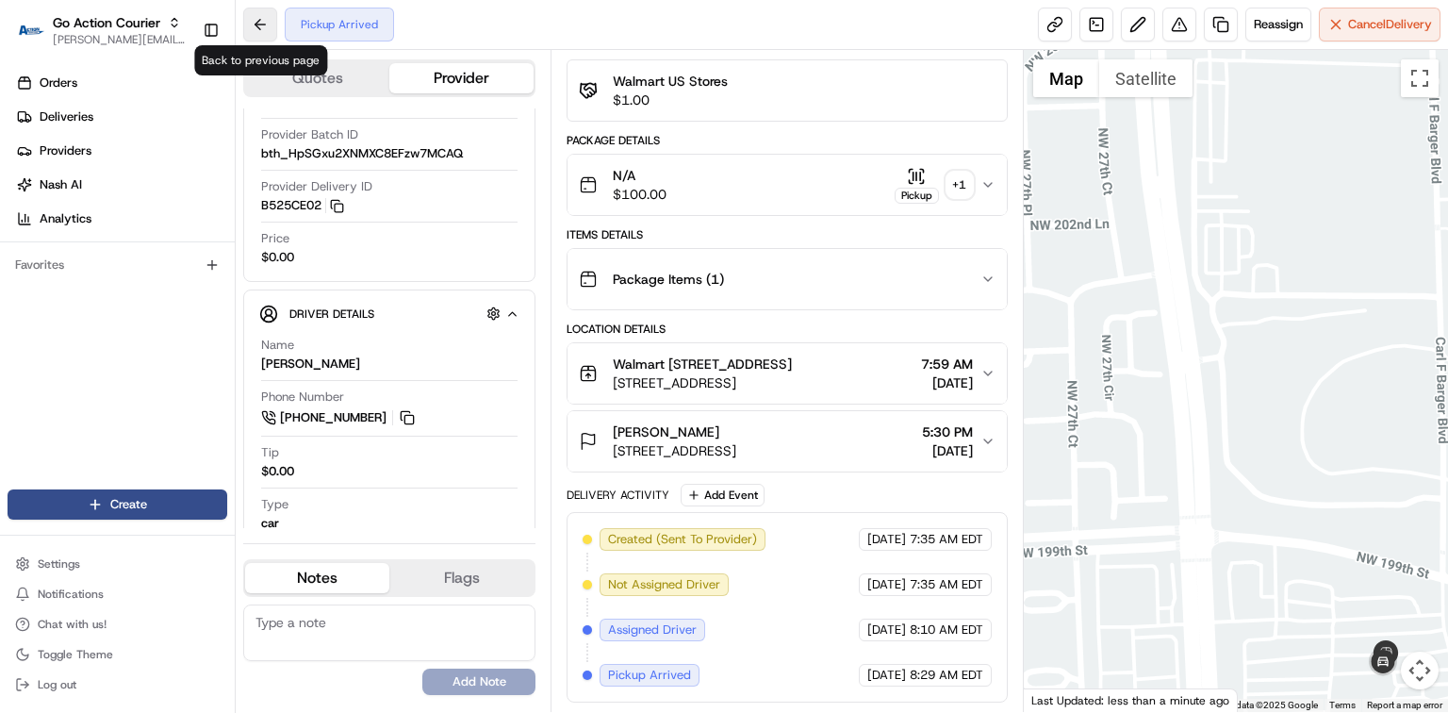
click at [260, 33] on button at bounding box center [260, 25] width 34 height 34
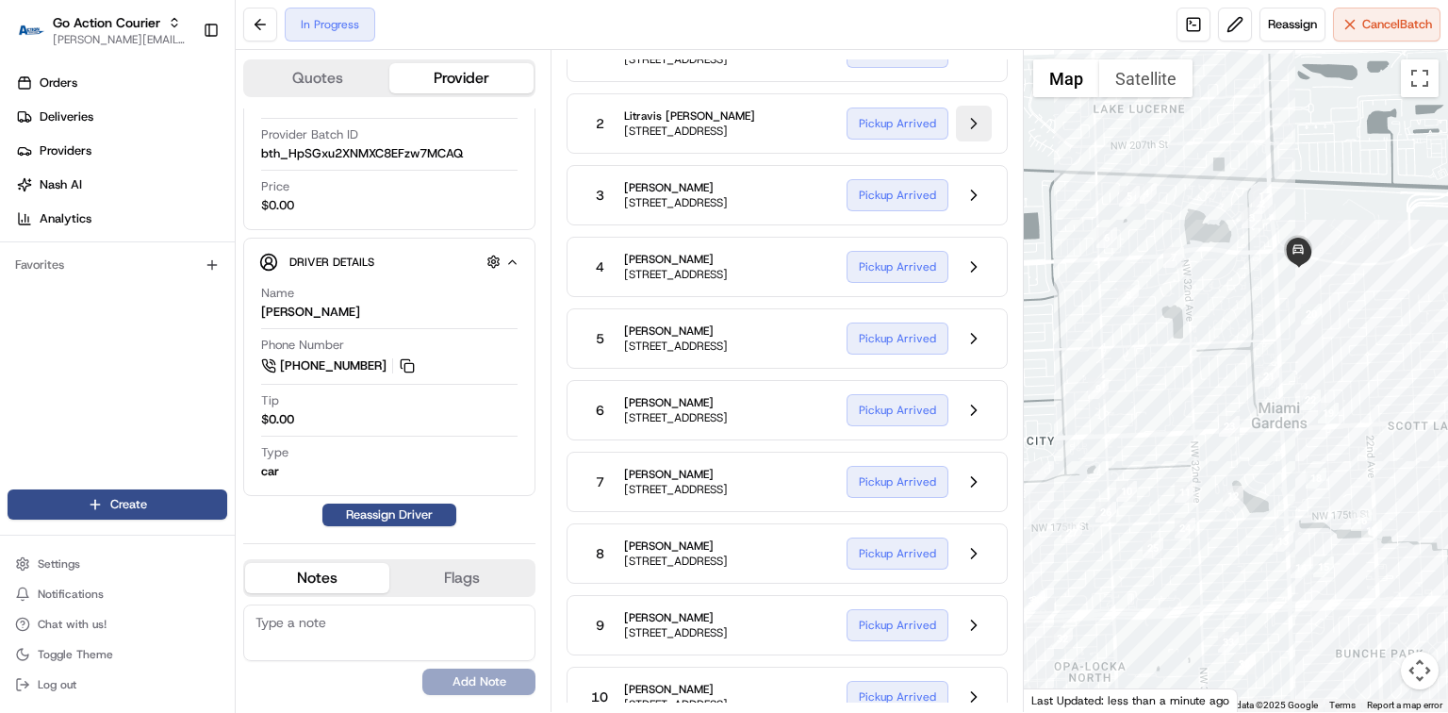
click at [966, 138] on button at bounding box center [974, 124] width 36 height 36
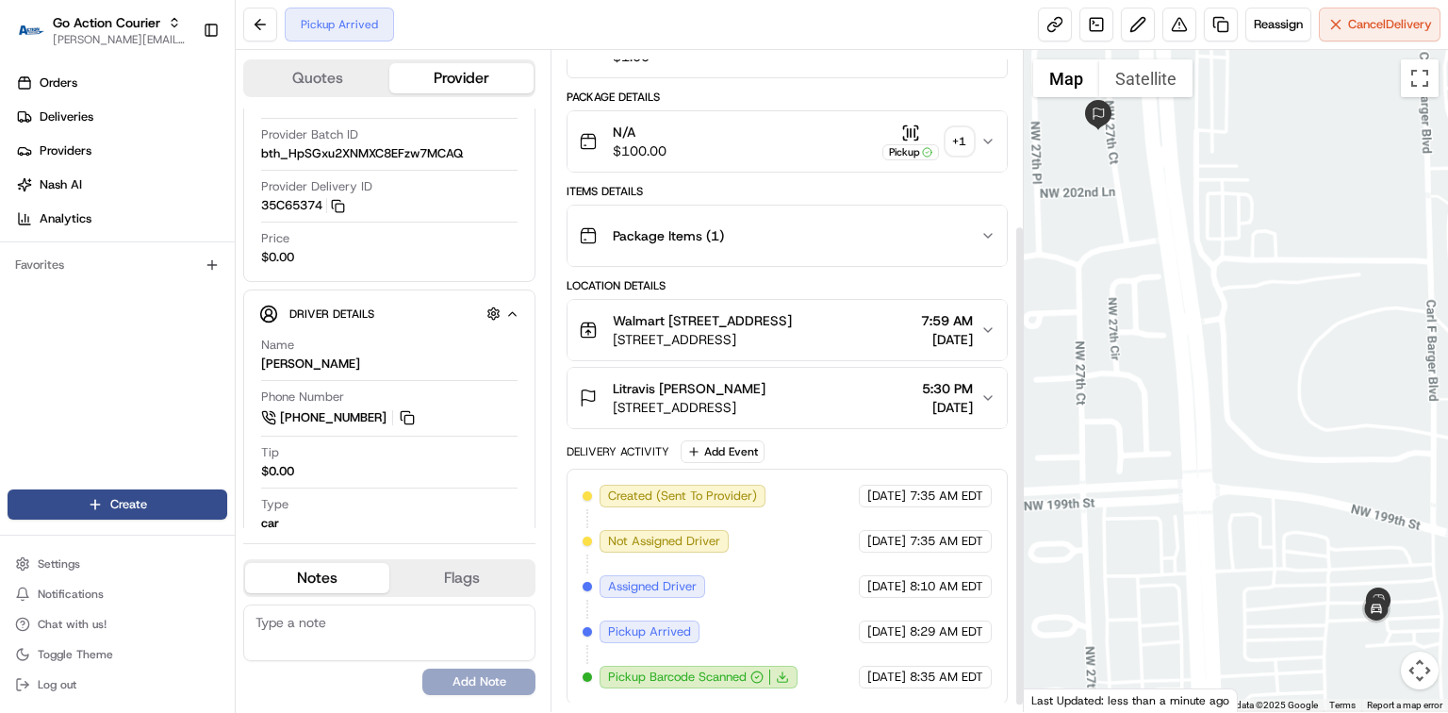
scroll to position [249, 0]
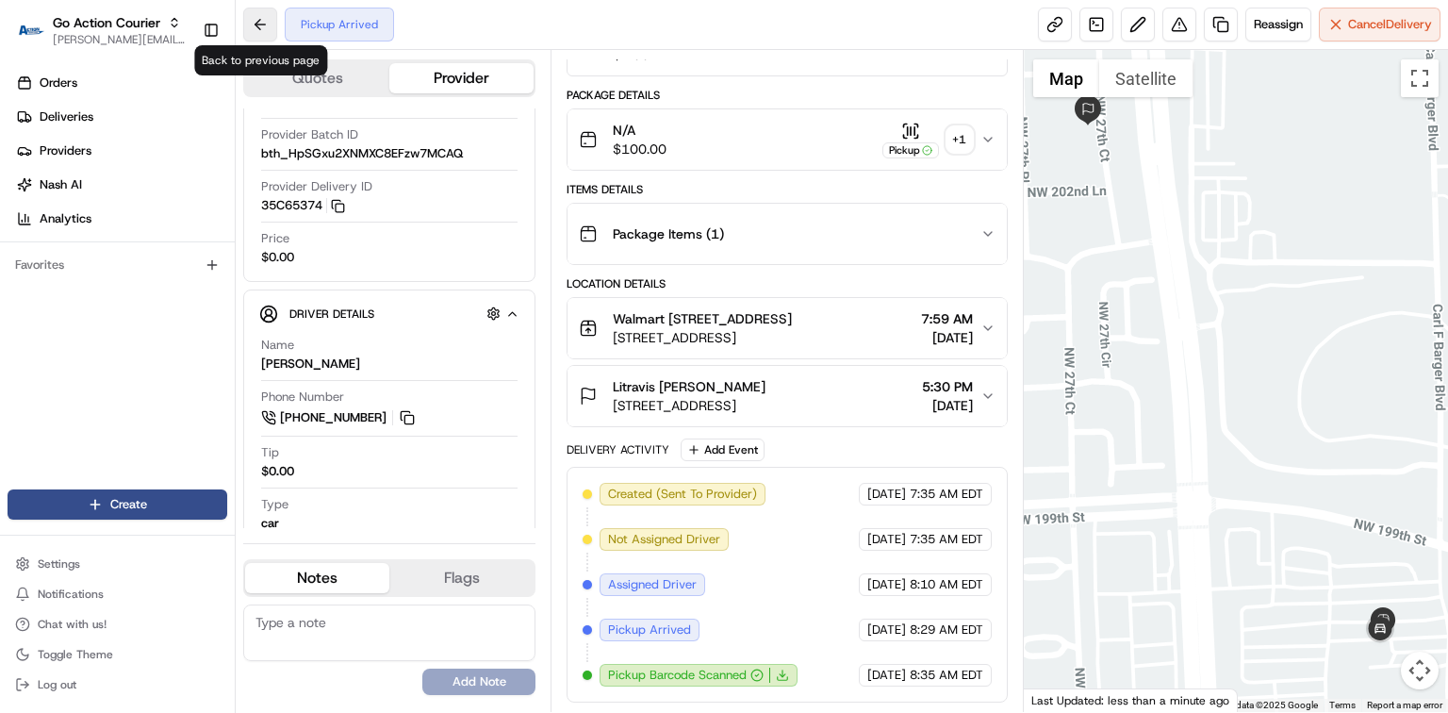
click at [261, 28] on button at bounding box center [260, 25] width 34 height 34
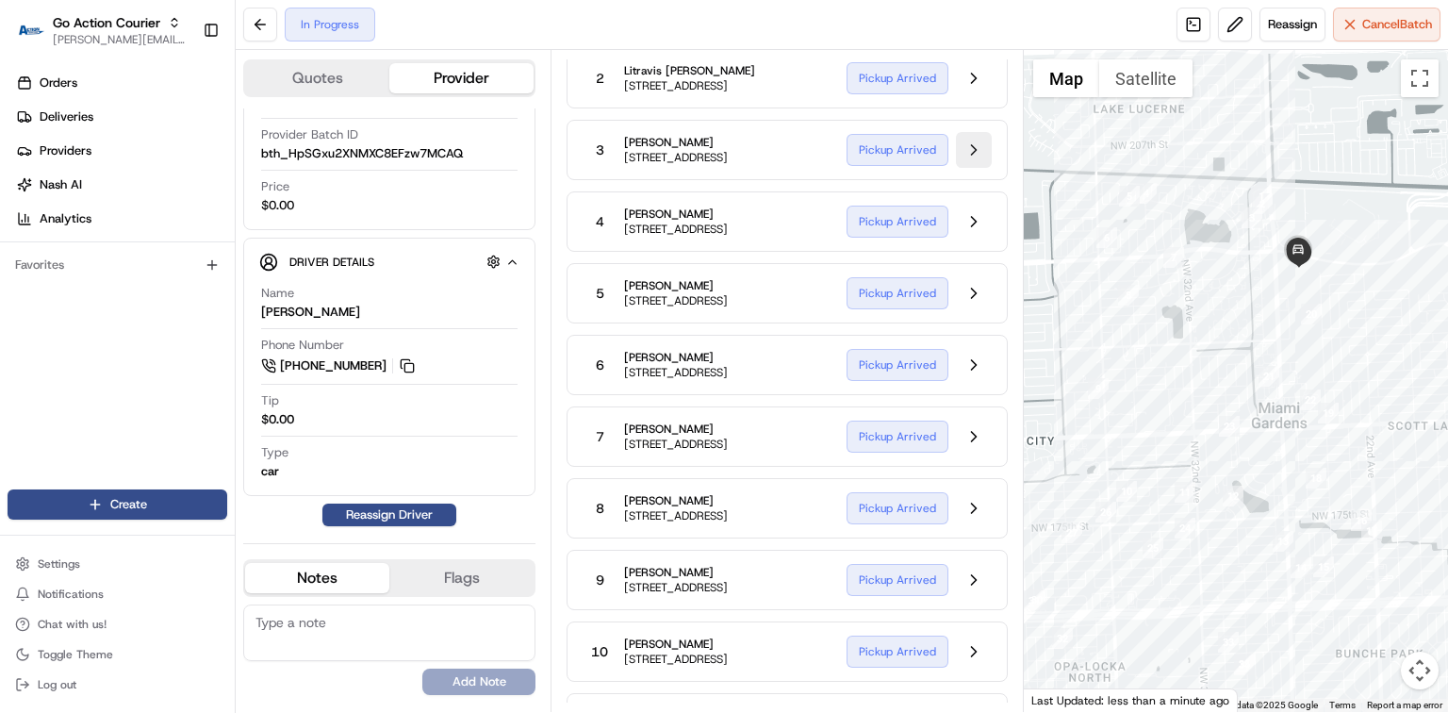
click at [974, 168] on button at bounding box center [974, 150] width 36 height 36
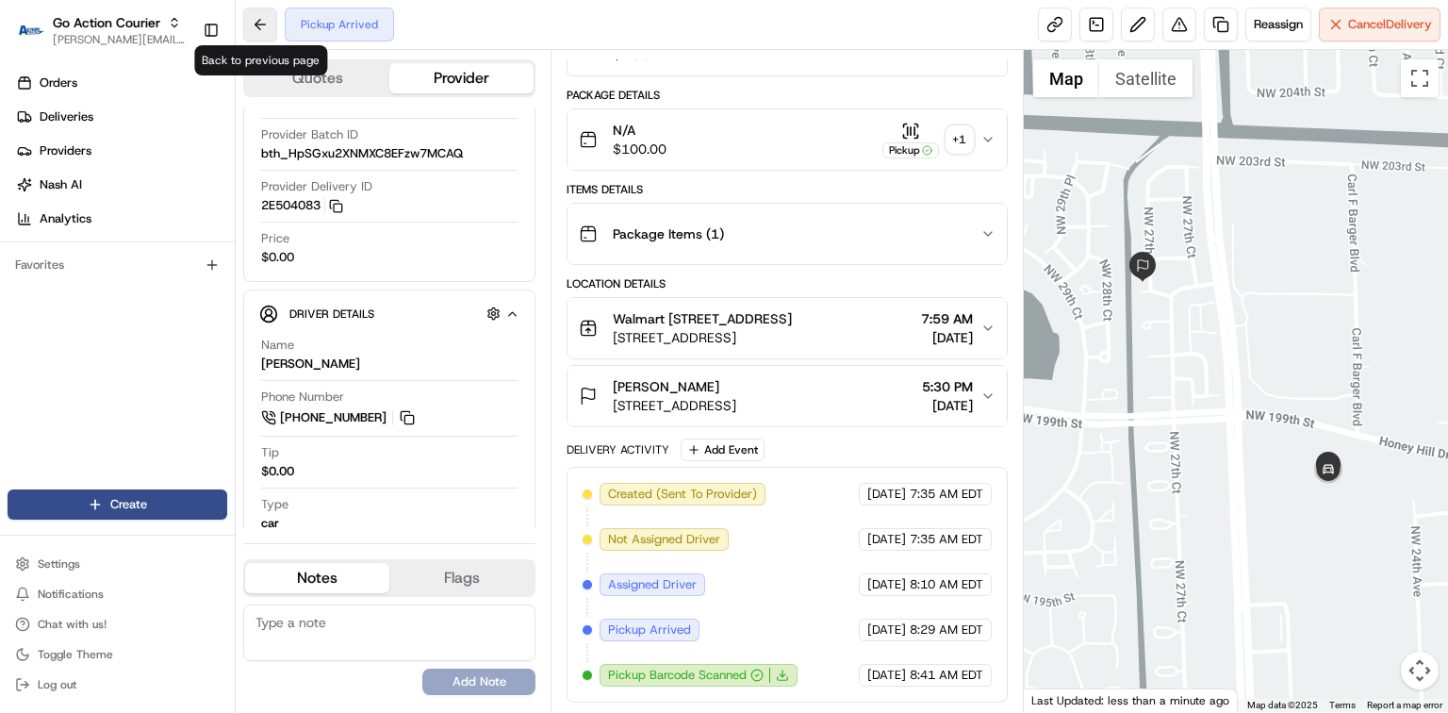
click at [262, 29] on button at bounding box center [260, 25] width 34 height 34
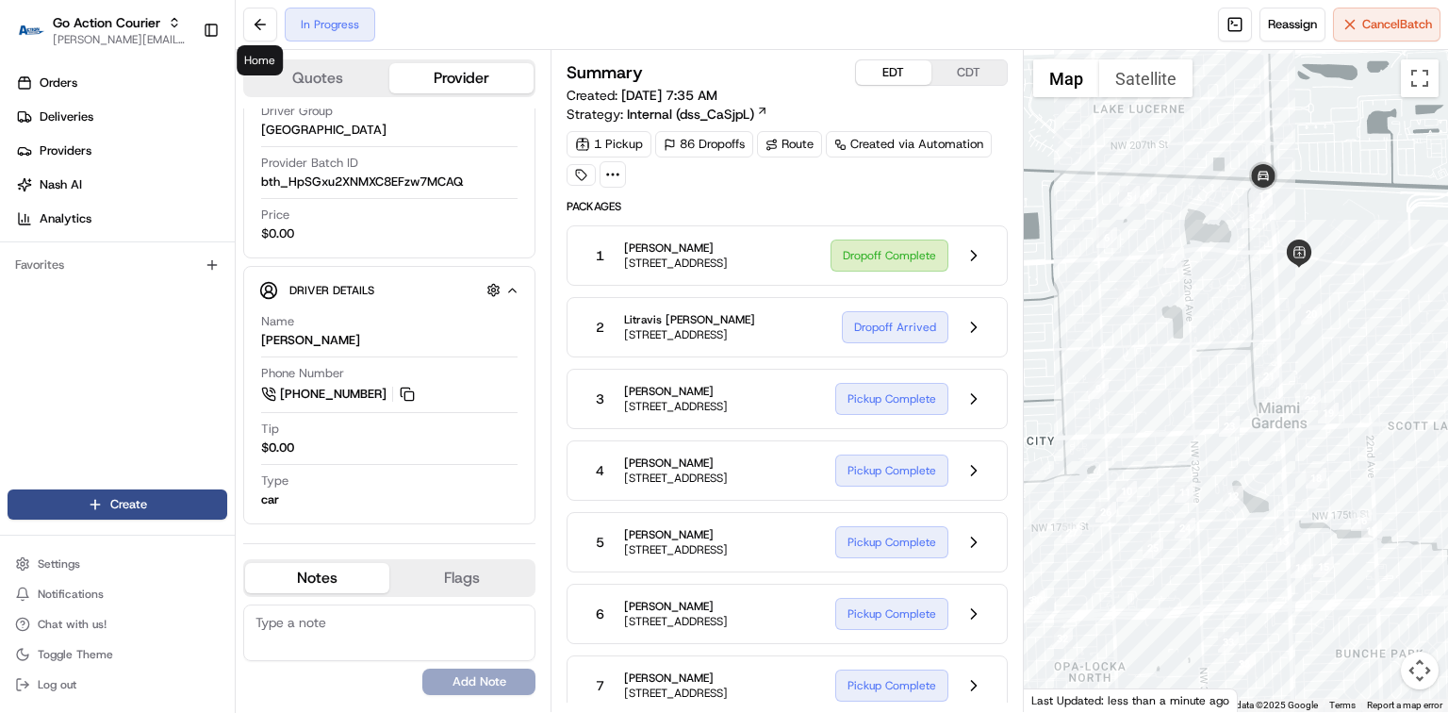
scroll to position [108, 0]
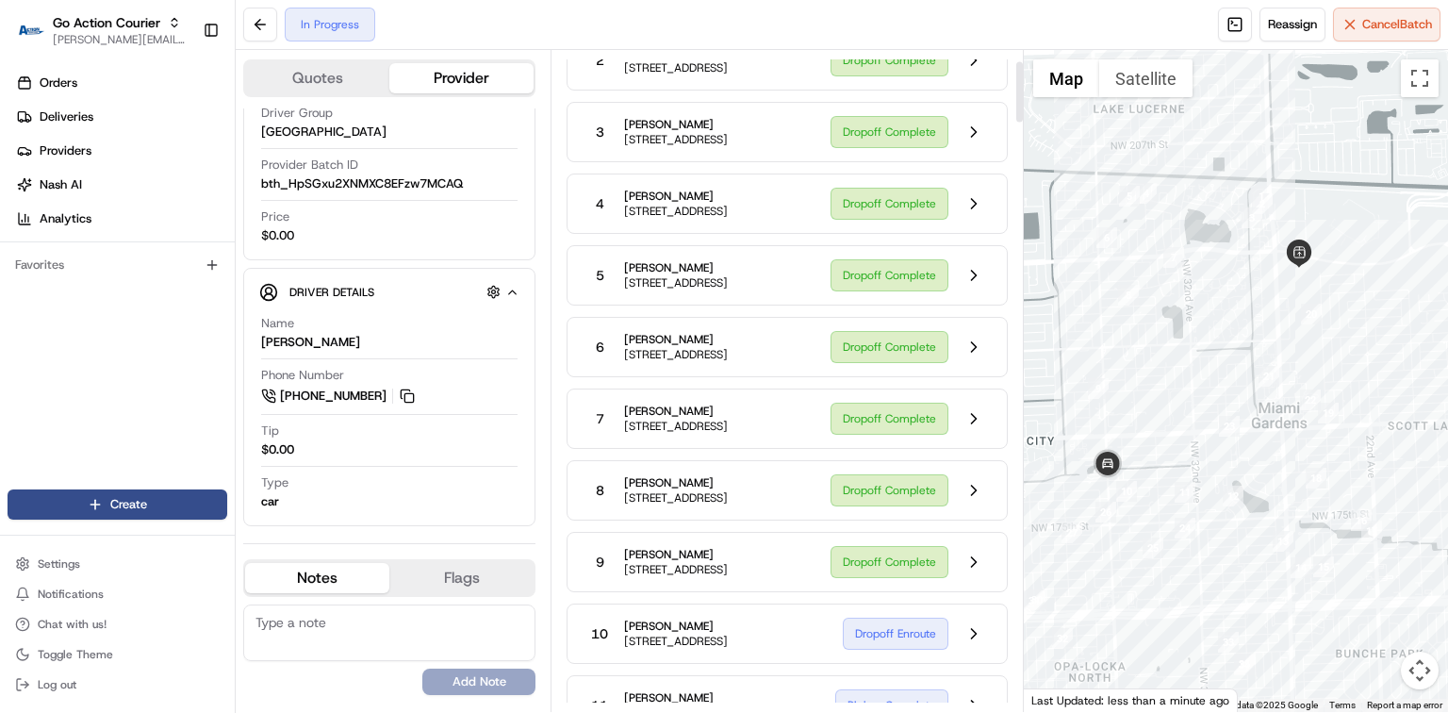
scroll to position [125, 0]
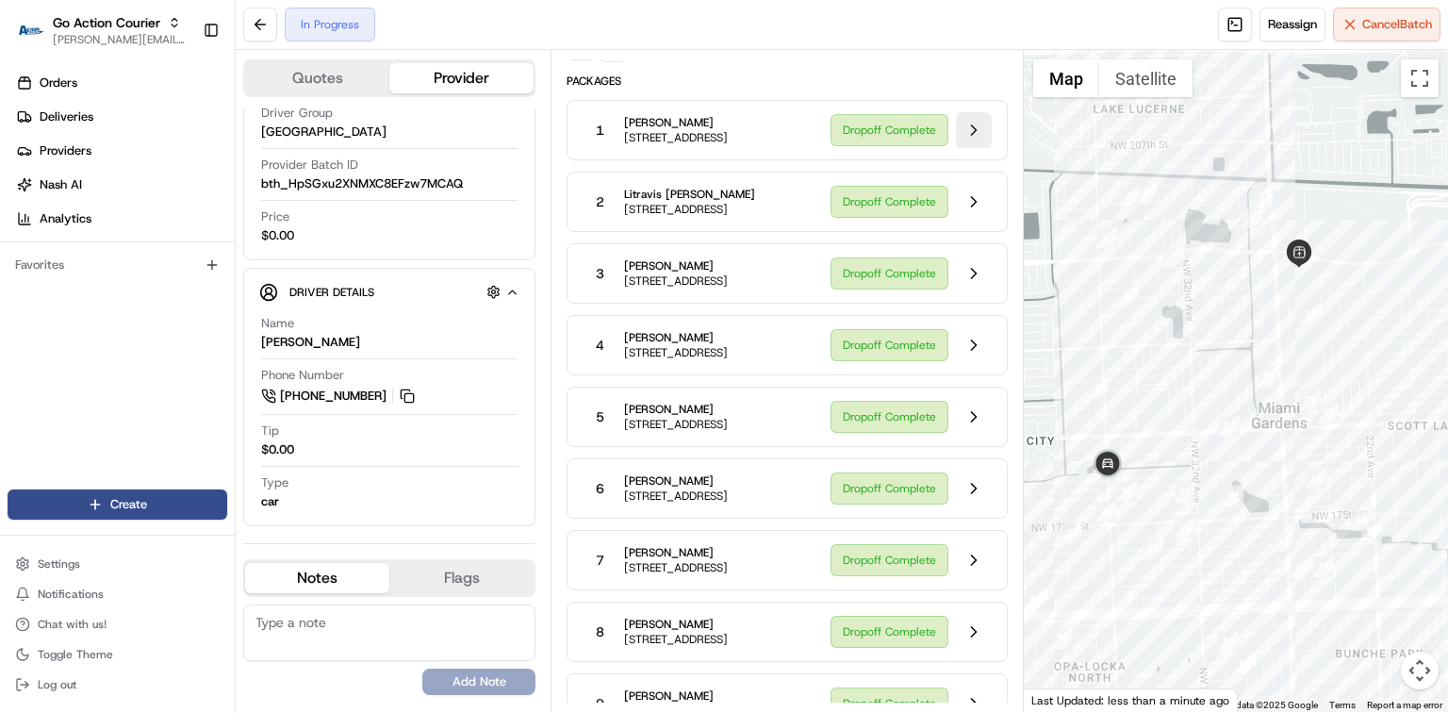
click at [966, 132] on button at bounding box center [974, 130] width 36 height 36
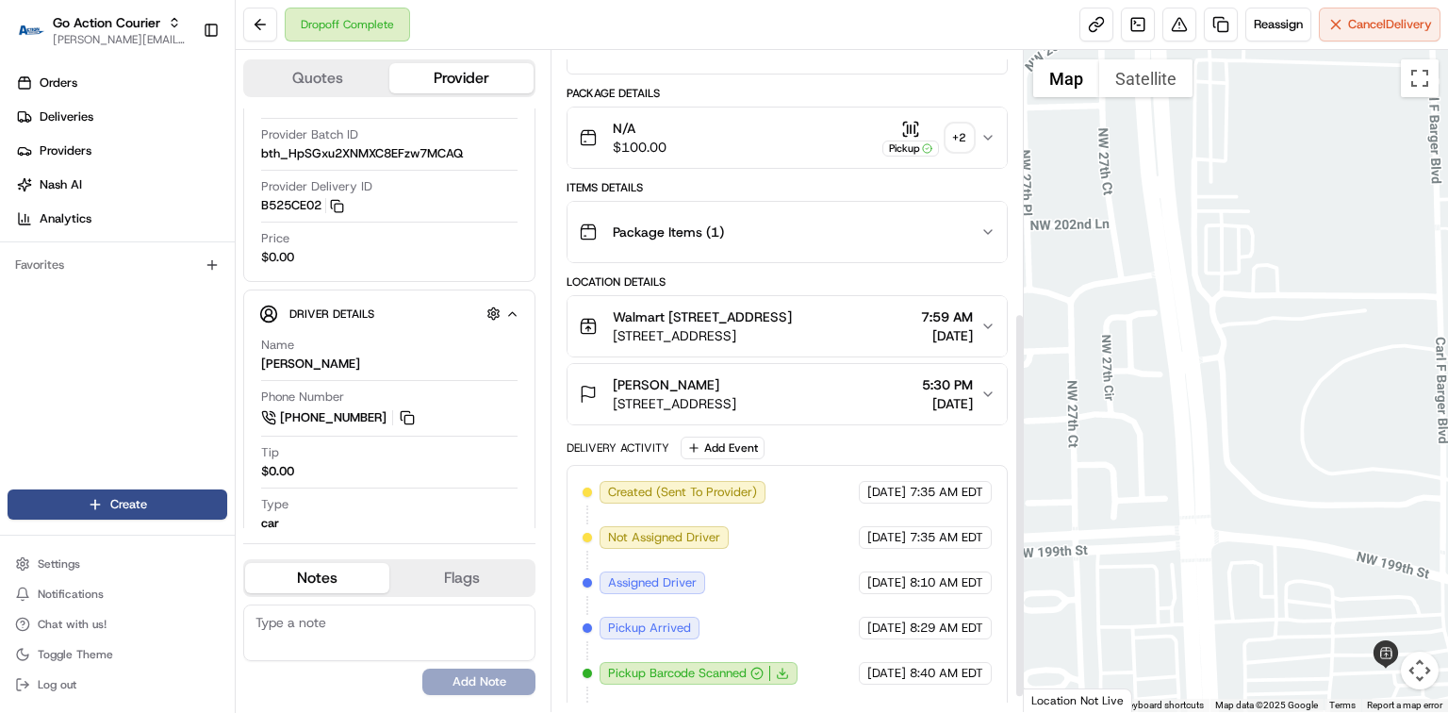
scroll to position [473, 0]
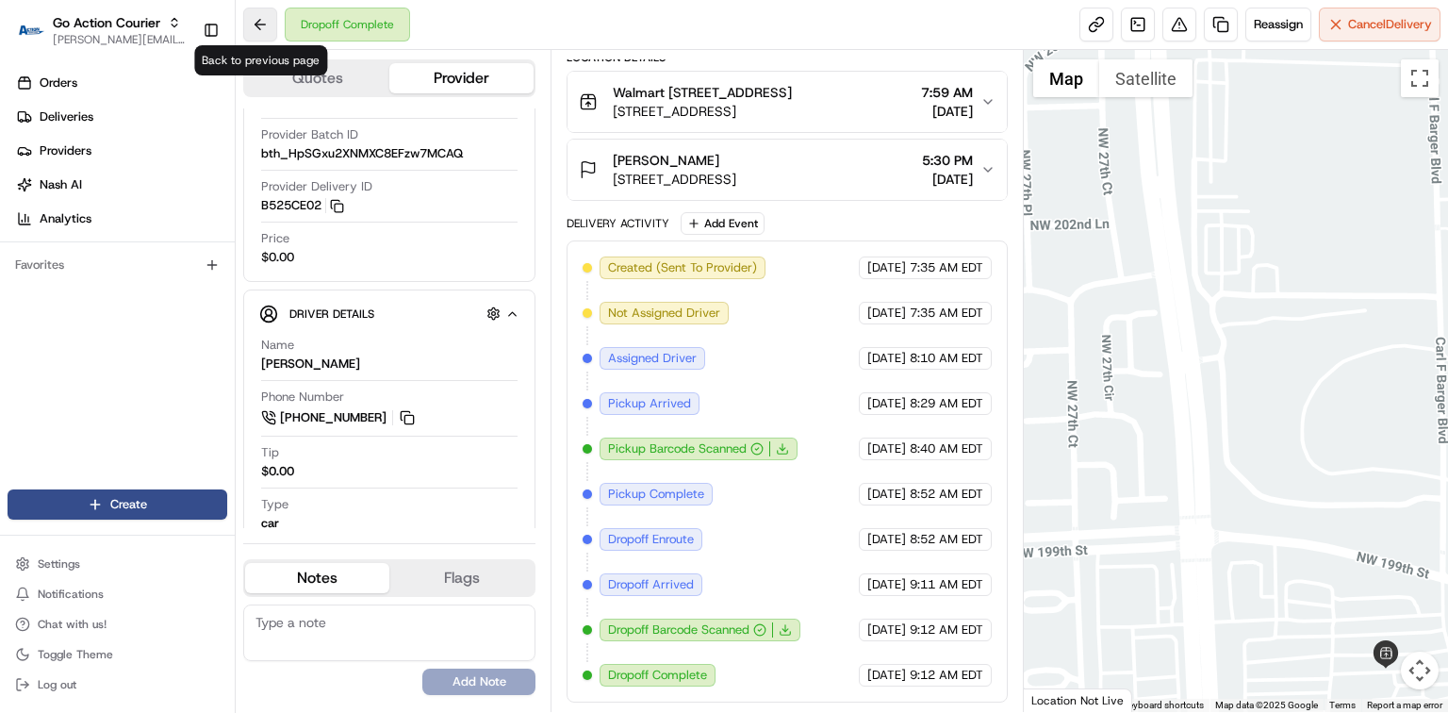
click at [253, 28] on button at bounding box center [260, 25] width 34 height 34
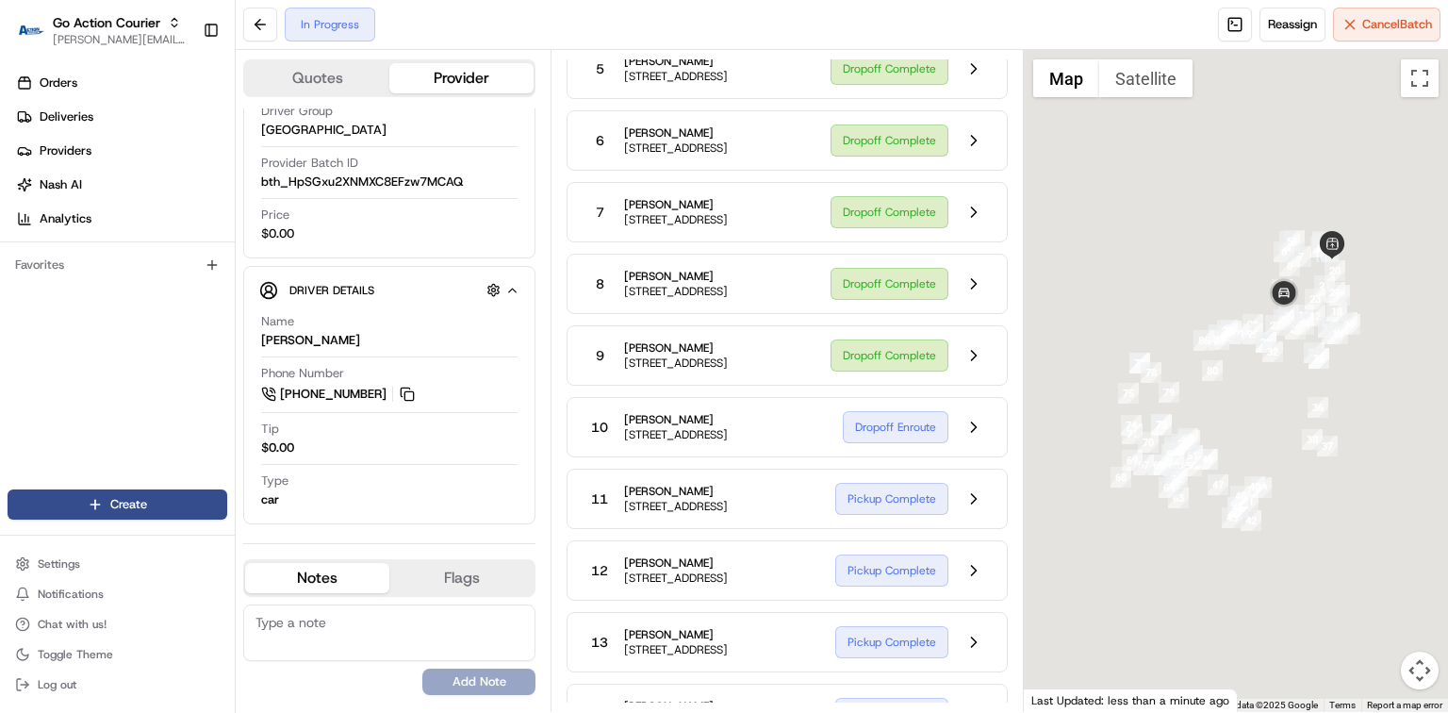
scroll to position [108, 0]
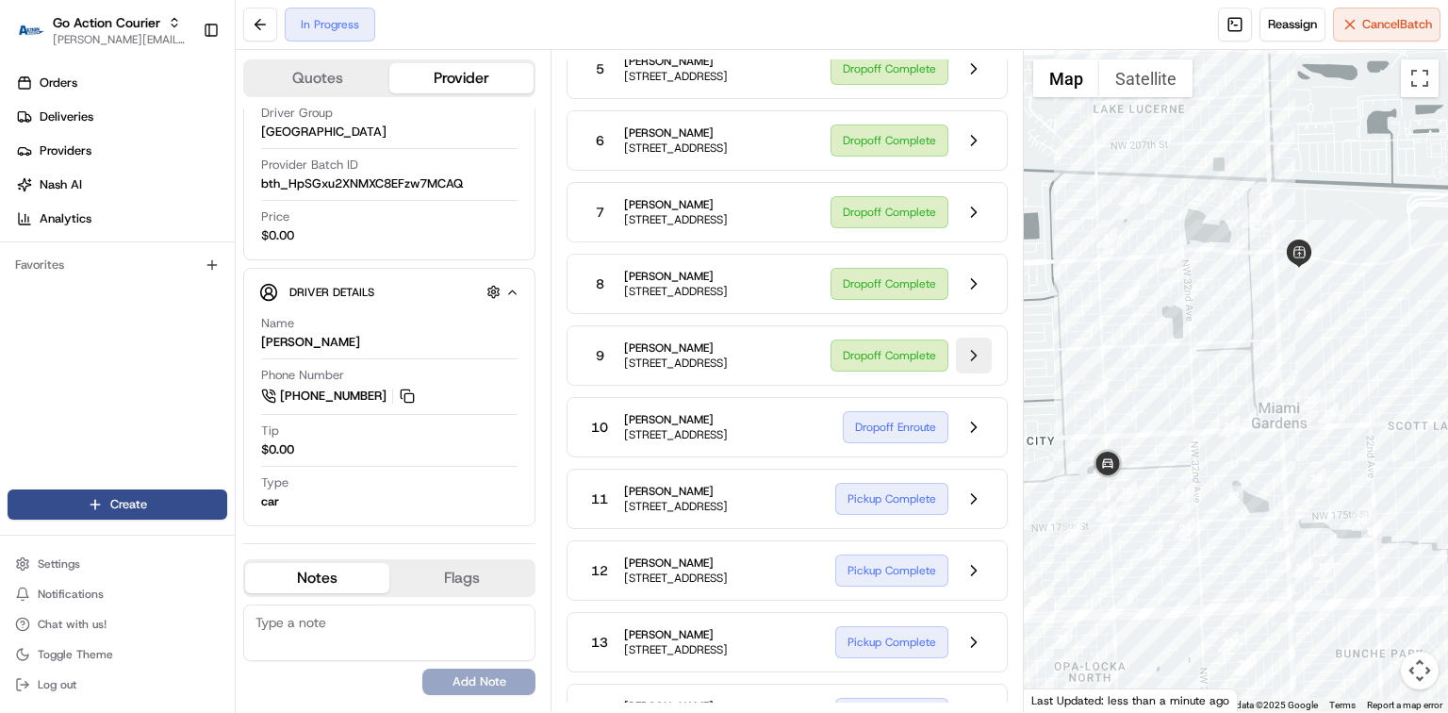
click at [974, 373] on button at bounding box center [974, 356] width 36 height 36
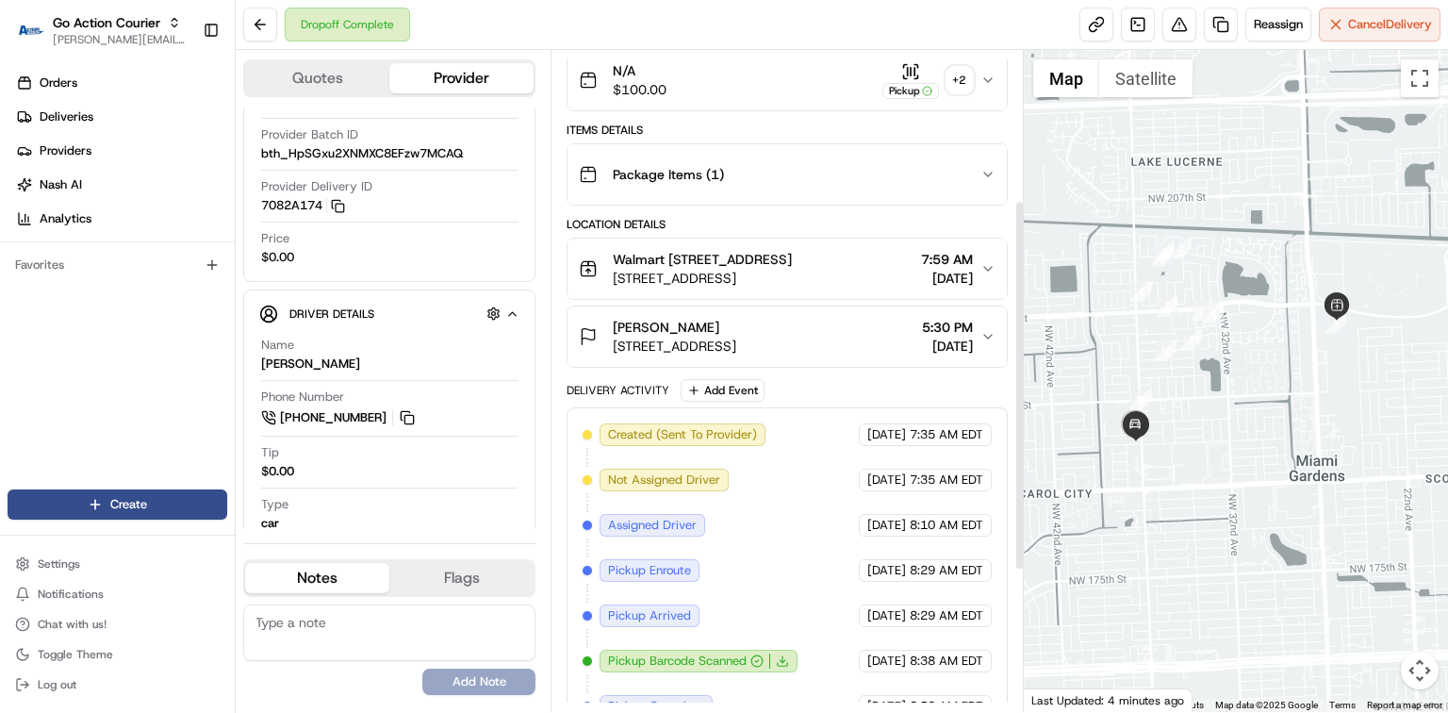
scroll to position [267, 0]
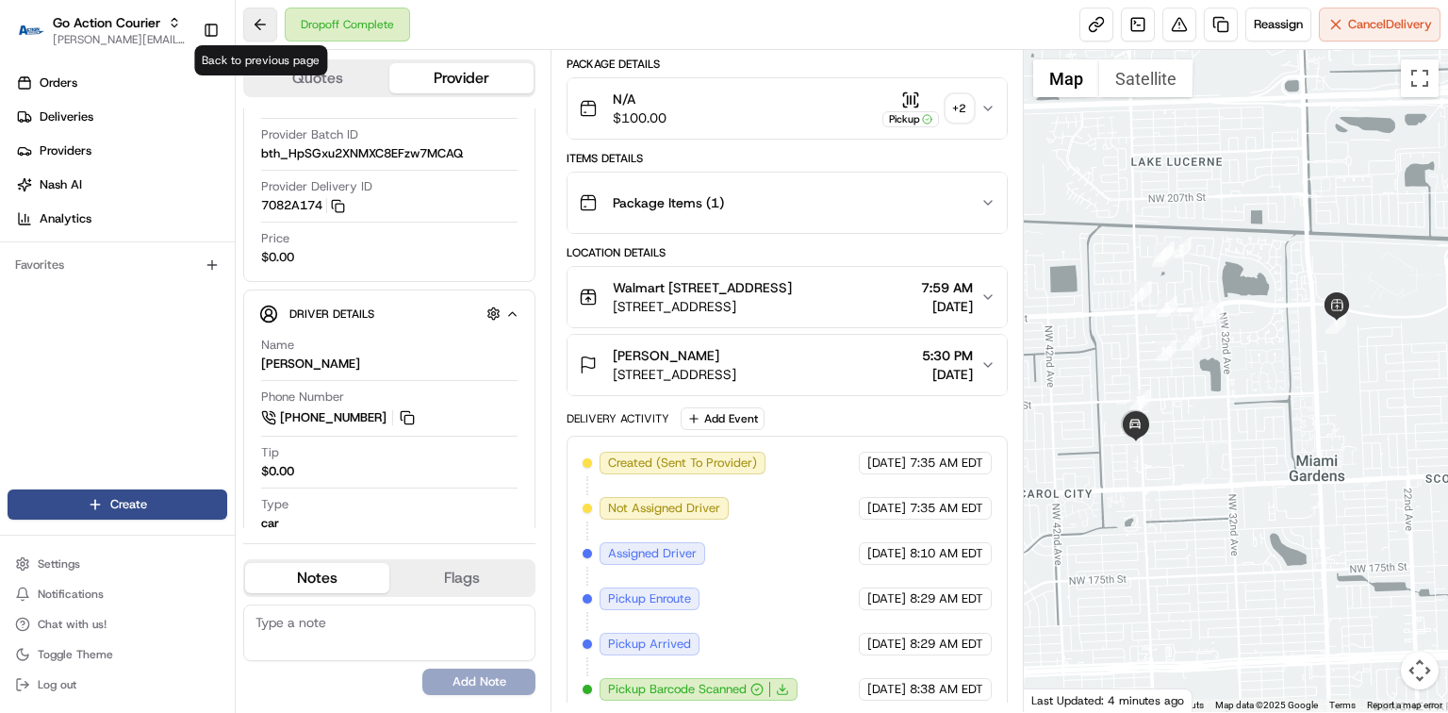
click at [261, 30] on button at bounding box center [260, 25] width 34 height 34
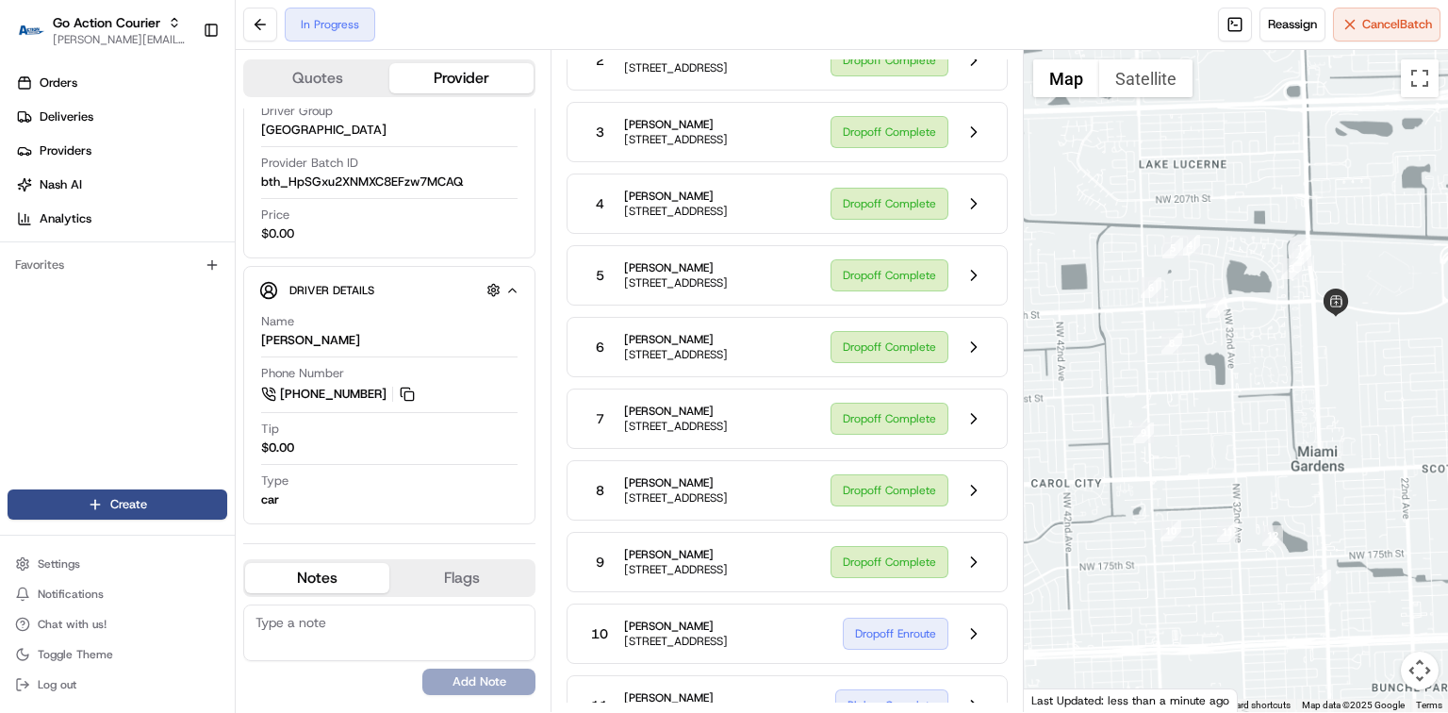
scroll to position [108, 0]
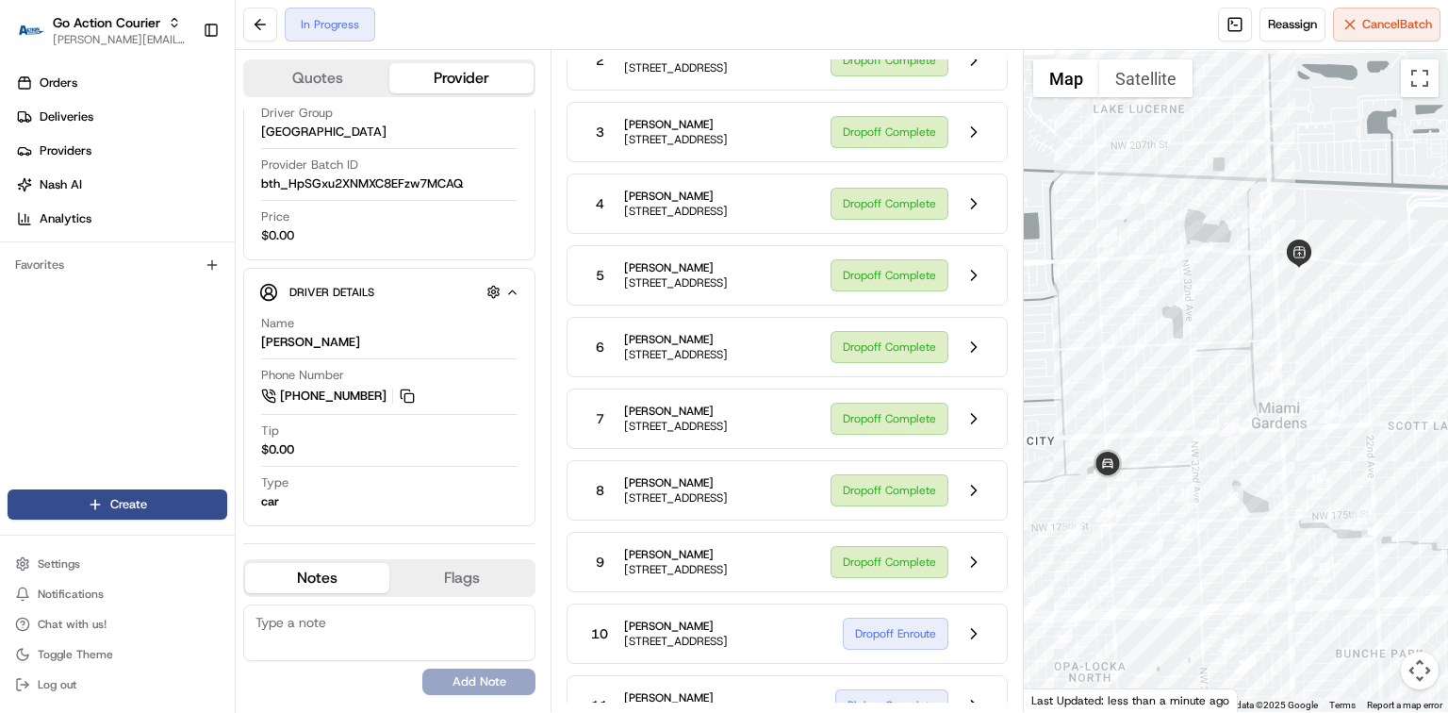
drag, startPoint x: 1170, startPoint y: 373, endPoint x: 1211, endPoint y: 345, distance: 49.4
click at [1211, 345] on div at bounding box center [1236, 381] width 424 height 662
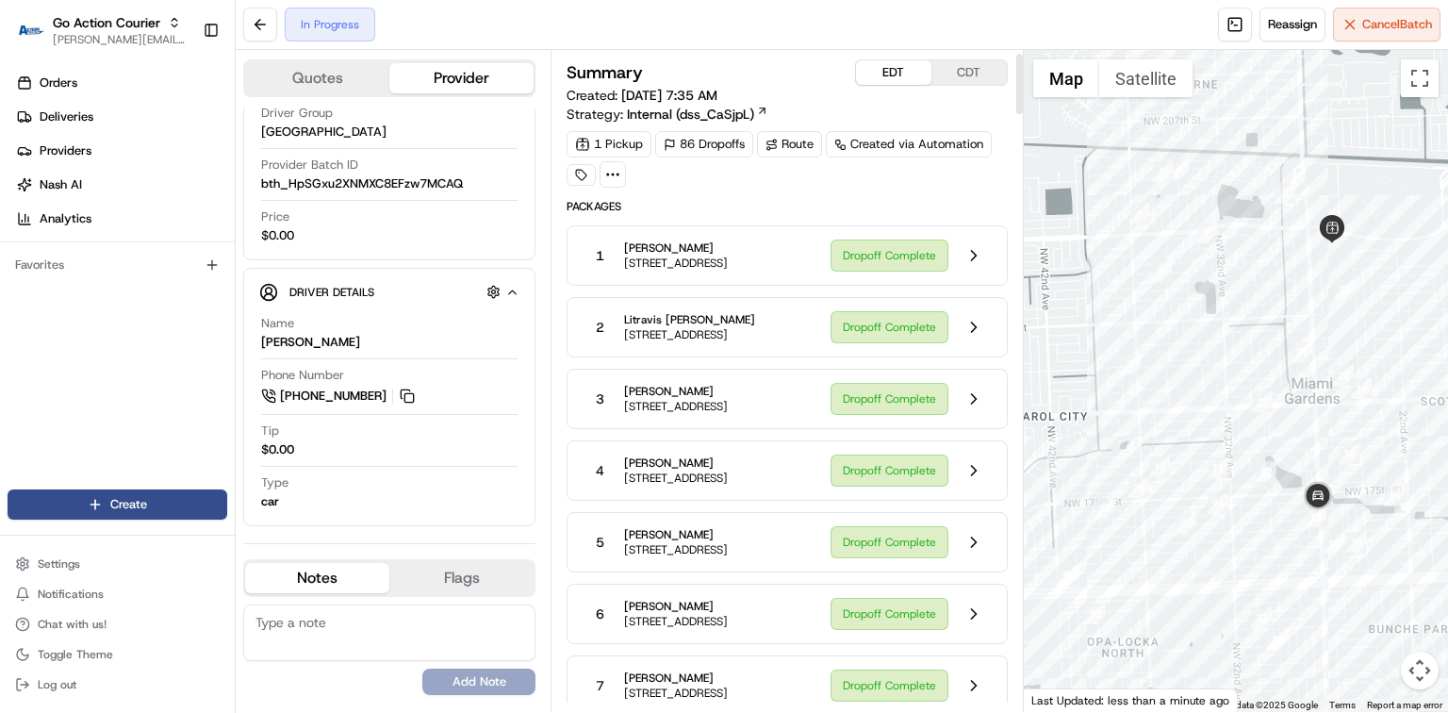
scroll to position [0, 0]
drag, startPoint x: 1233, startPoint y: 552, endPoint x: 1226, endPoint y: 536, distance: 17.7
click at [1227, 540] on div at bounding box center [1236, 381] width 424 height 662
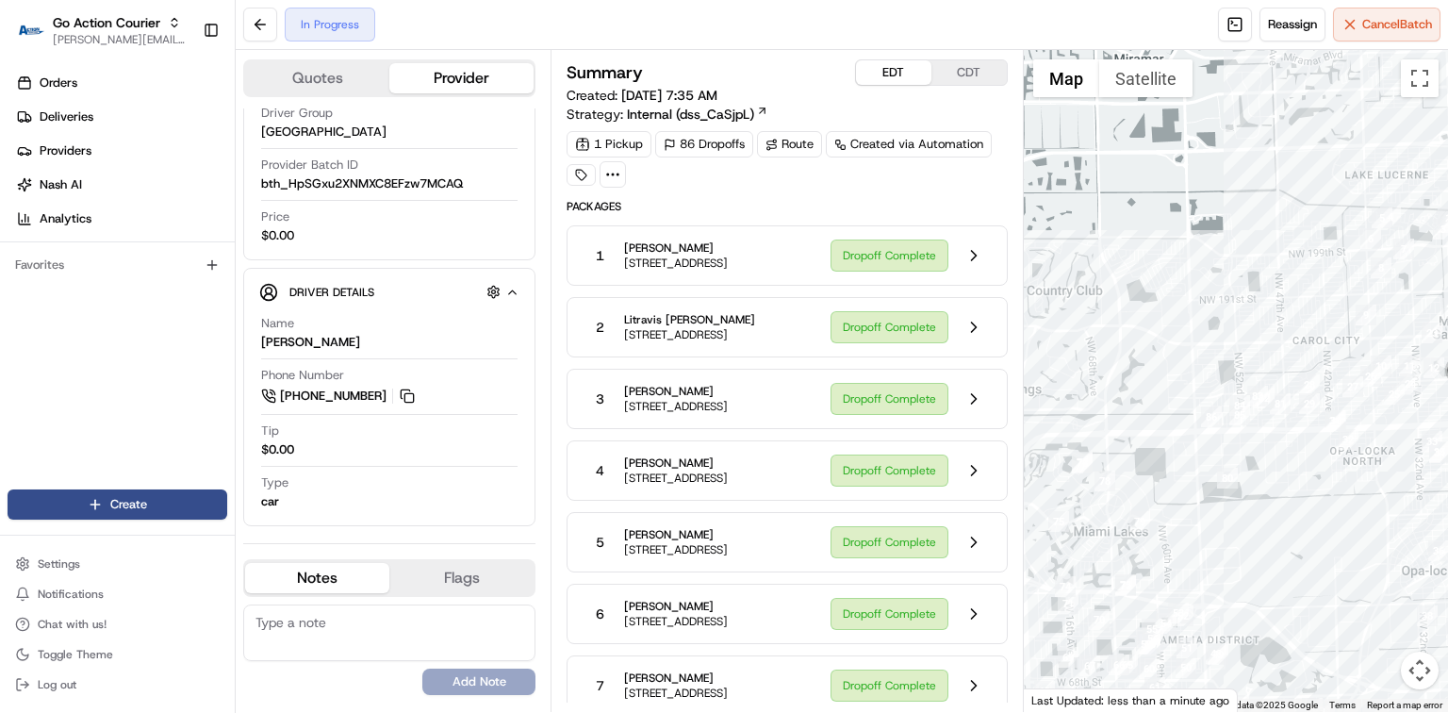
drag, startPoint x: 1202, startPoint y: 580, endPoint x: 1392, endPoint y: 429, distance: 242.2
click at [1392, 429] on div at bounding box center [1236, 381] width 424 height 662
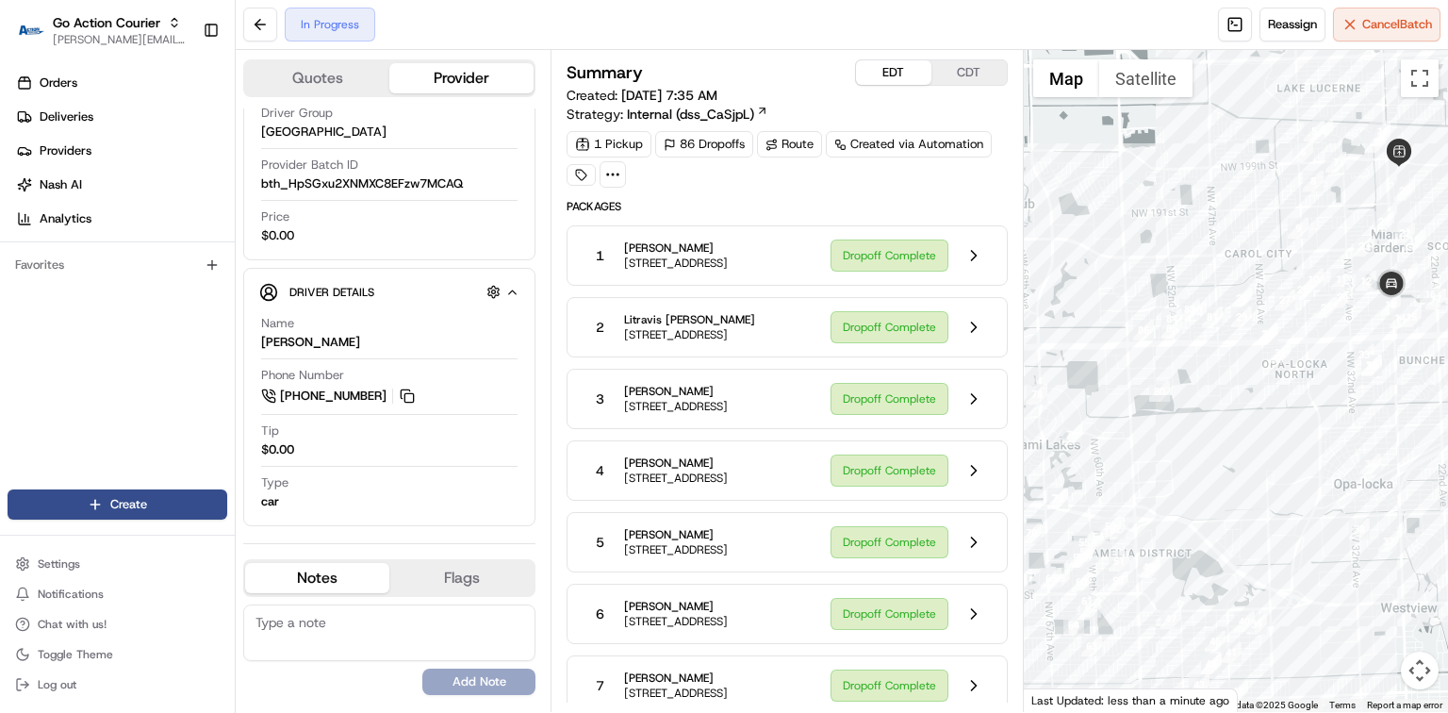
drag, startPoint x: 1337, startPoint y: 566, endPoint x: 1266, endPoint y: 488, distance: 104.8
click at [1266, 488] on div at bounding box center [1236, 381] width 424 height 662
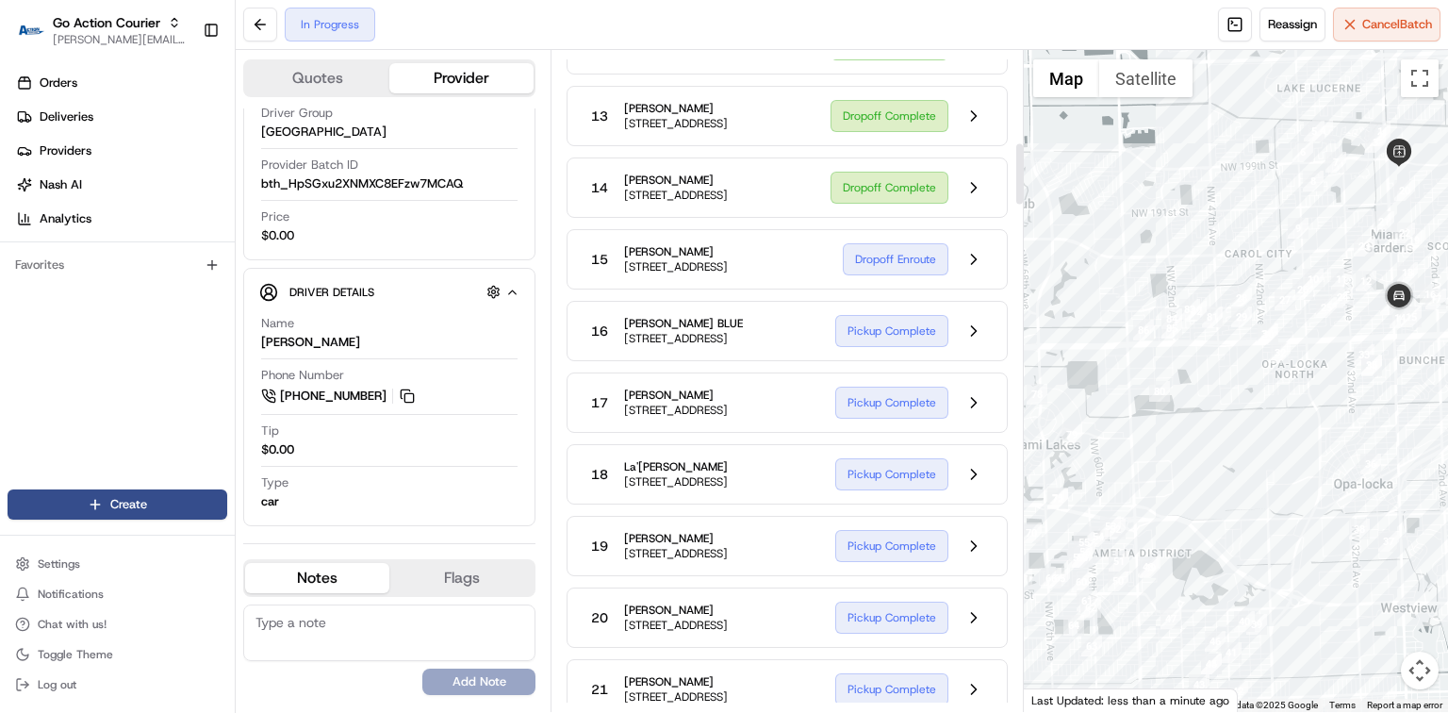
scroll to position [1005, 0]
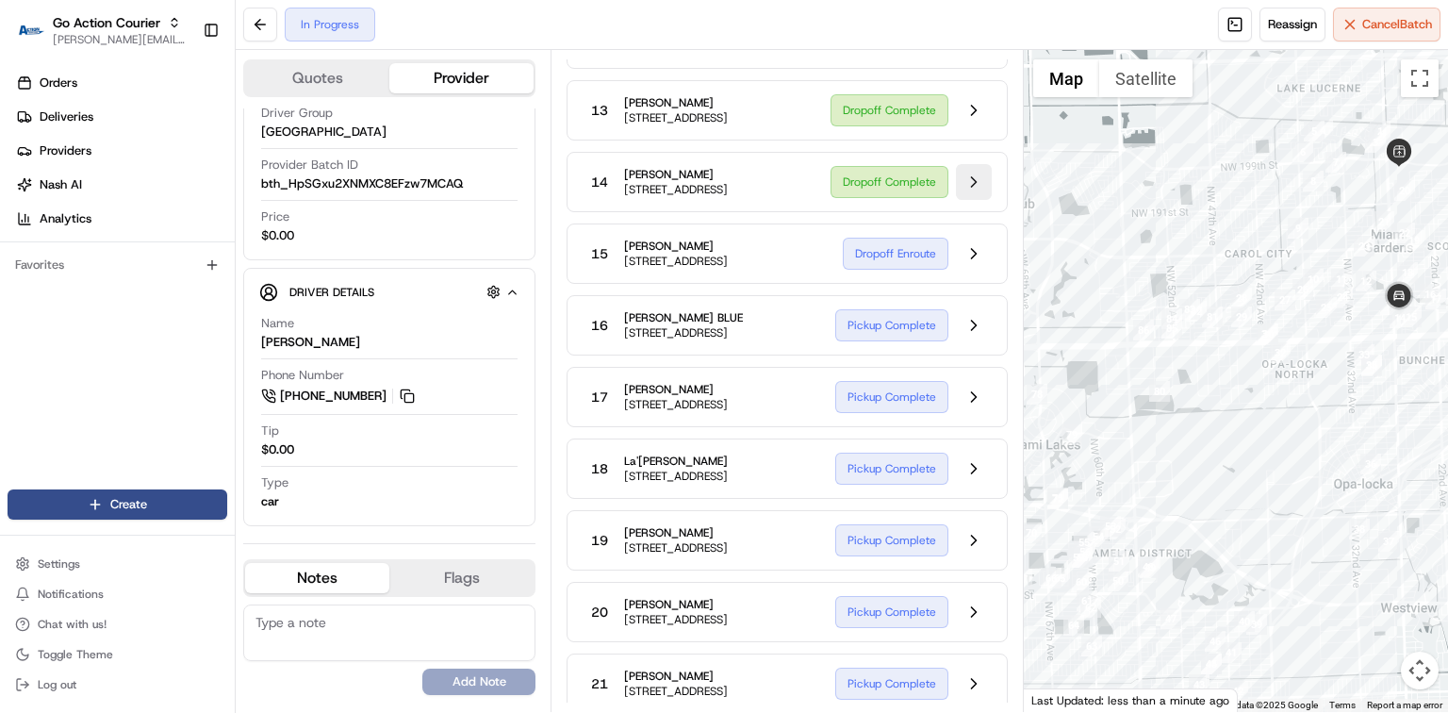
click at [976, 200] on button at bounding box center [974, 182] width 36 height 36
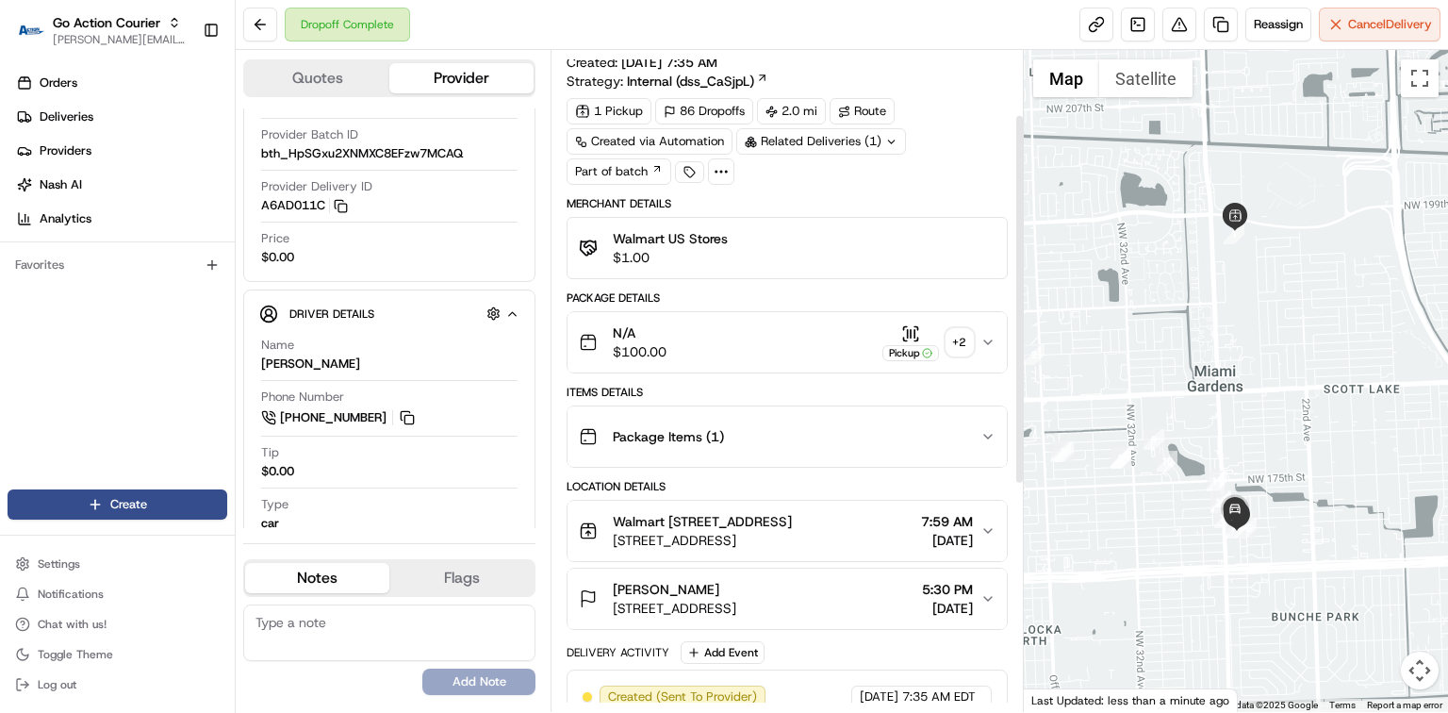
scroll to position [15, 0]
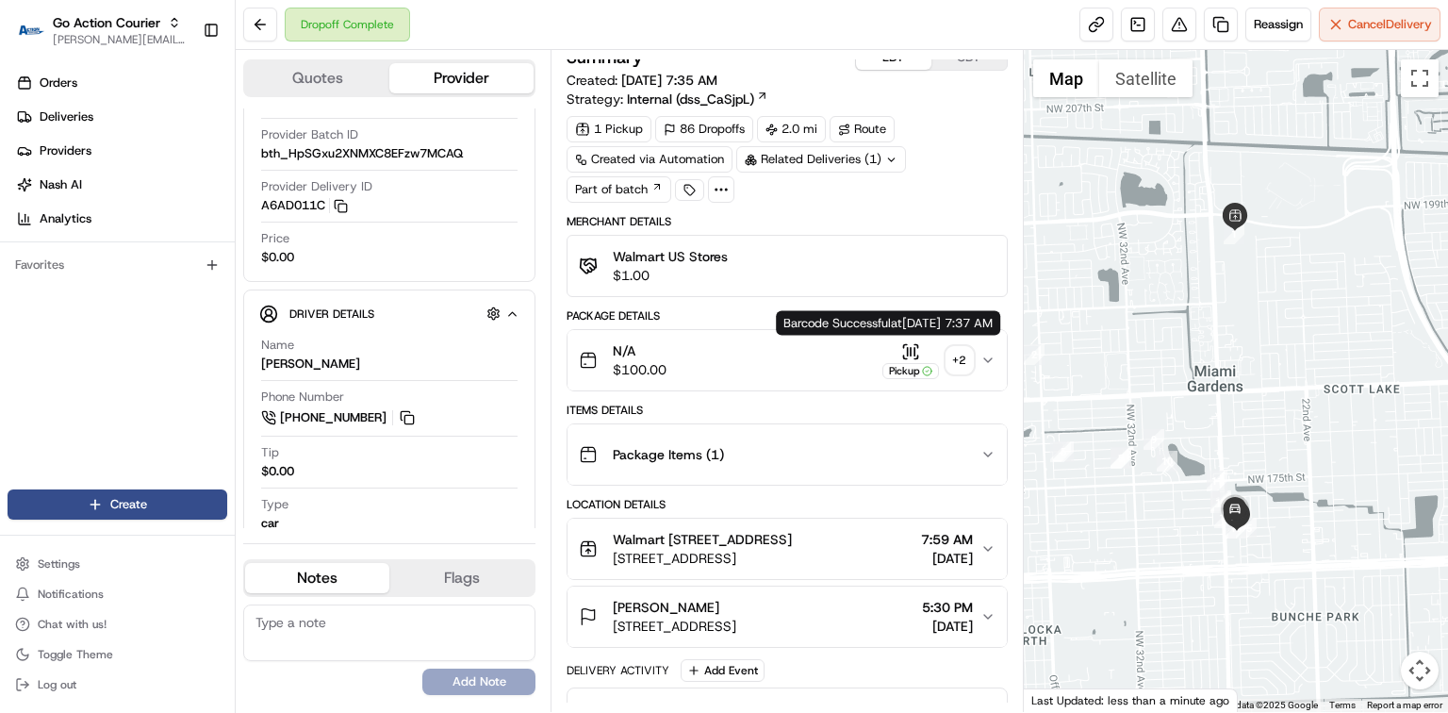
click at [902, 347] on icon "button" at bounding box center [910, 351] width 19 height 19
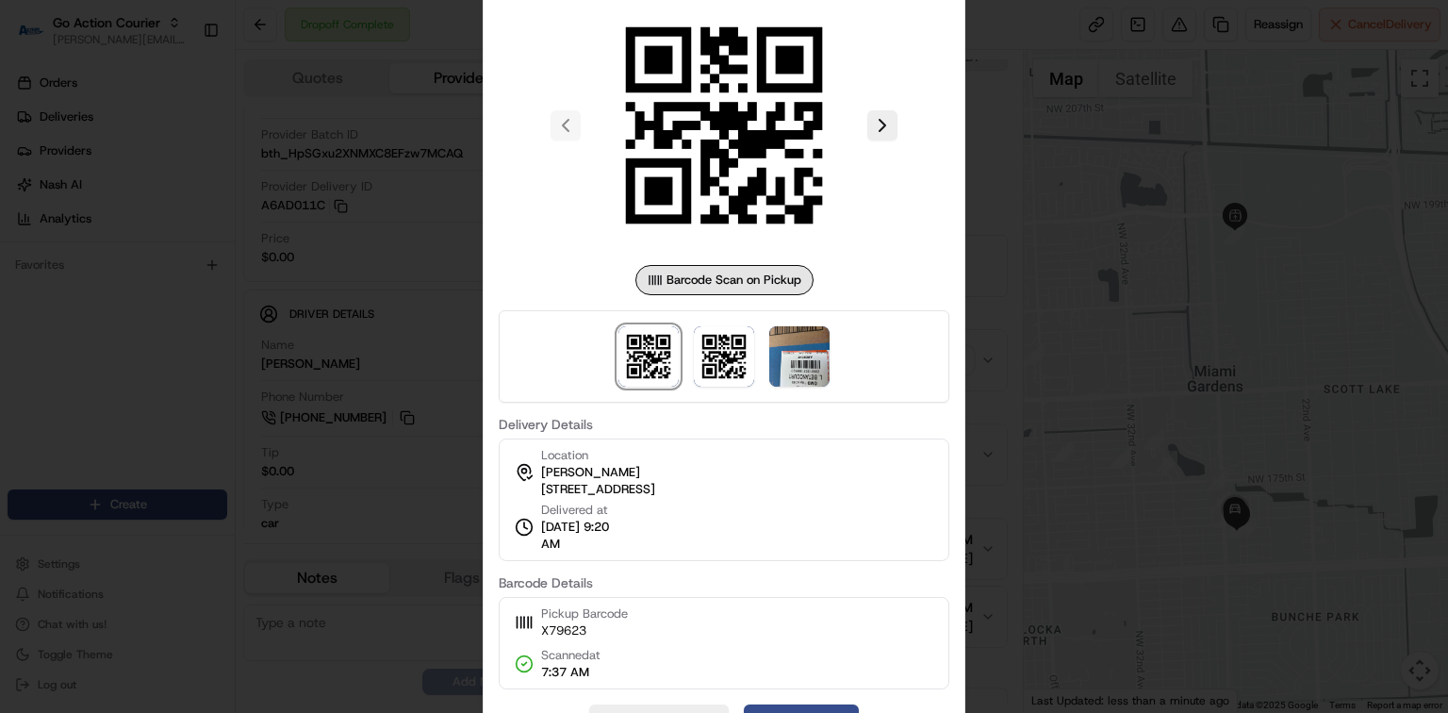
click at [411, 426] on div at bounding box center [724, 356] width 1448 height 713
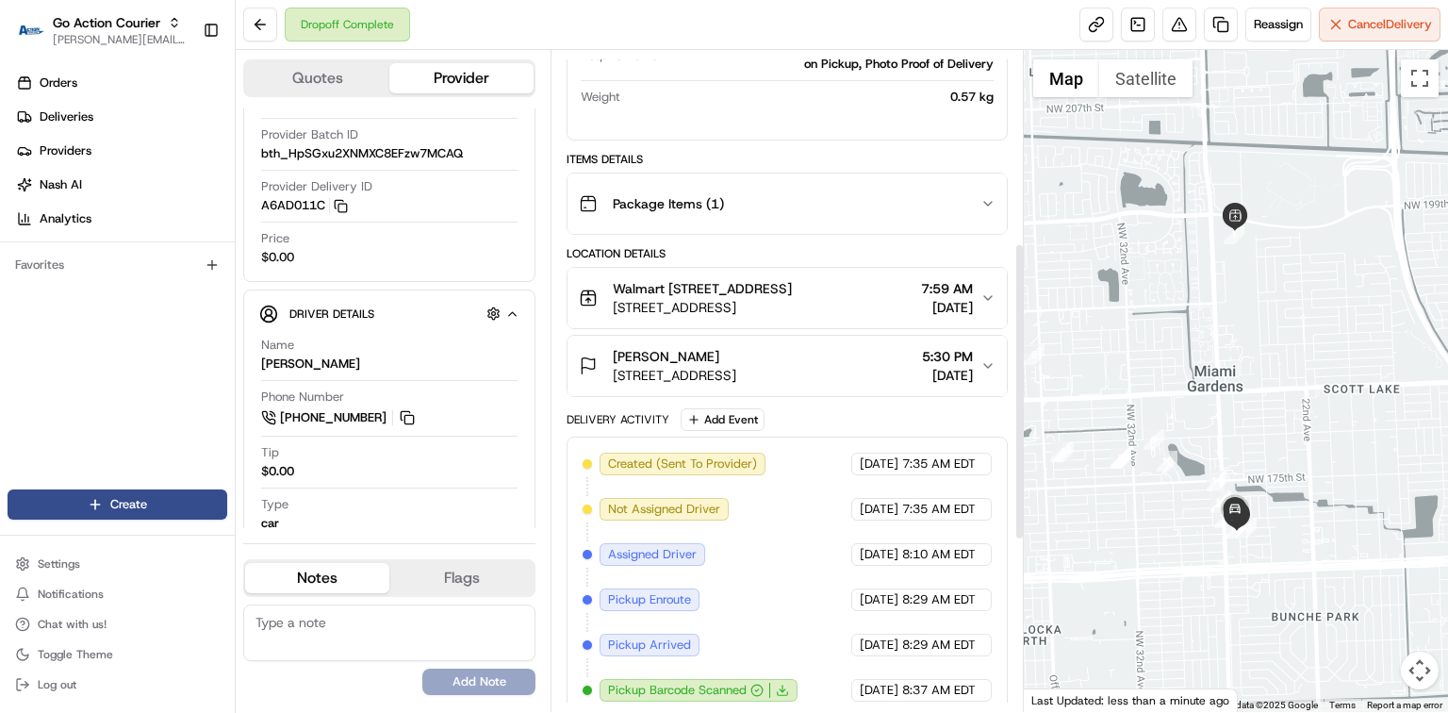
scroll to position [392, 0]
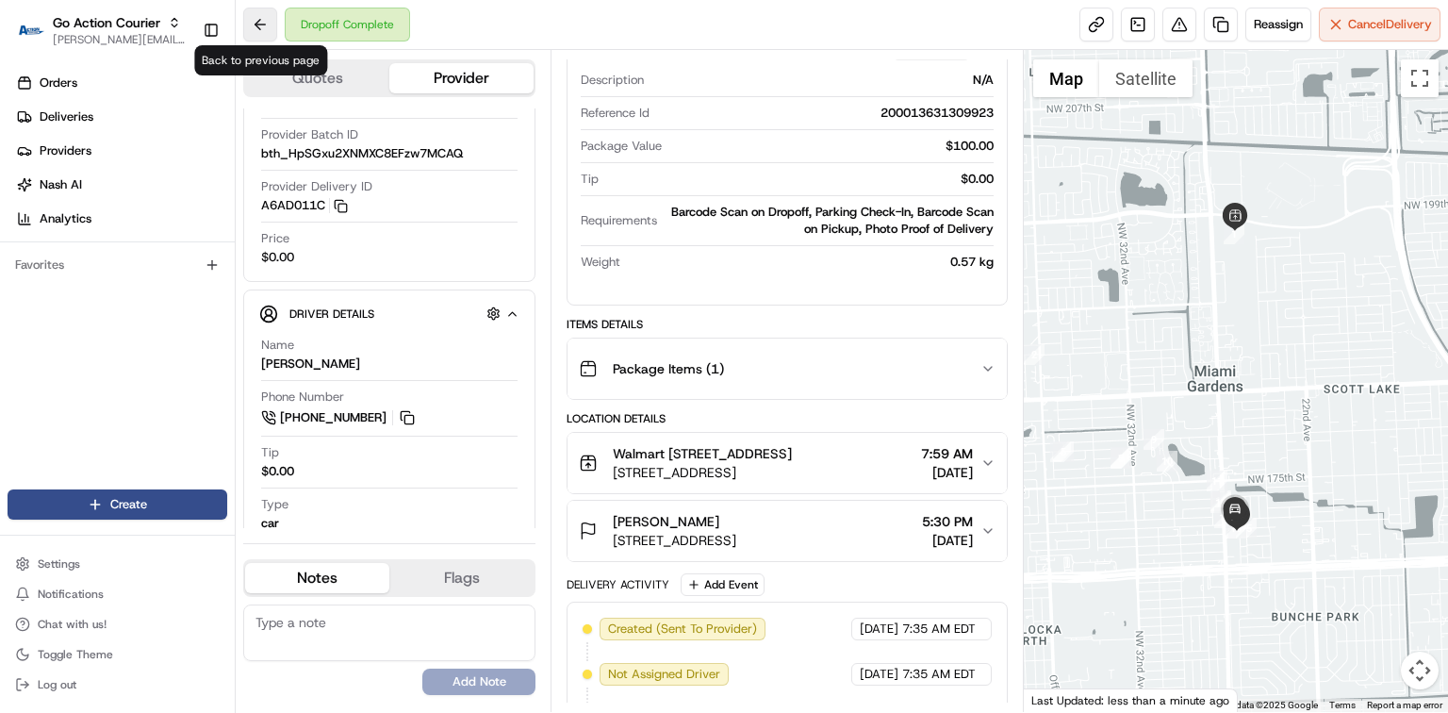
click at [262, 37] on button at bounding box center [260, 25] width 34 height 34
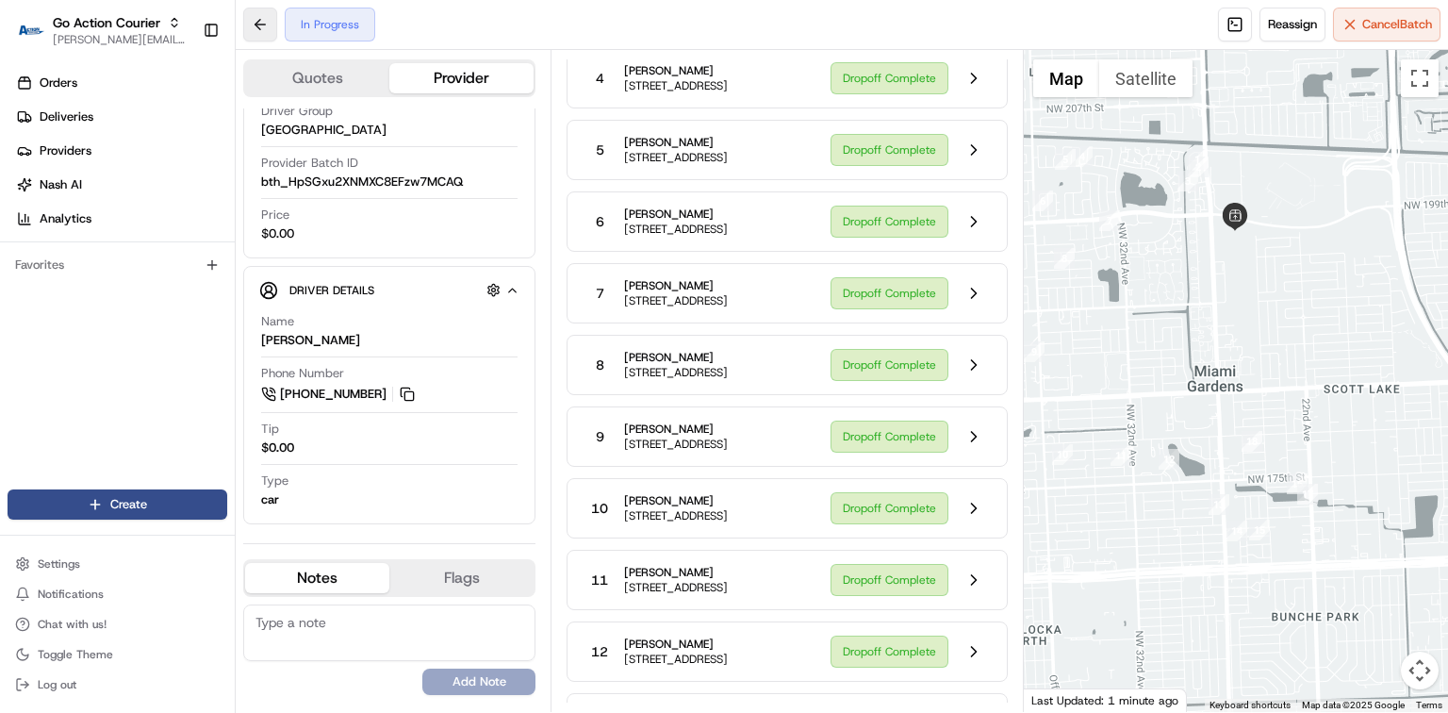
scroll to position [108, 0]
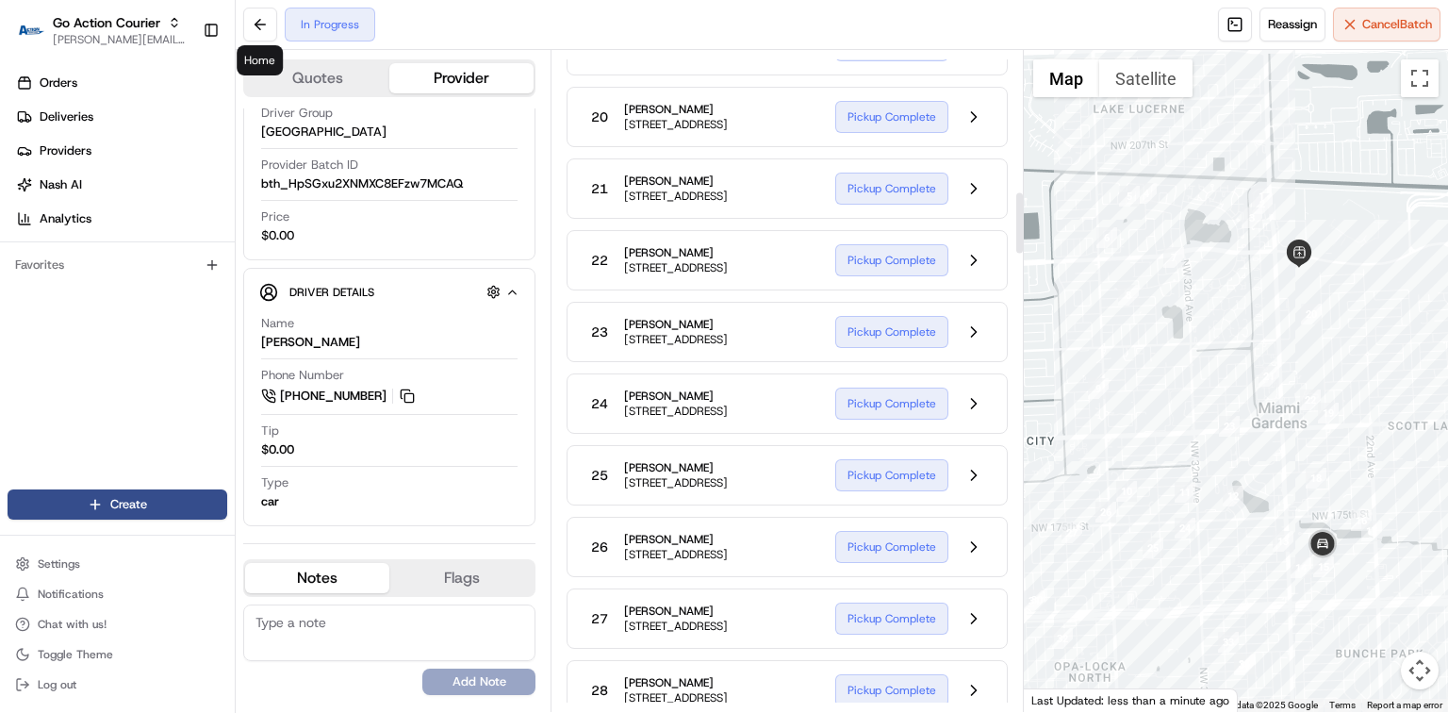
scroll to position [1524, 0]
